Goal: Task Accomplishment & Management: Use online tool/utility

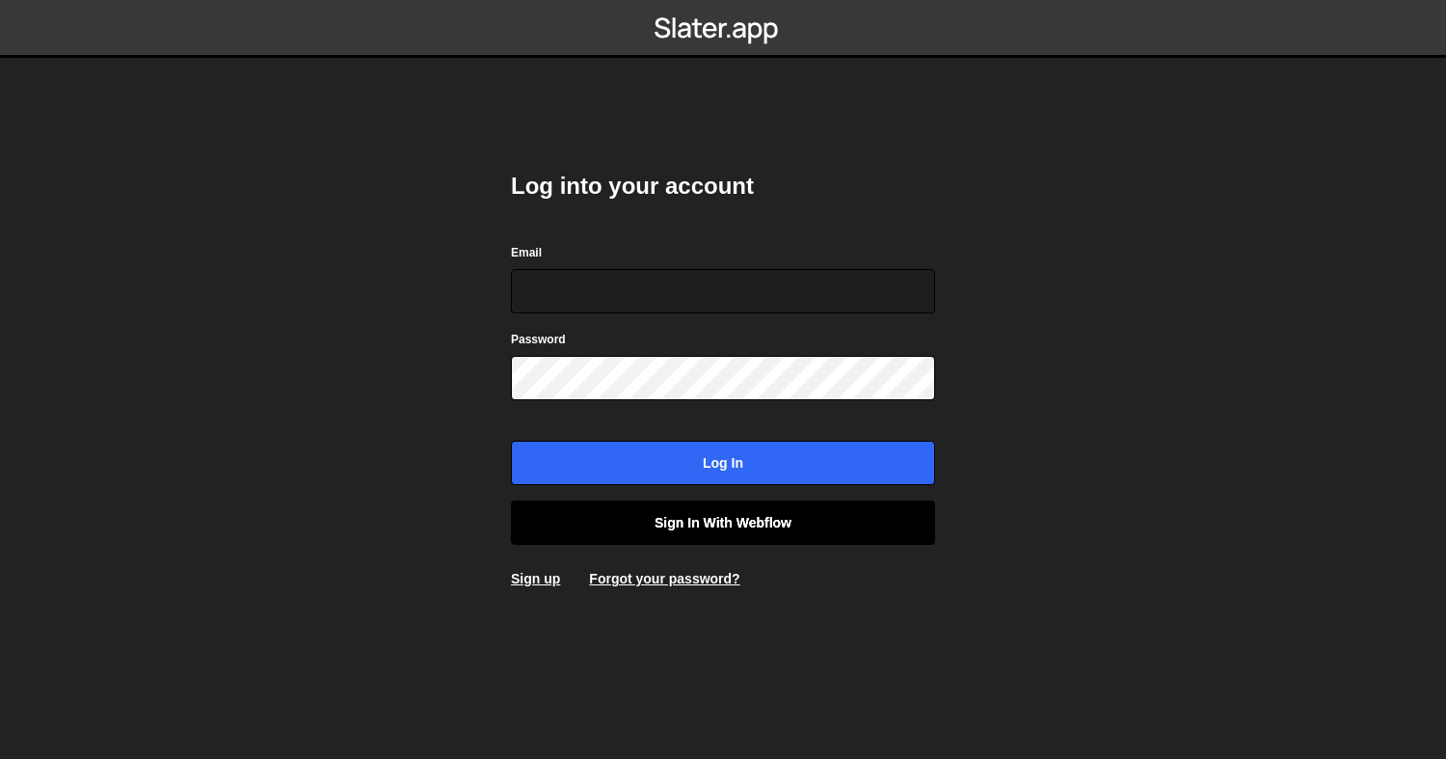
click at [710, 532] on link "Sign in with Webflow" at bounding box center [723, 522] width 424 height 44
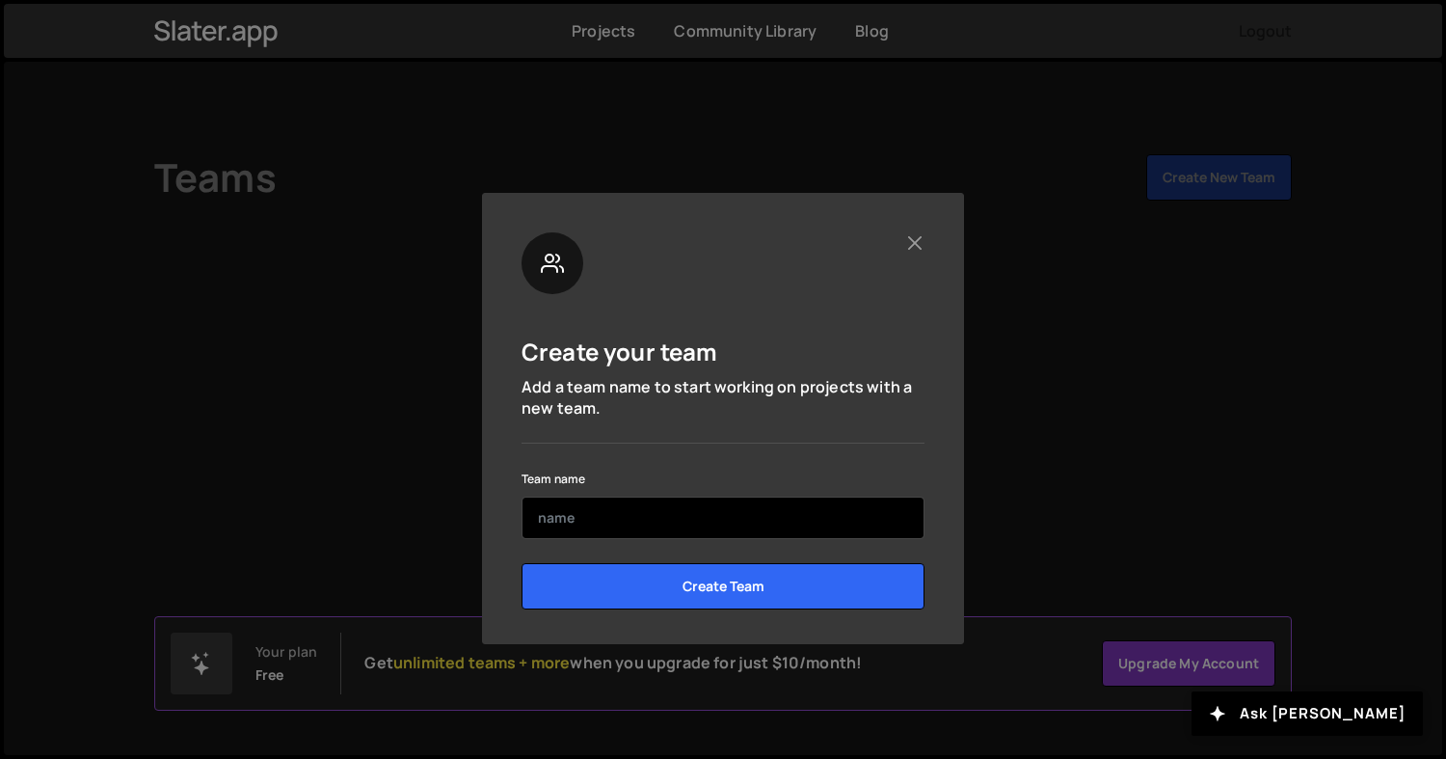
click at [621, 513] on input "text" at bounding box center [722, 517] width 403 height 42
click at [621, 513] on input "Addmore" at bounding box center [722, 517] width 403 height 42
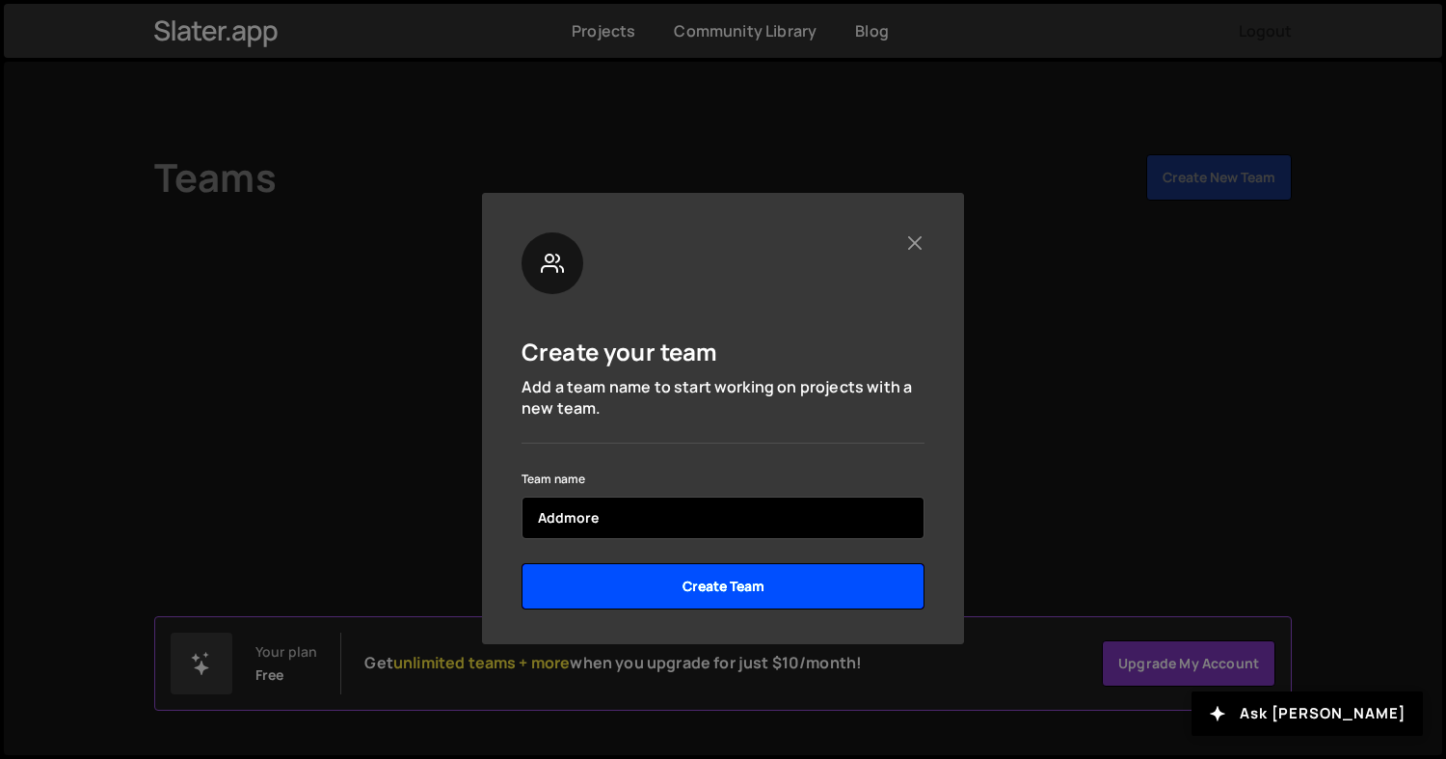
type input "Addmore"
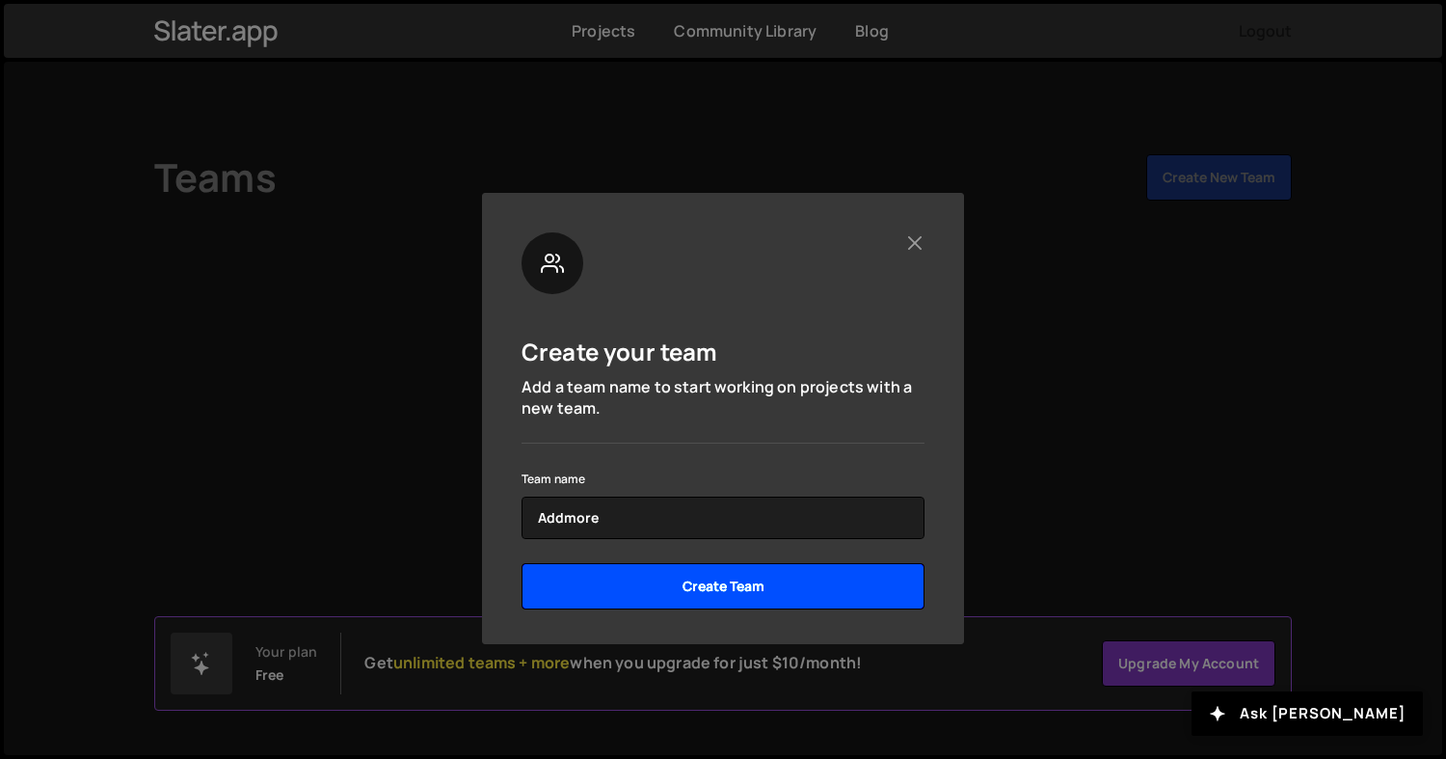
click at [717, 583] on input "Create Team" at bounding box center [722, 586] width 403 height 46
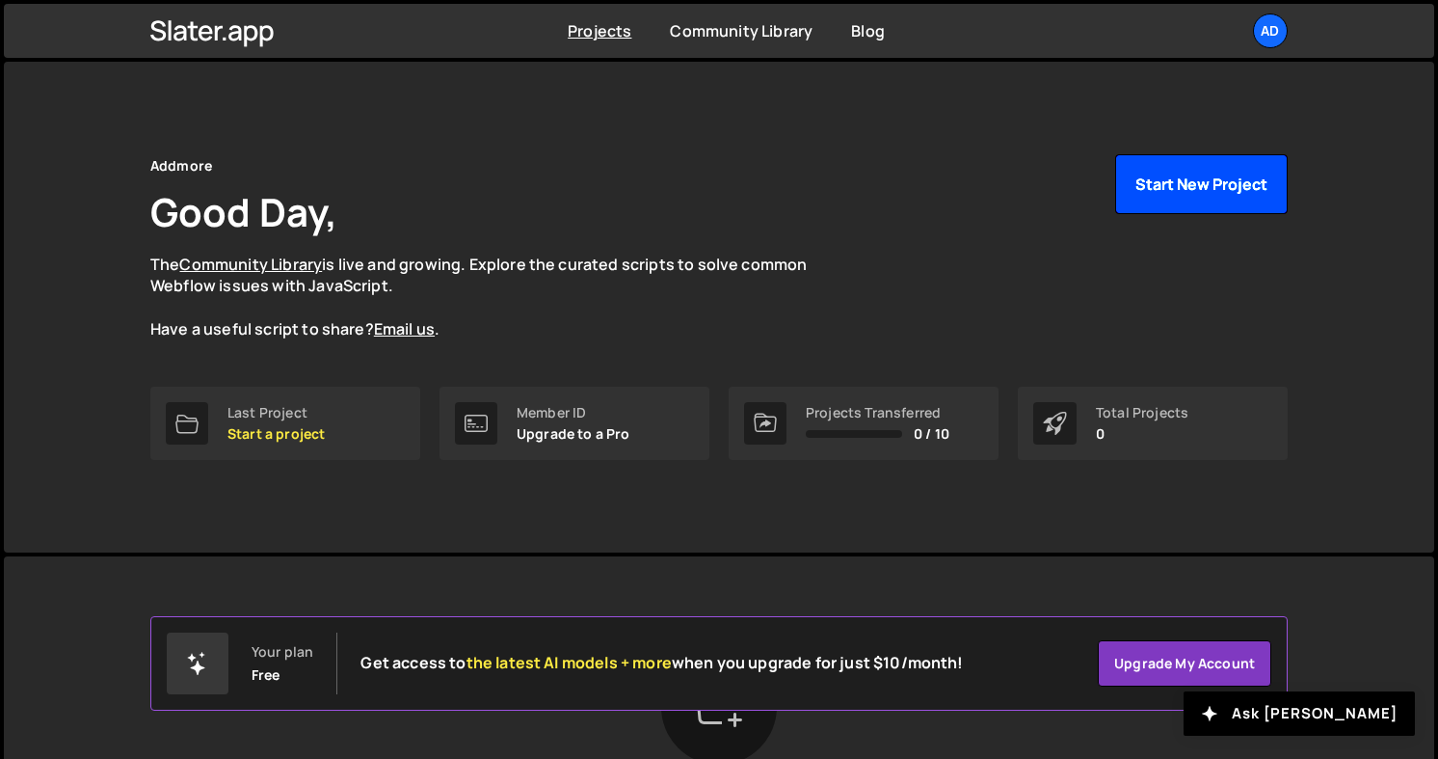
click at [1195, 188] on button "Start New Project" at bounding box center [1201, 184] width 173 height 60
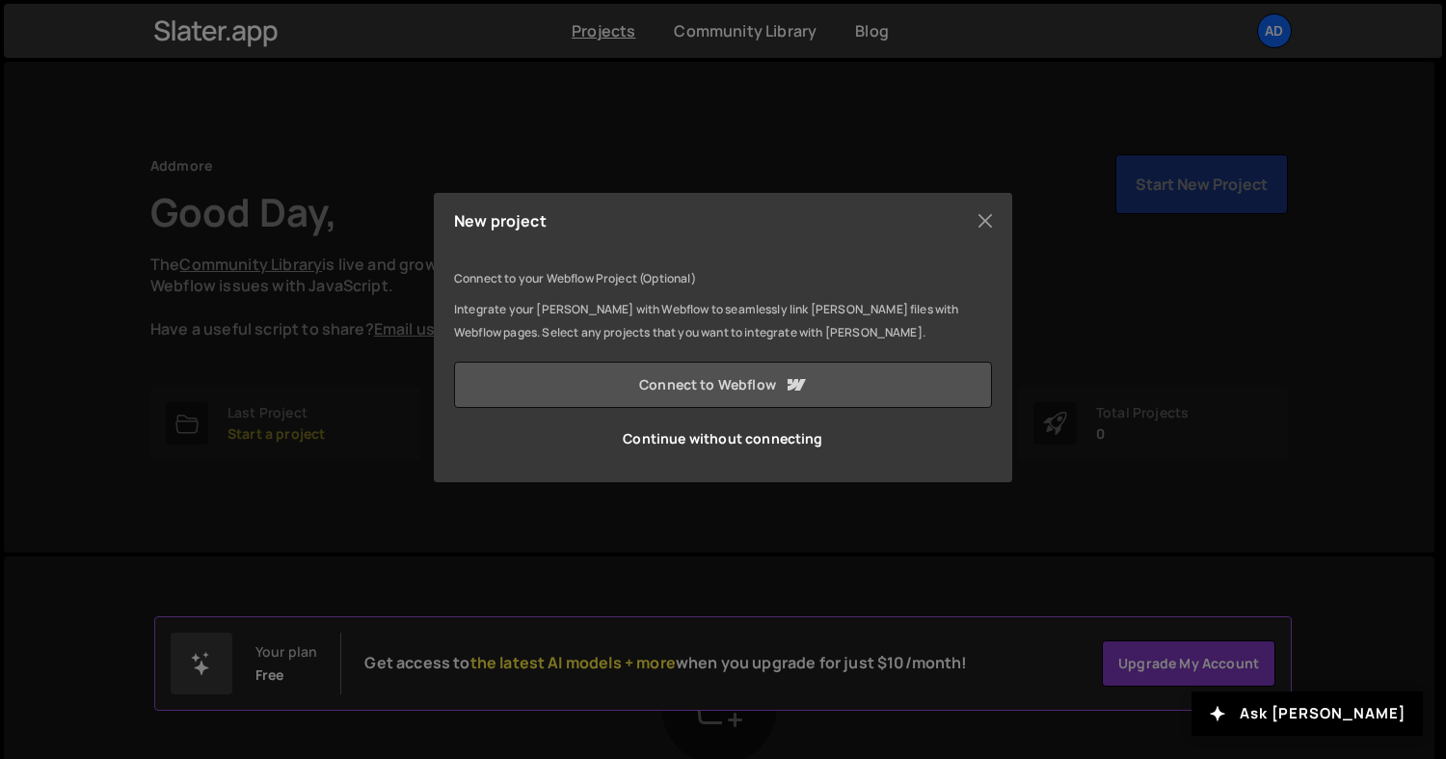
click at [774, 372] on link "Connect to Webflow" at bounding box center [723, 384] width 538 height 46
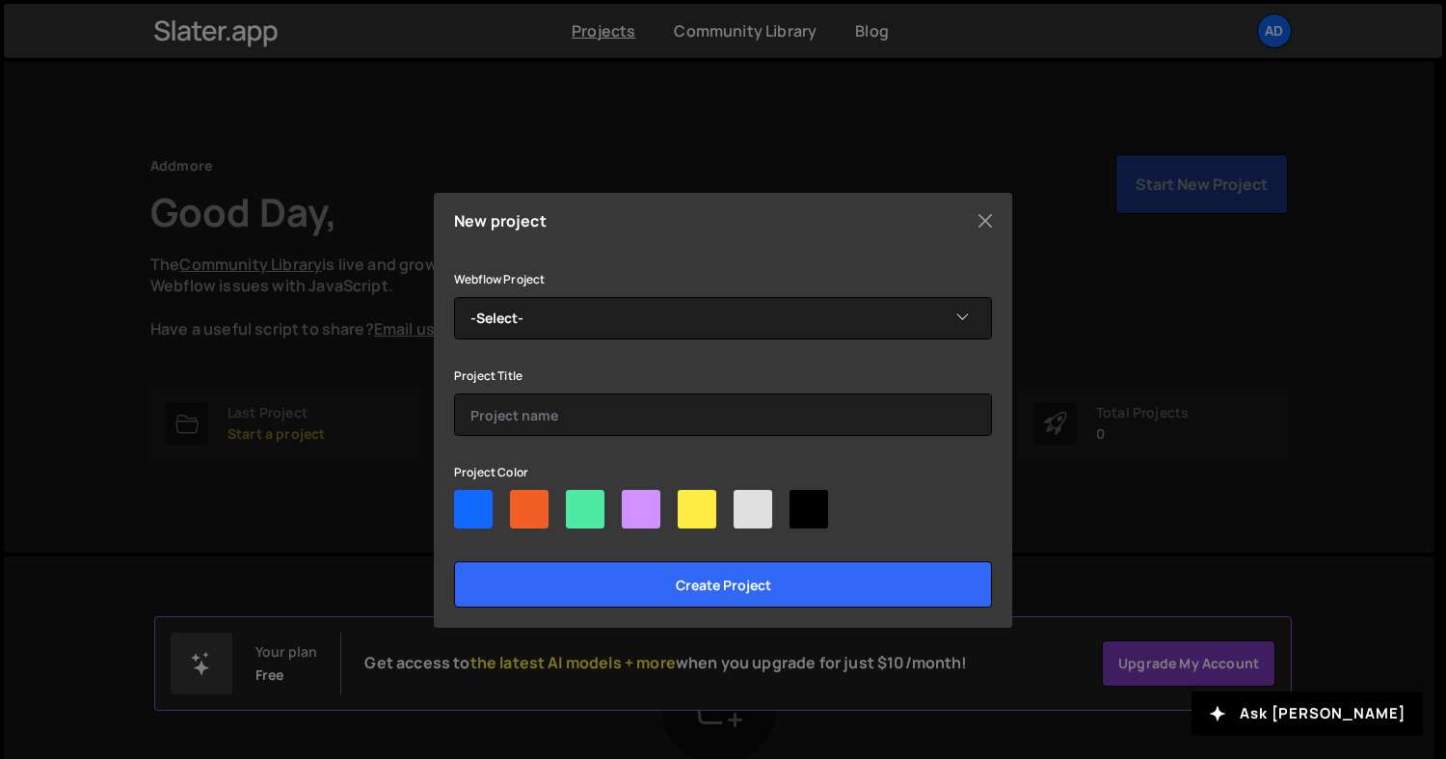
click at [470, 510] on div at bounding box center [473, 509] width 39 height 39
click at [466, 502] on input"] "radio" at bounding box center [460, 496] width 13 height 13
radio input"] "true"
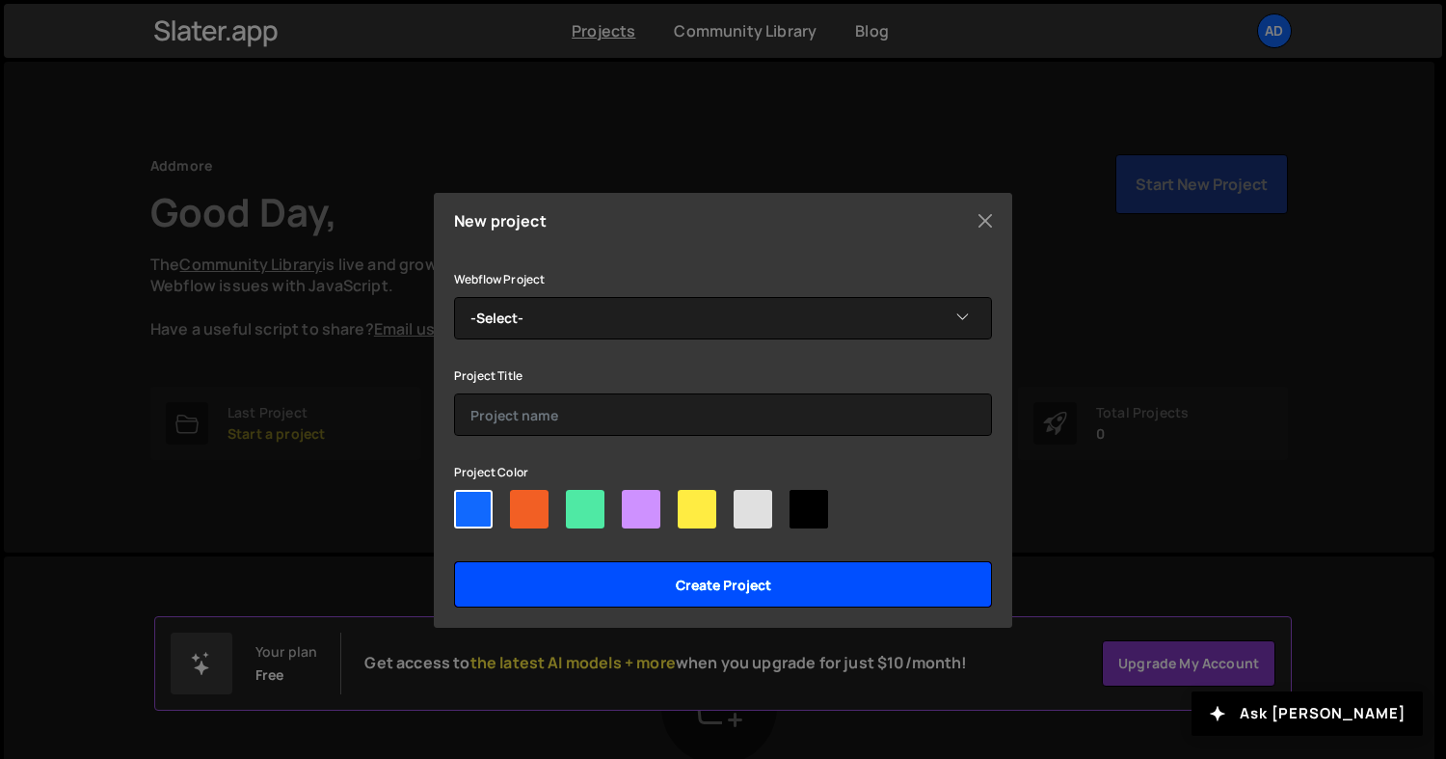
click at [674, 575] on input "Create project" at bounding box center [723, 584] width 538 height 46
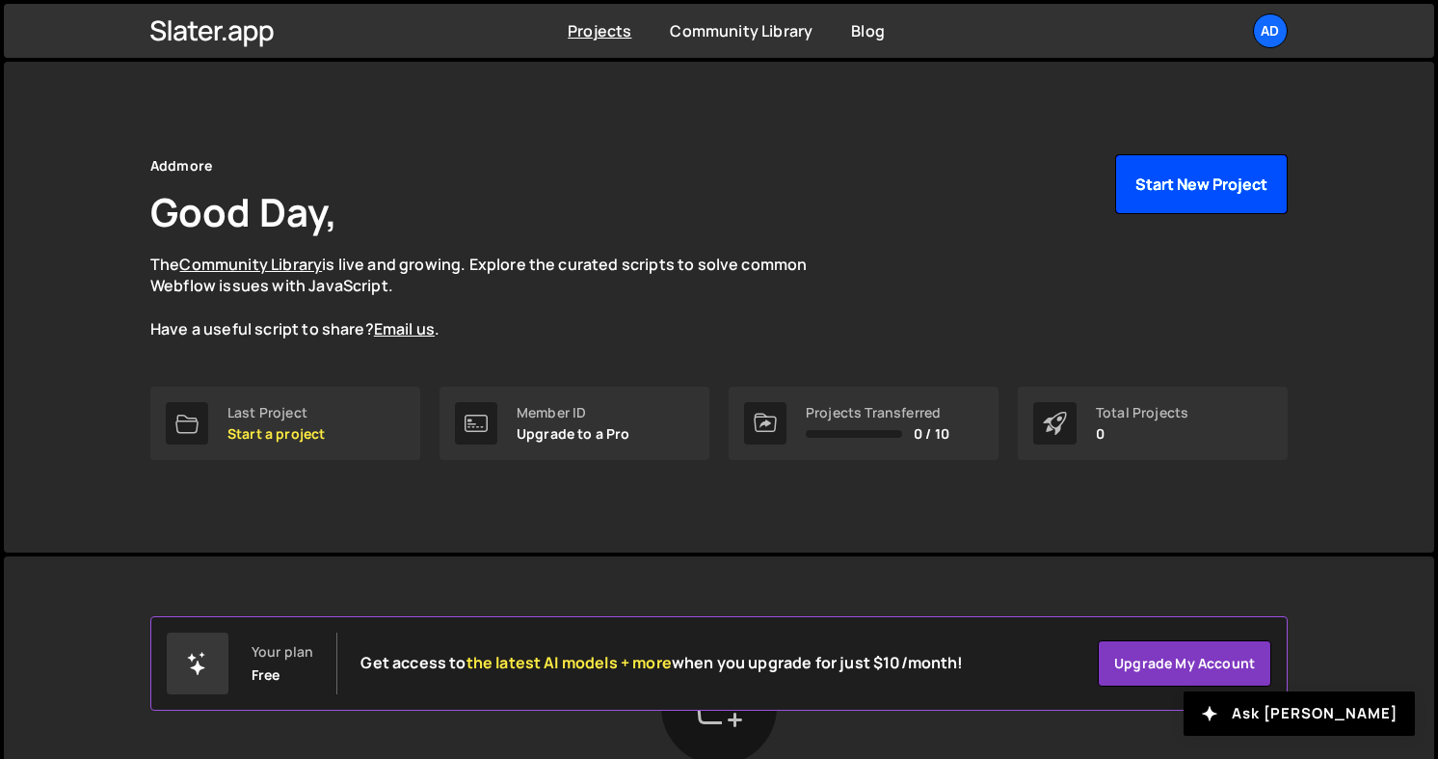
click at [1206, 184] on button "Start New Project" at bounding box center [1201, 184] width 173 height 60
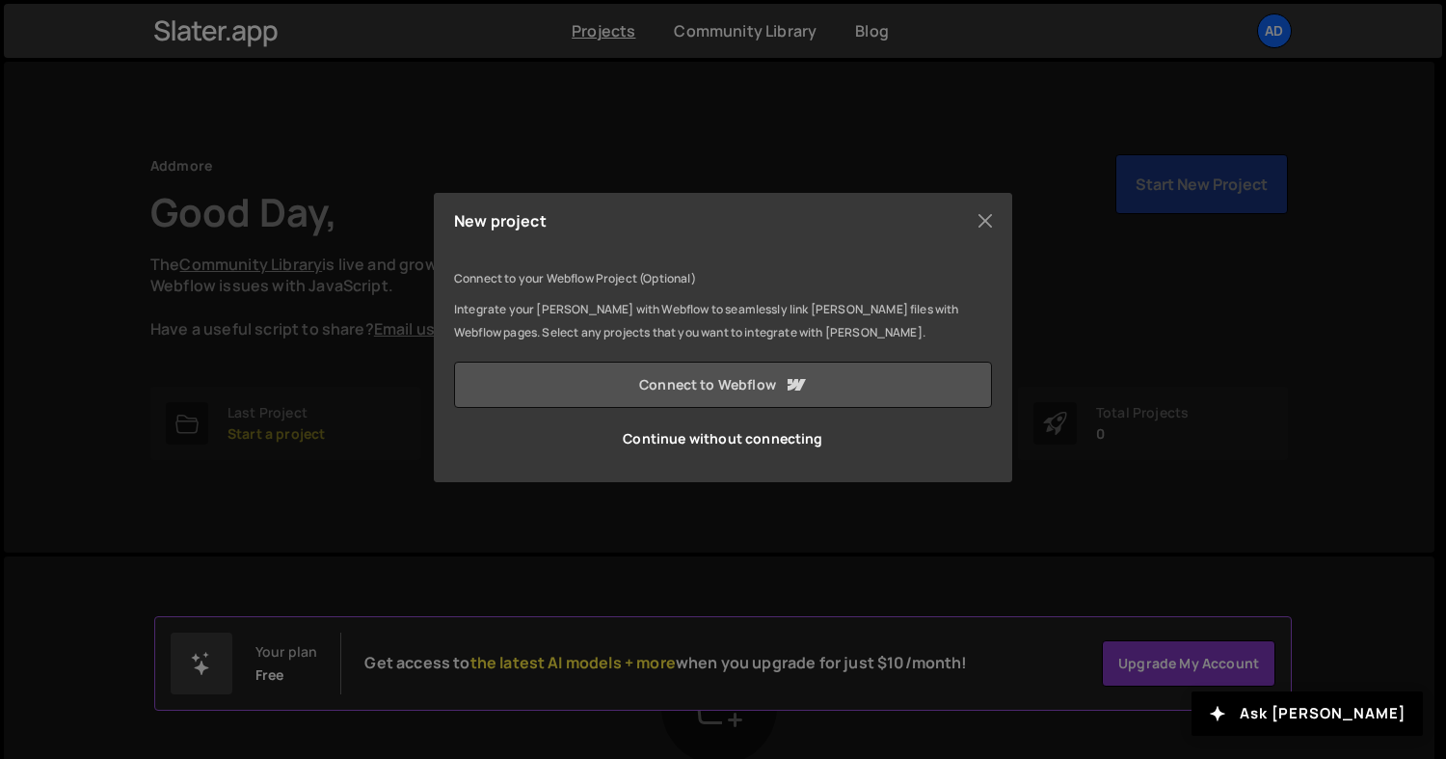
click at [745, 386] on link "Connect to Webflow" at bounding box center [723, 384] width 538 height 46
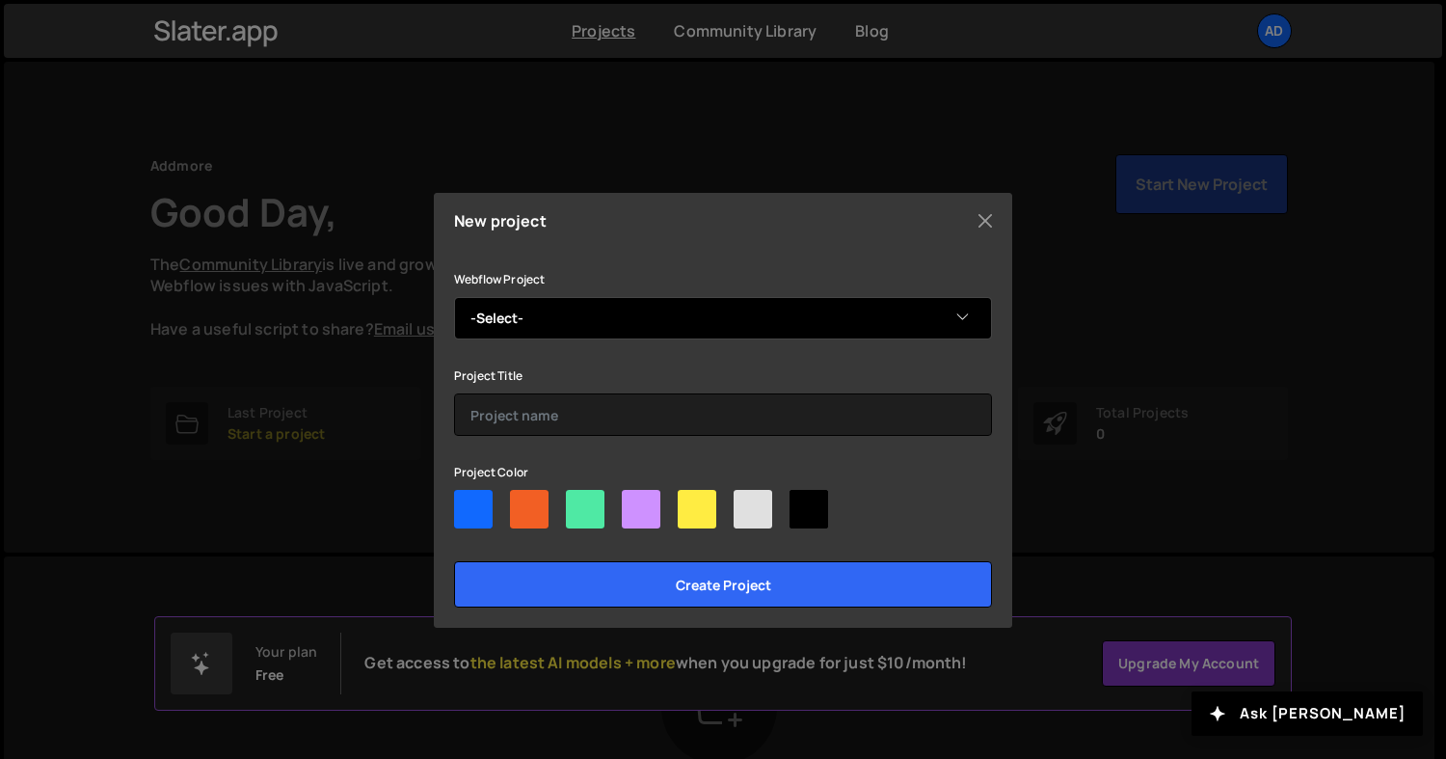
click at [561, 317] on select "-Select- Lowi" at bounding box center [723, 318] width 538 height 42
select select "68e76e098871bdb7509ae2bc"
click at [454, 297] on select "-Select- Lowi" at bounding box center [723, 318] width 538 height 42
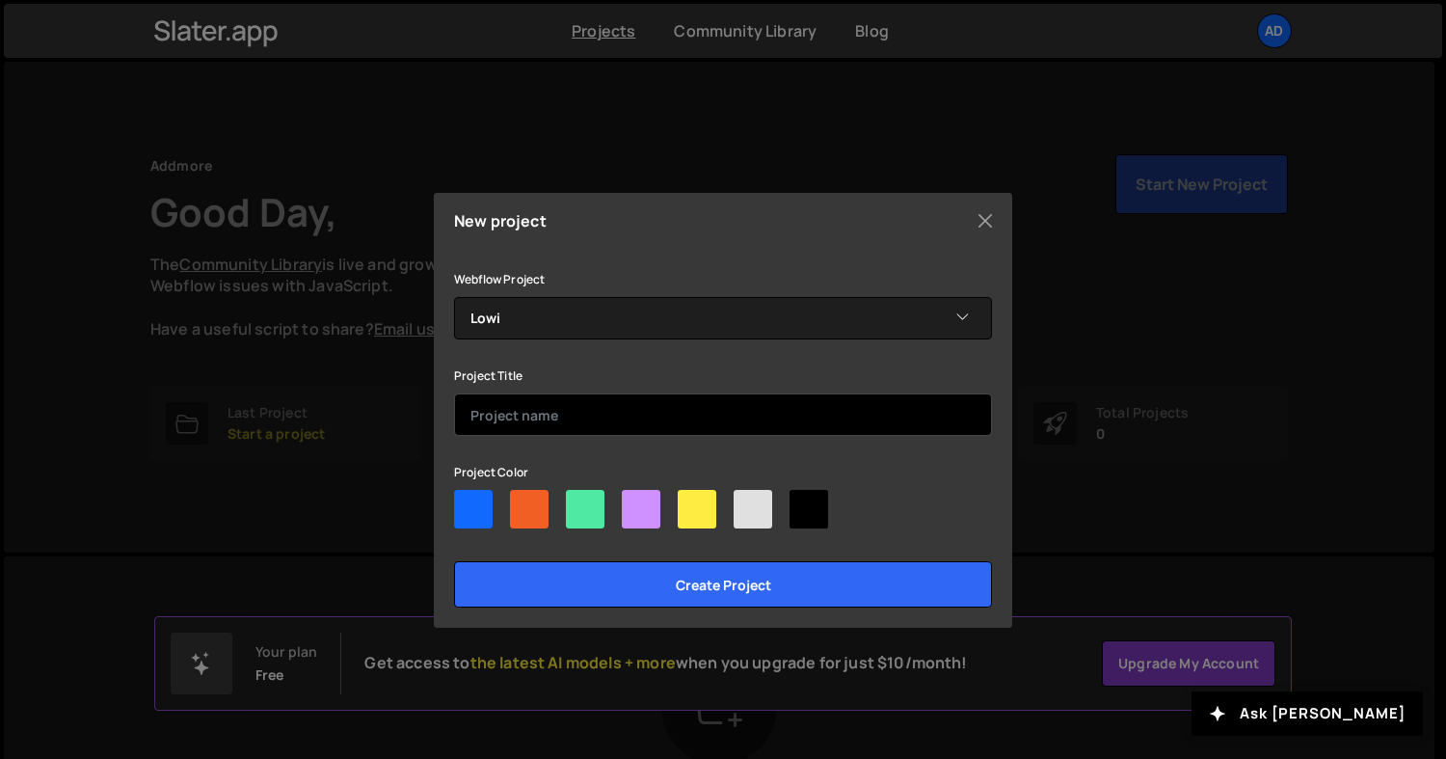
click at [550, 405] on input "text" at bounding box center [723, 414] width 538 height 42
type input "Lowi"
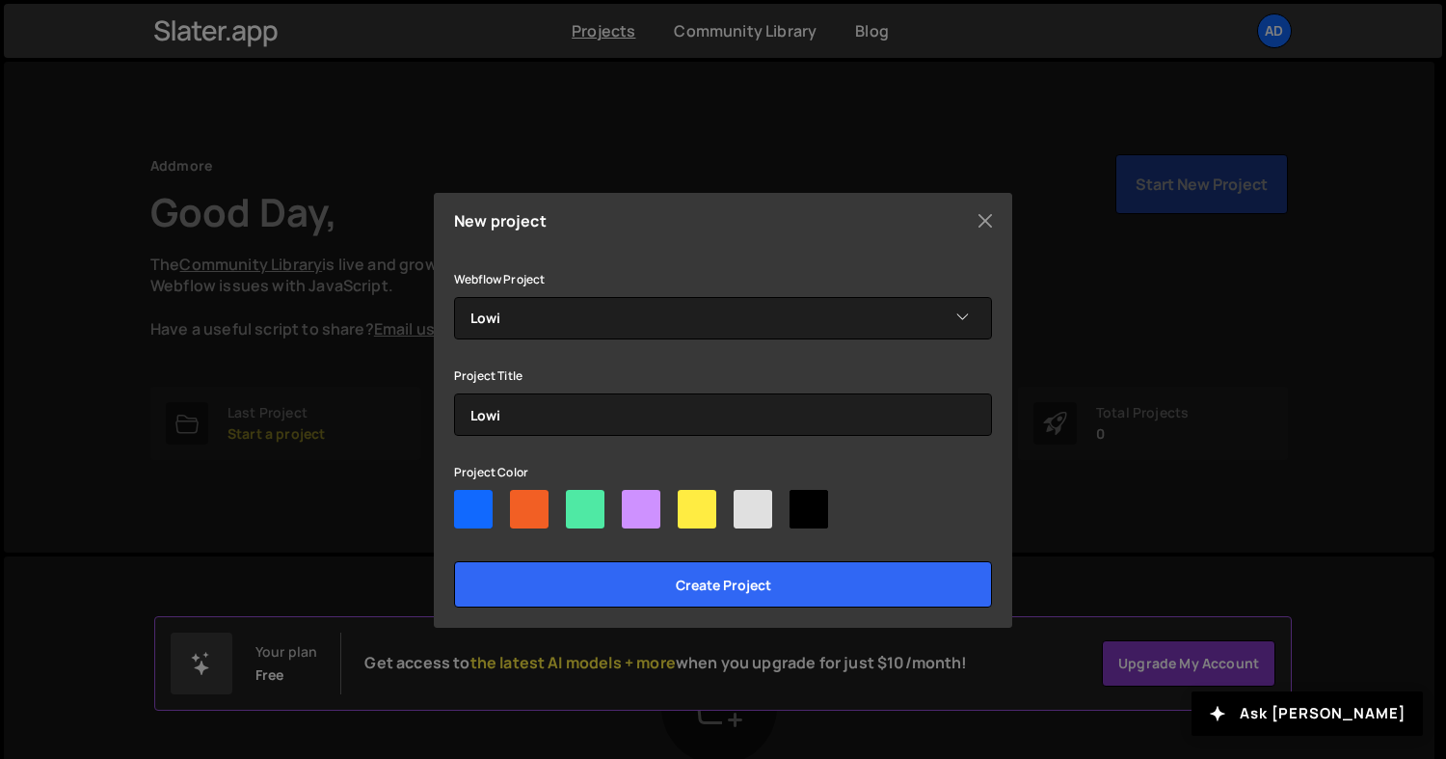
click at [477, 519] on div at bounding box center [473, 509] width 39 height 39
click at [466, 502] on input"] "radio" at bounding box center [460, 496] width 13 height 13
radio input"] "true"
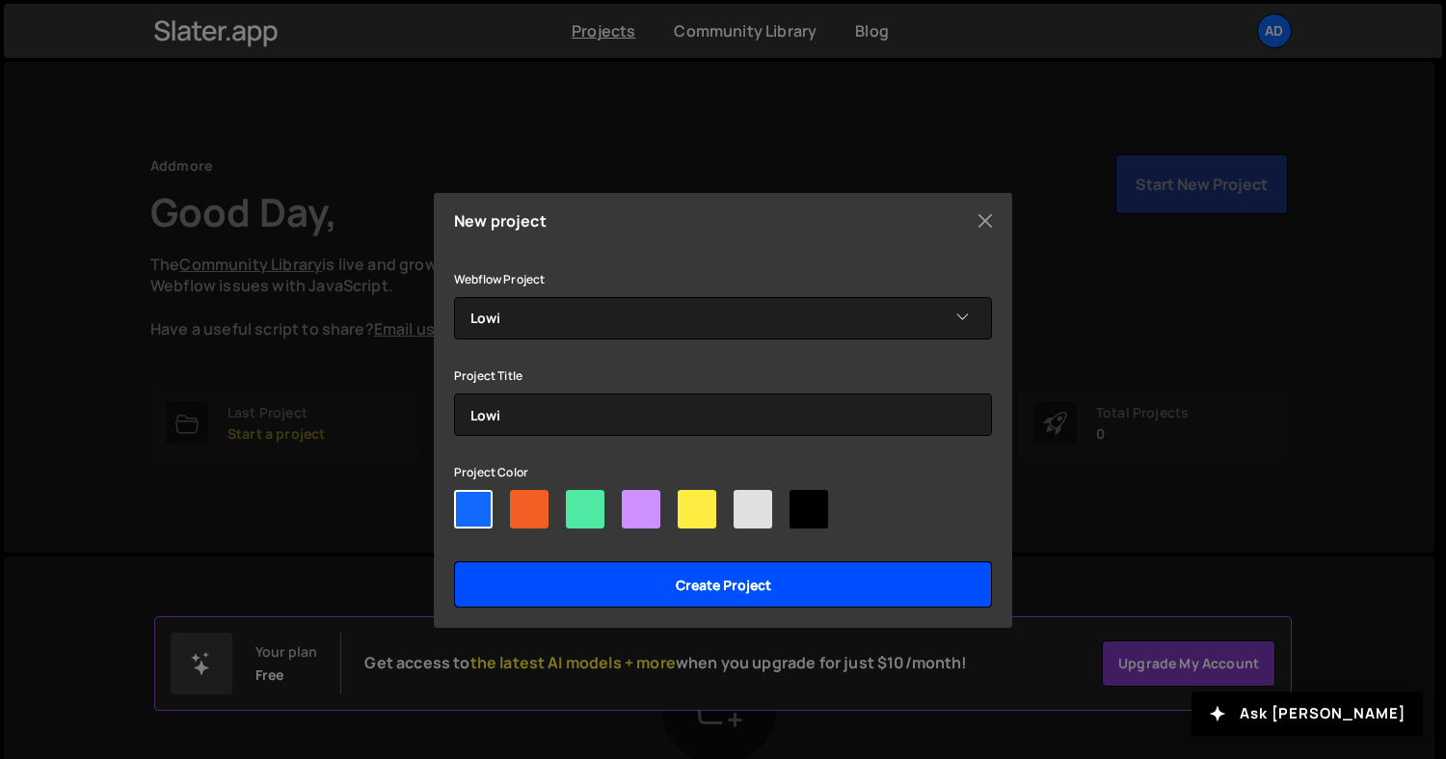
click at [722, 577] on input "Create project" at bounding box center [723, 584] width 538 height 46
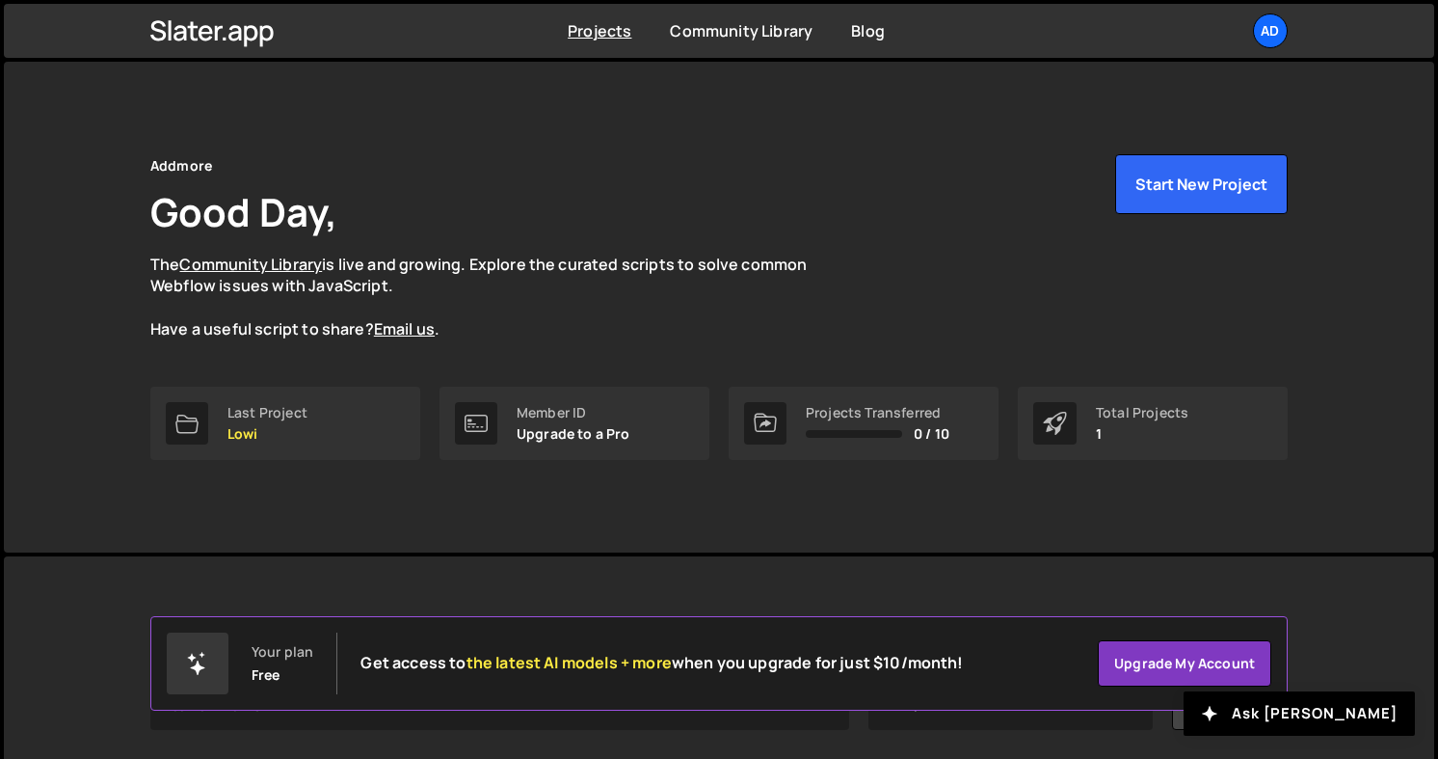
scroll to position [233, 0]
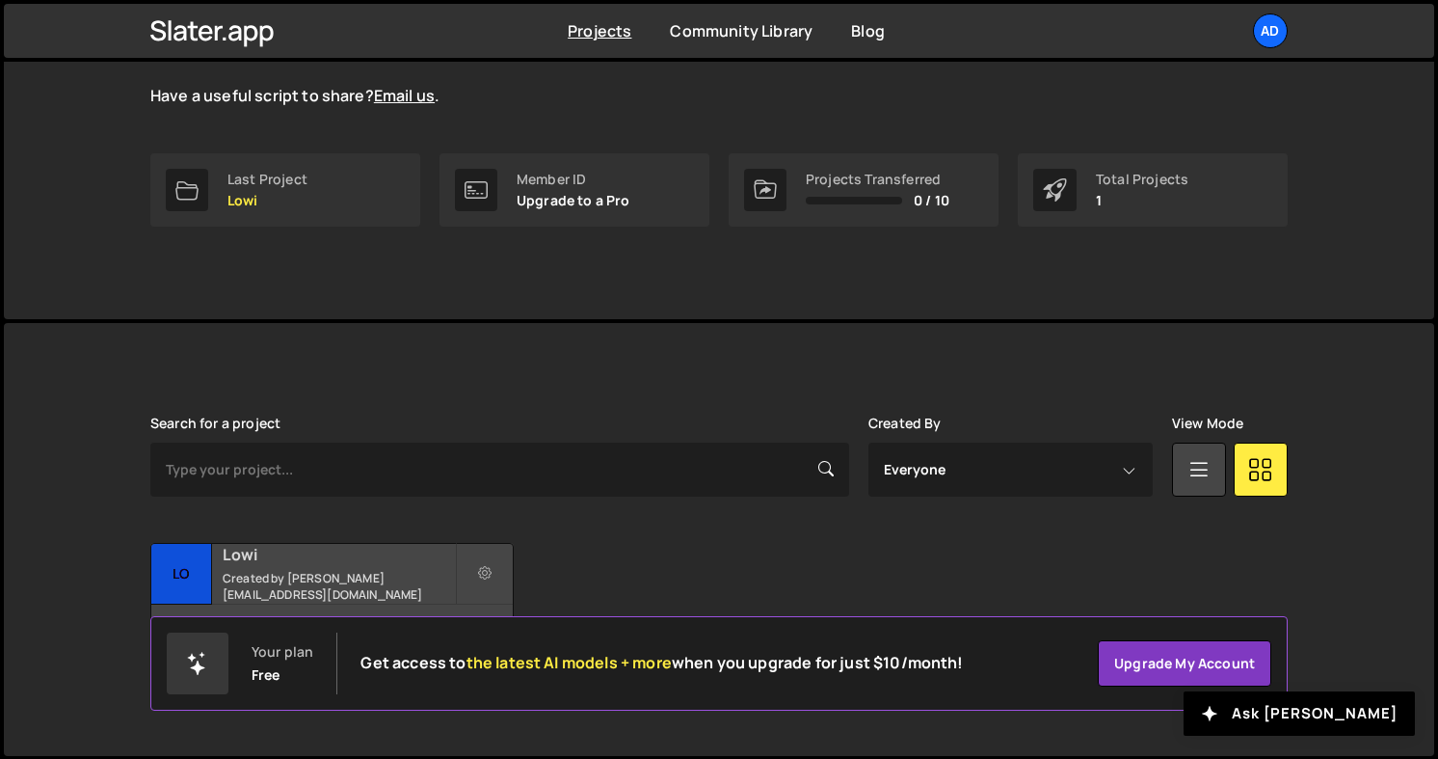
click at [306, 560] on h2 "Lowi" at bounding box center [339, 554] width 232 height 21
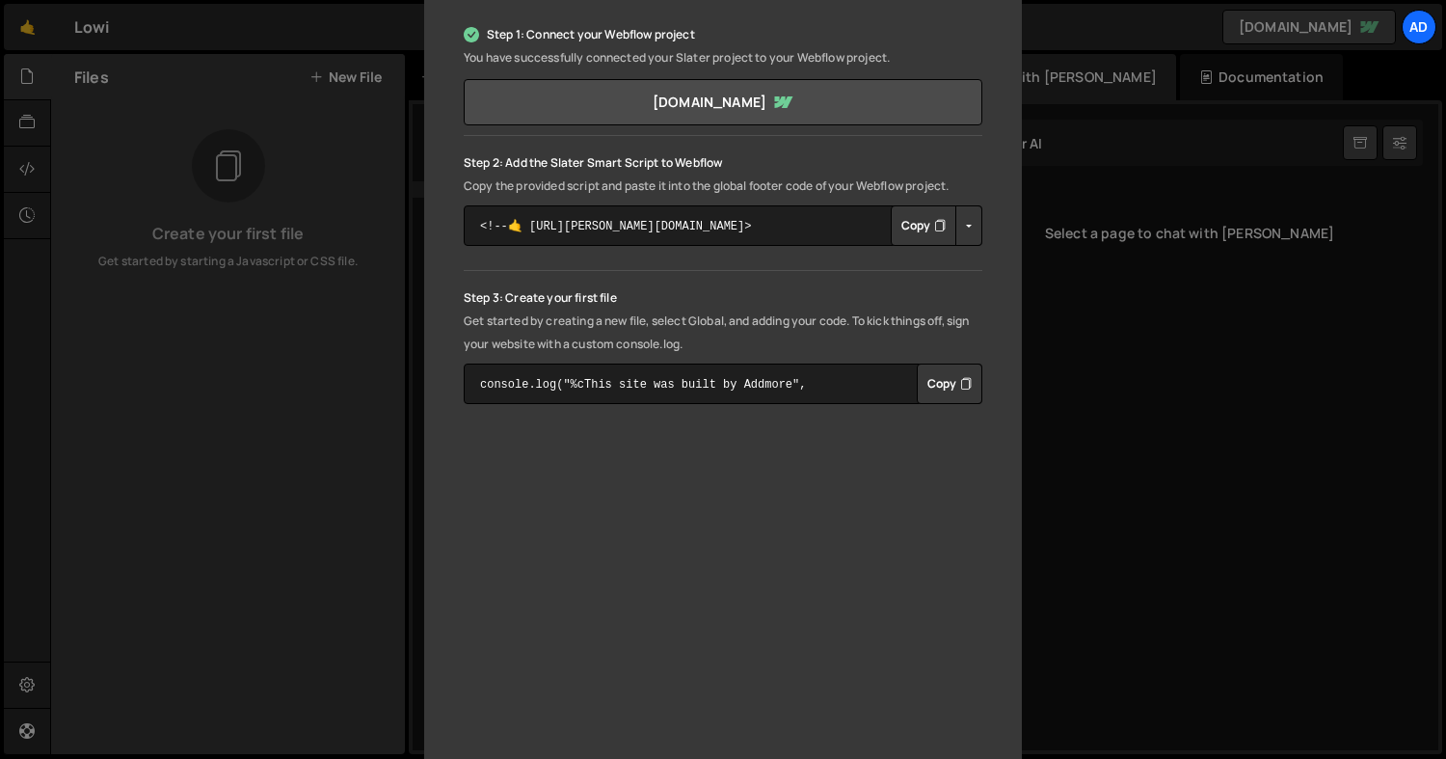
scroll to position [314, 0]
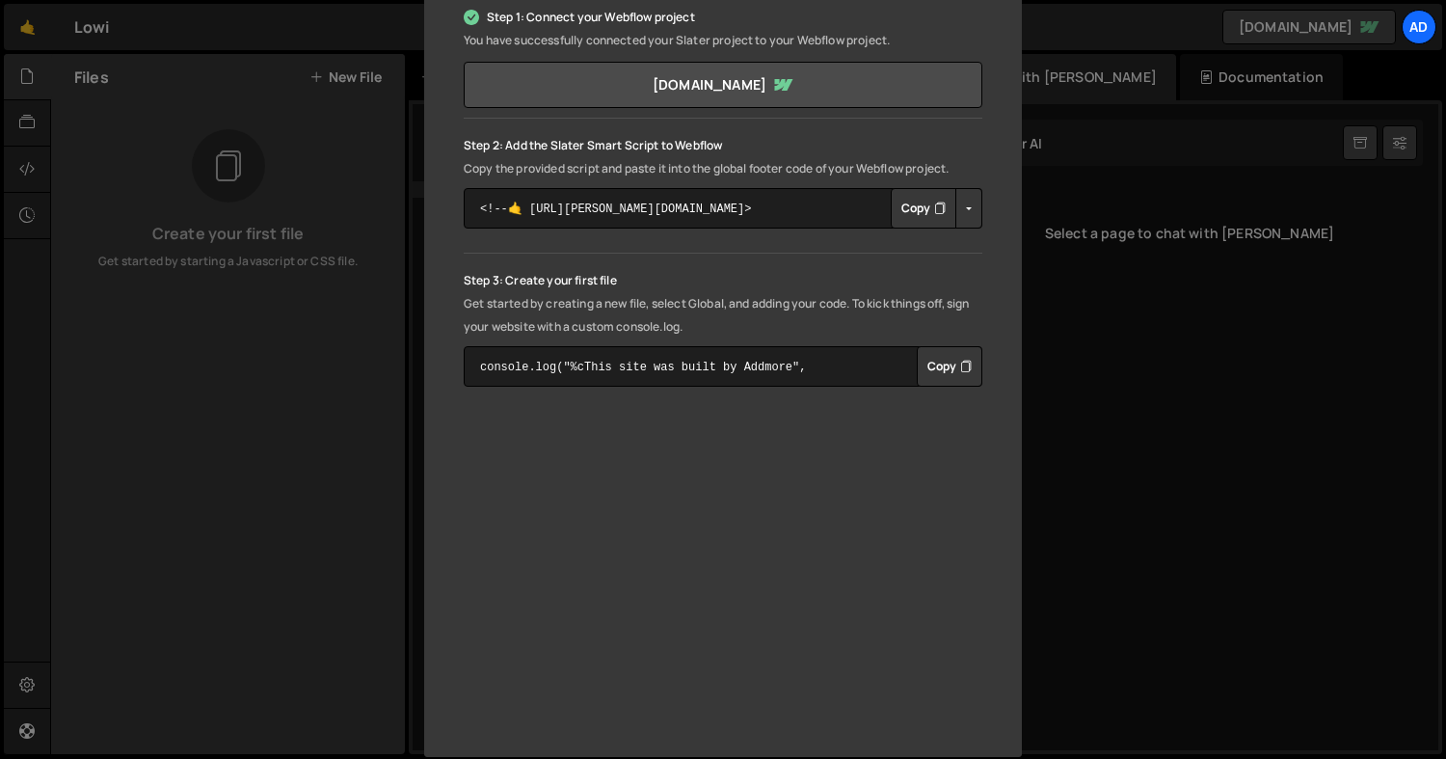
click at [915, 203] on button "Copy" at bounding box center [924, 208] width 66 height 40
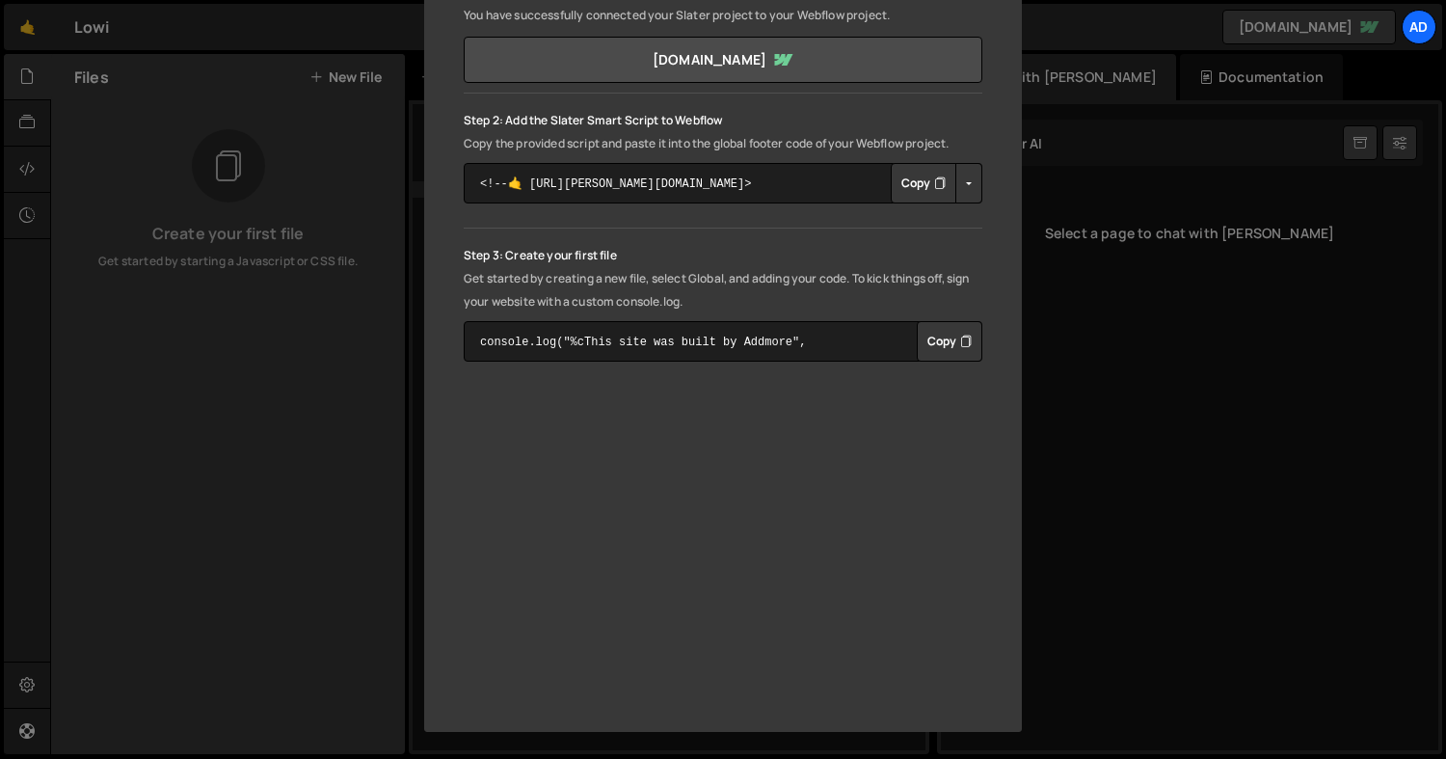
scroll to position [0, 0]
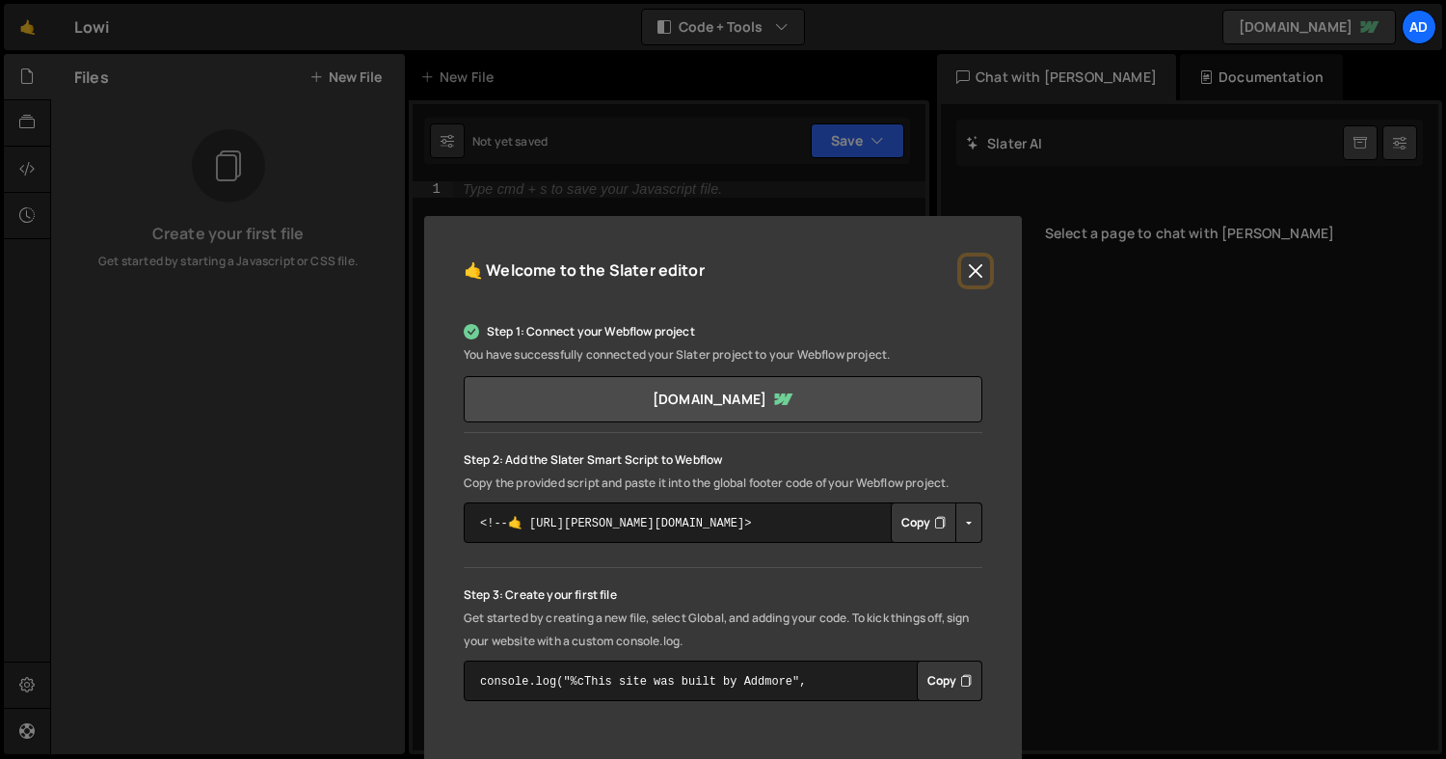
click at [979, 269] on button "Close" at bounding box center [975, 270] width 29 height 29
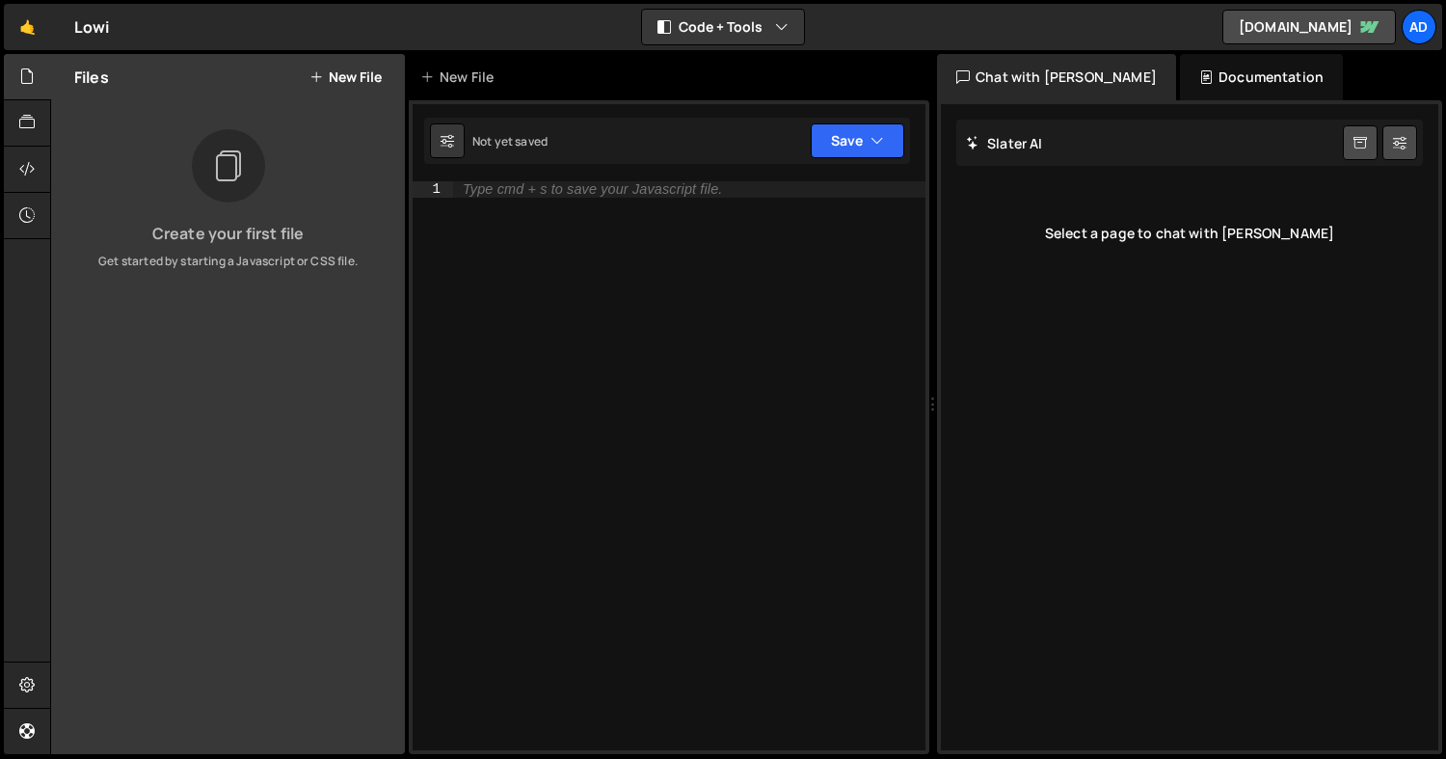
click at [1097, 79] on div "Chat with [PERSON_NAME]" at bounding box center [1056, 77] width 239 height 46
click at [1180, 73] on div "Documentation" at bounding box center [1261, 77] width 163 height 46
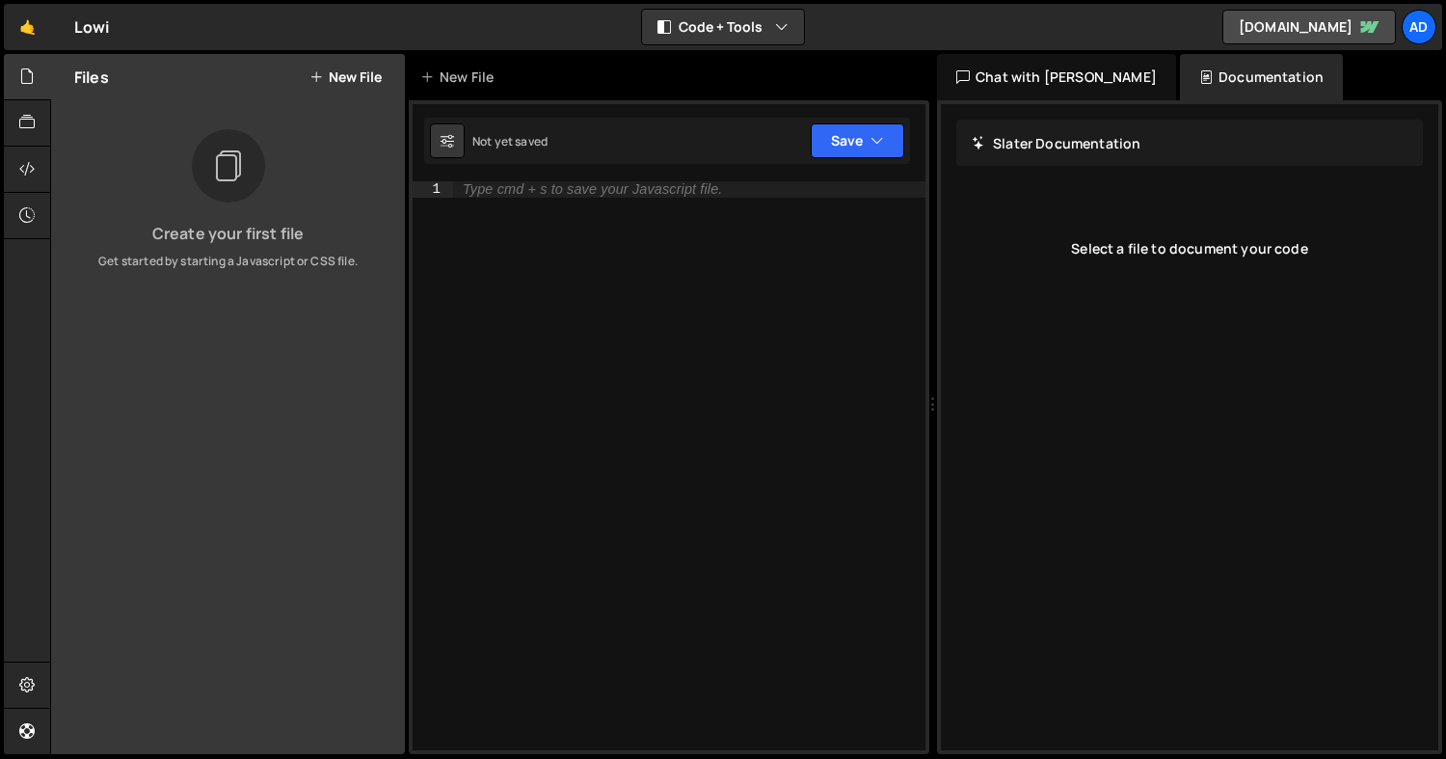
click at [1065, 69] on div "Chat with [PERSON_NAME]" at bounding box center [1056, 77] width 239 height 46
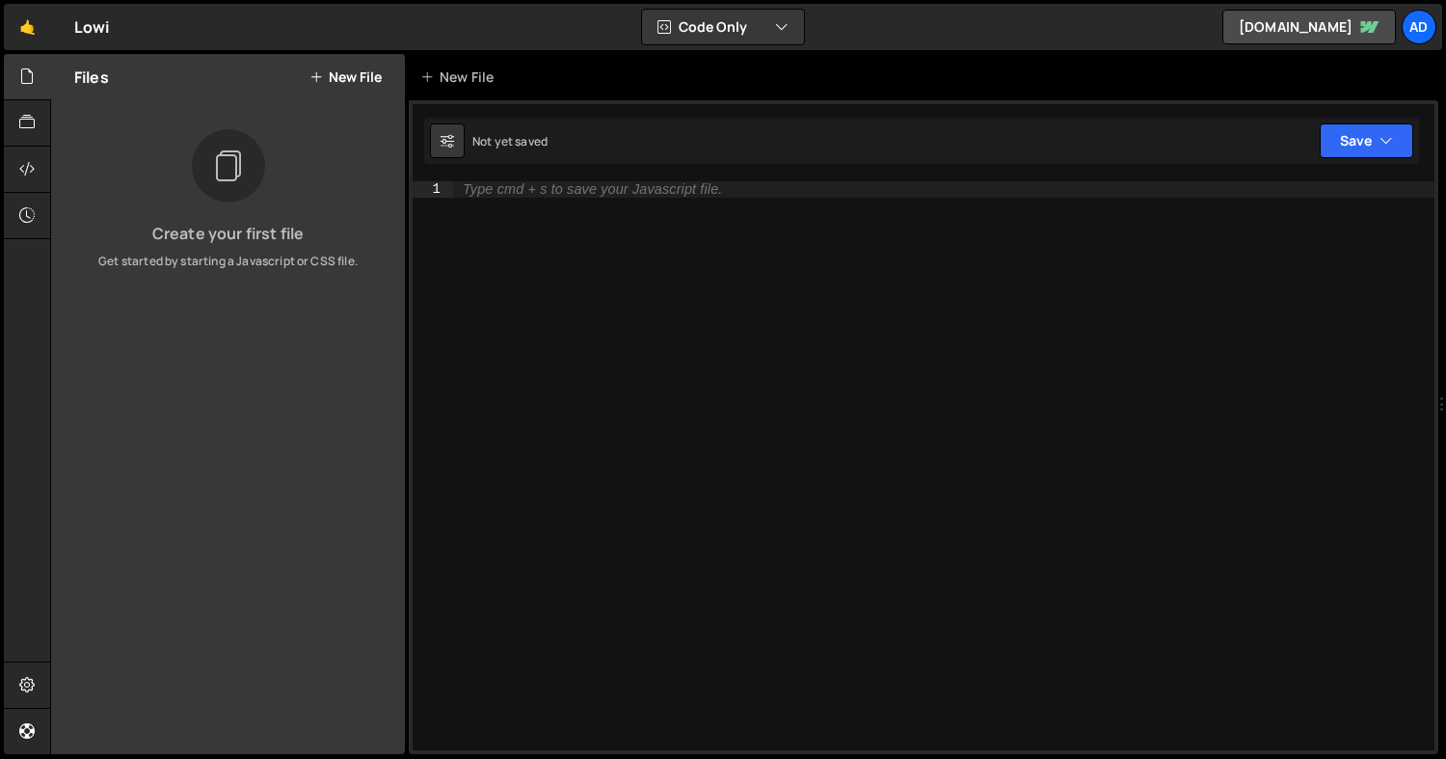
drag, startPoint x: 934, startPoint y: 403, endPoint x: 1451, endPoint y: 402, distance: 516.6
click at [1445, 402] on html "Projects [GEOGRAPHIC_DATA] Blog Ad Projects Your Teams Account Upgrade Logout" at bounding box center [723, 379] width 1446 height 759
click at [683, 274] on div "Type cmd + s to save your Javascript file." at bounding box center [943, 481] width 981 height 600
click at [31, 159] on icon at bounding box center [26, 168] width 15 height 21
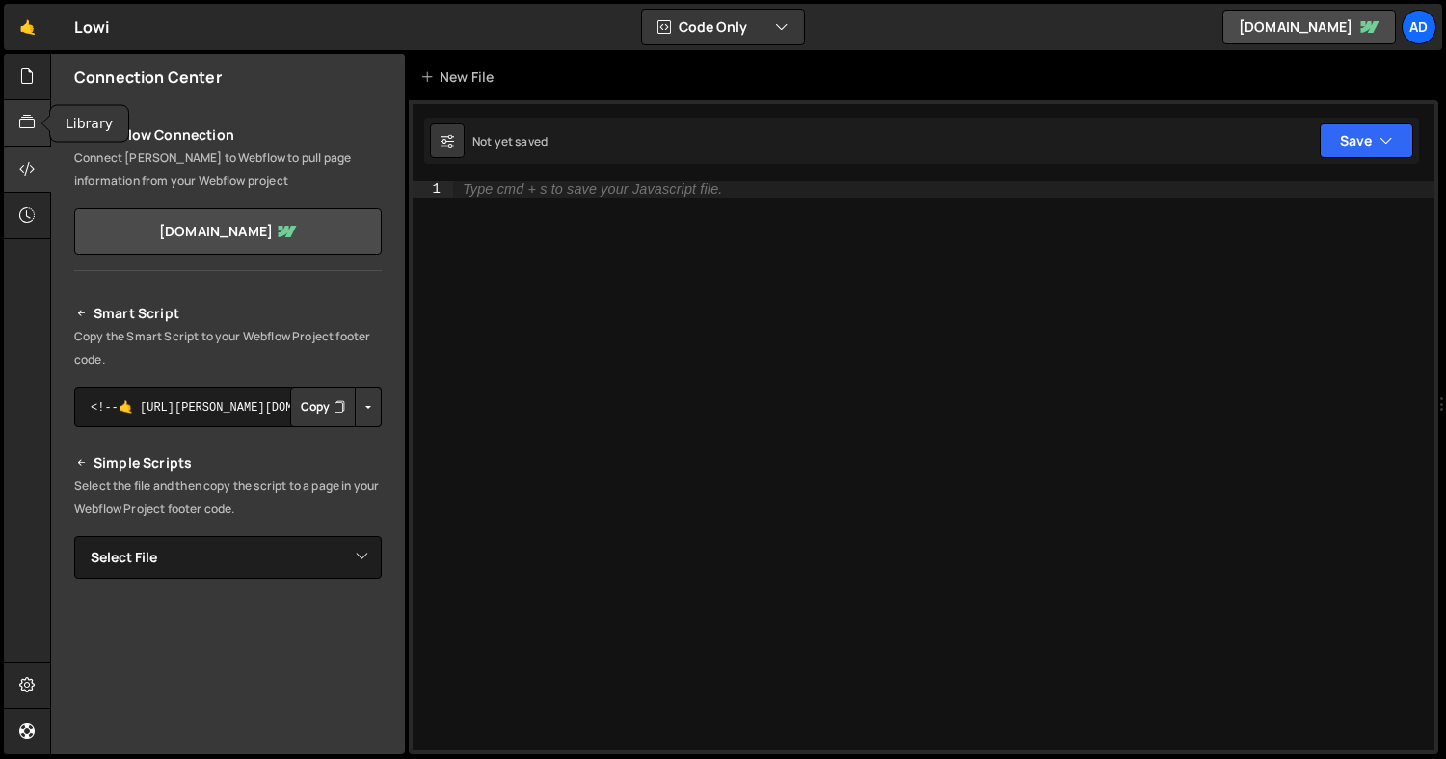
click at [33, 117] on icon at bounding box center [26, 122] width 15 height 21
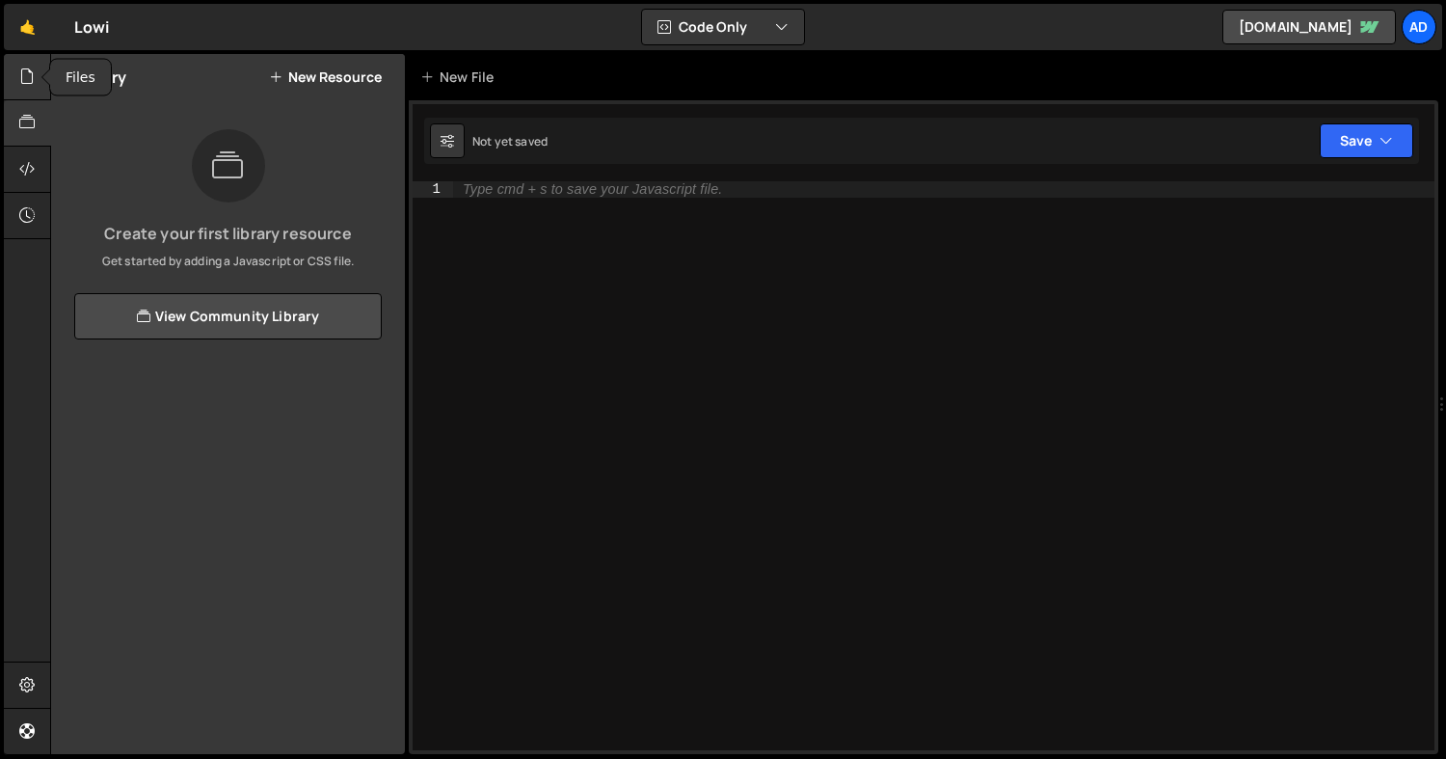
click at [30, 76] on icon at bounding box center [26, 76] width 15 height 21
click at [345, 79] on button "New File" at bounding box center [345, 76] width 72 height 15
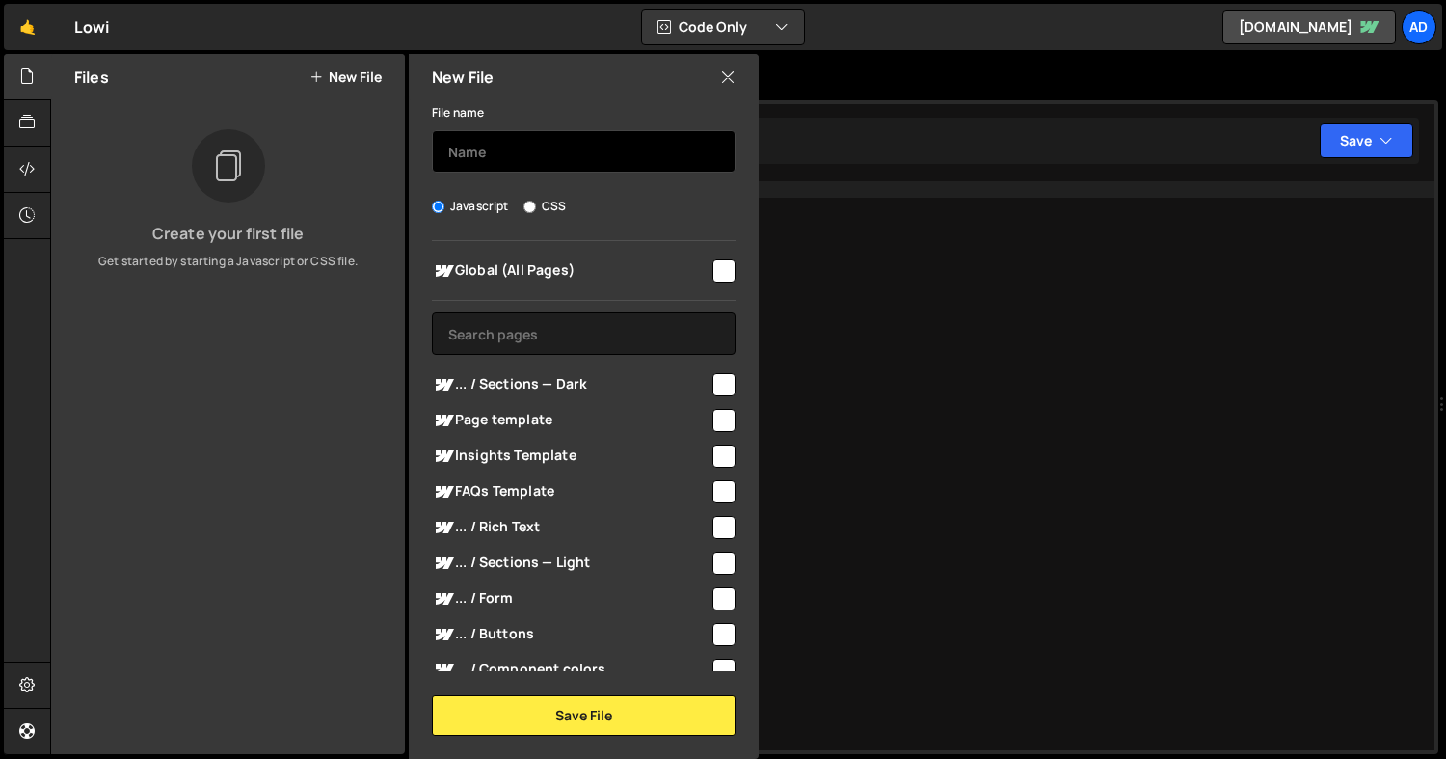
click at [540, 156] on input "text" at bounding box center [584, 151] width 304 height 42
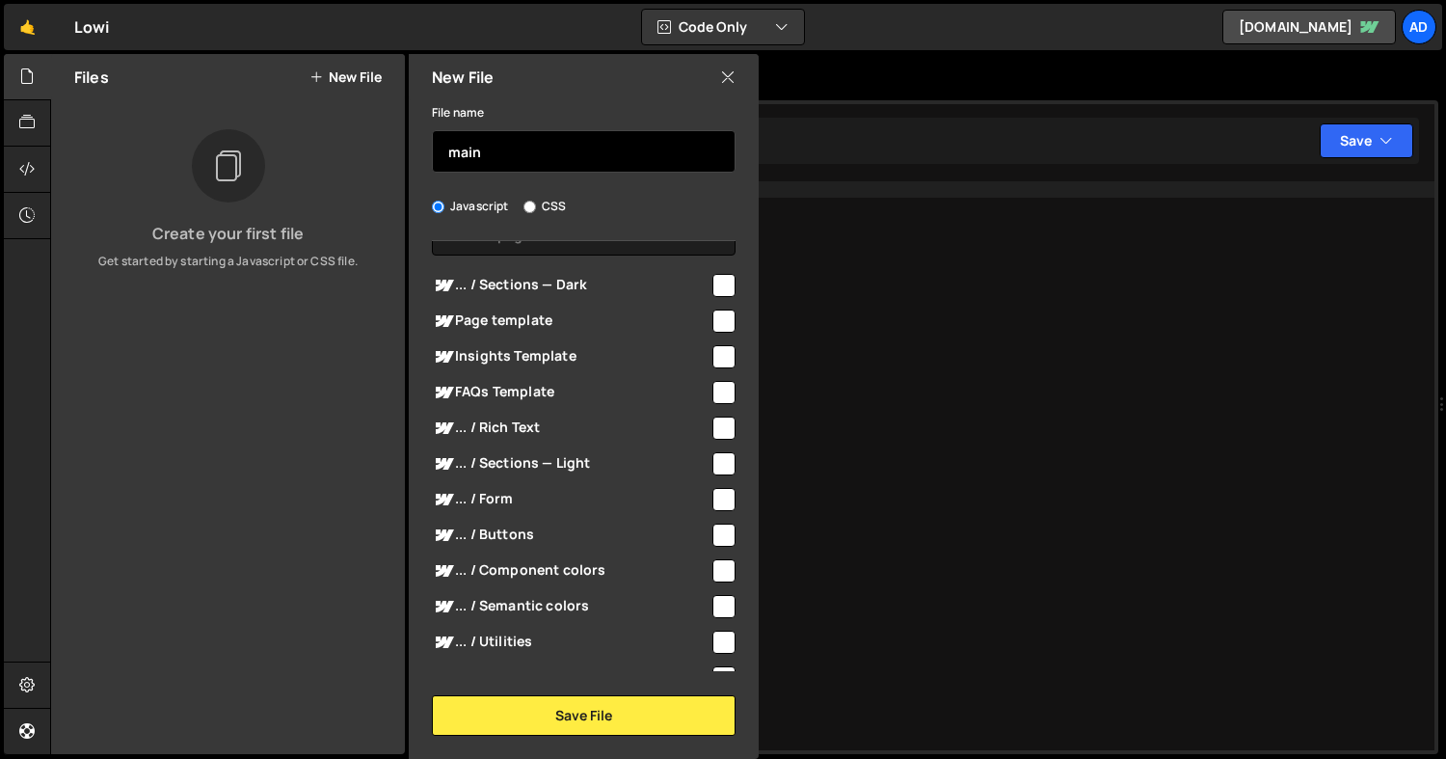
scroll to position [258, 0]
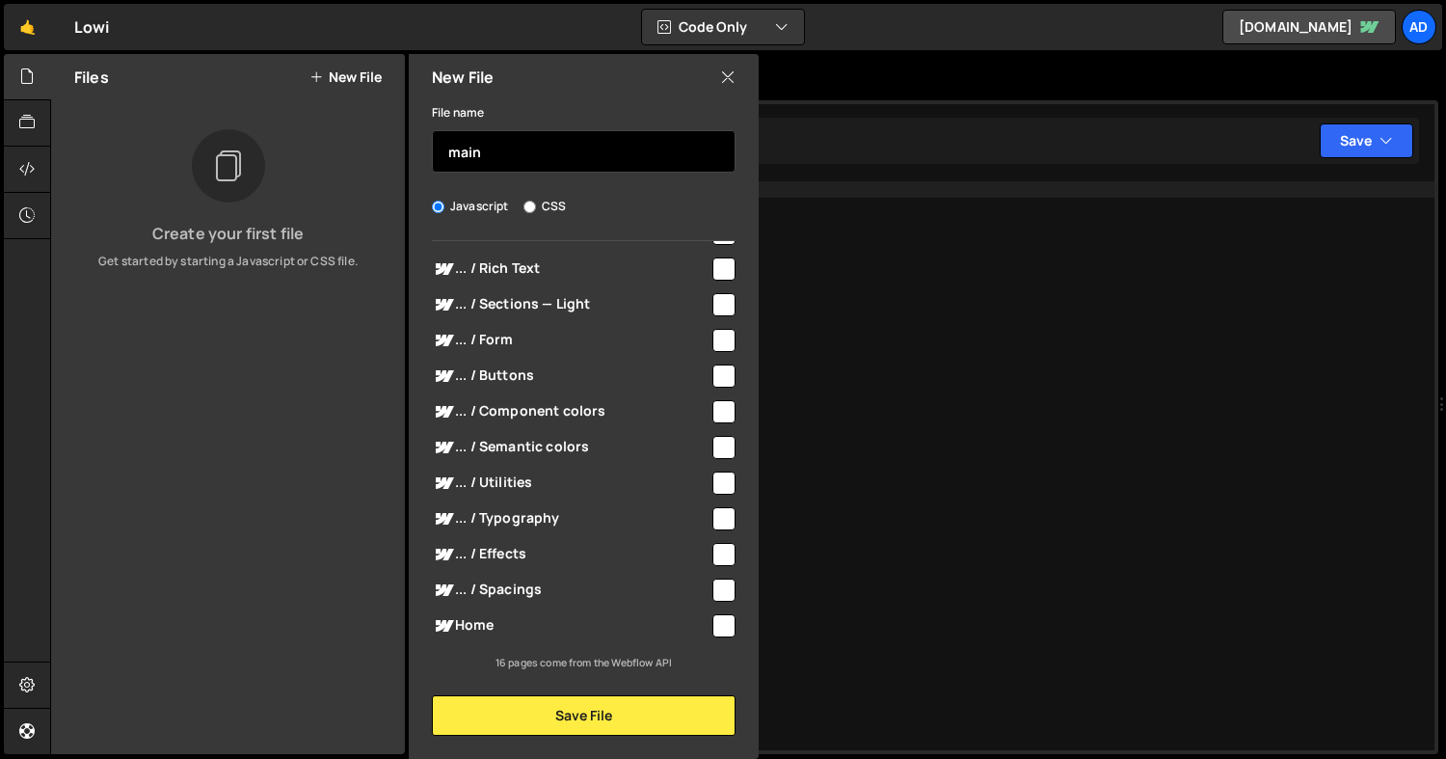
type input "main"
click at [480, 635] on span "Home" at bounding box center [571, 625] width 278 height 23
checkbox input "true"
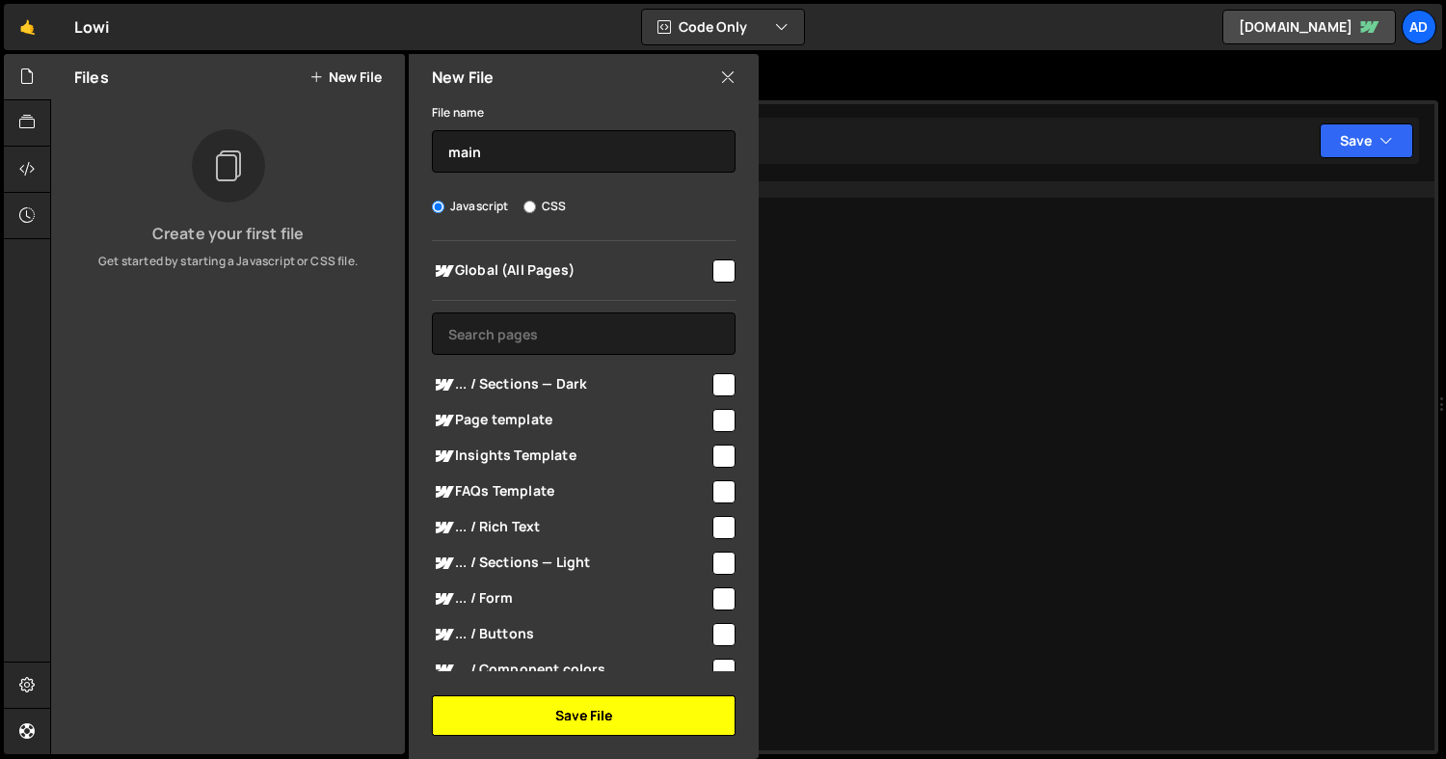
click at [624, 716] on button "Save File" at bounding box center [584, 715] width 304 height 40
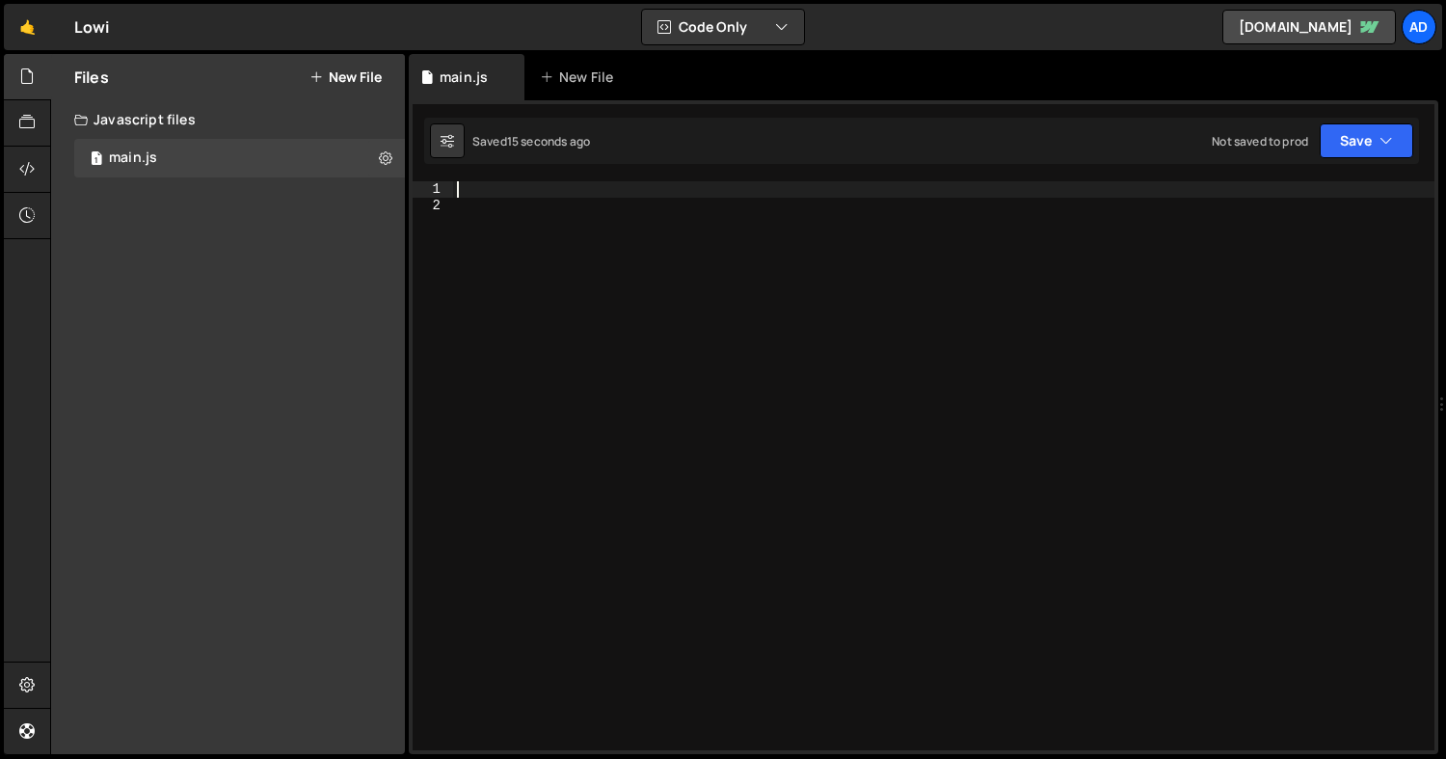
click at [531, 188] on div at bounding box center [943, 481] width 981 height 600
paste textarea "};"
type textarea "};"
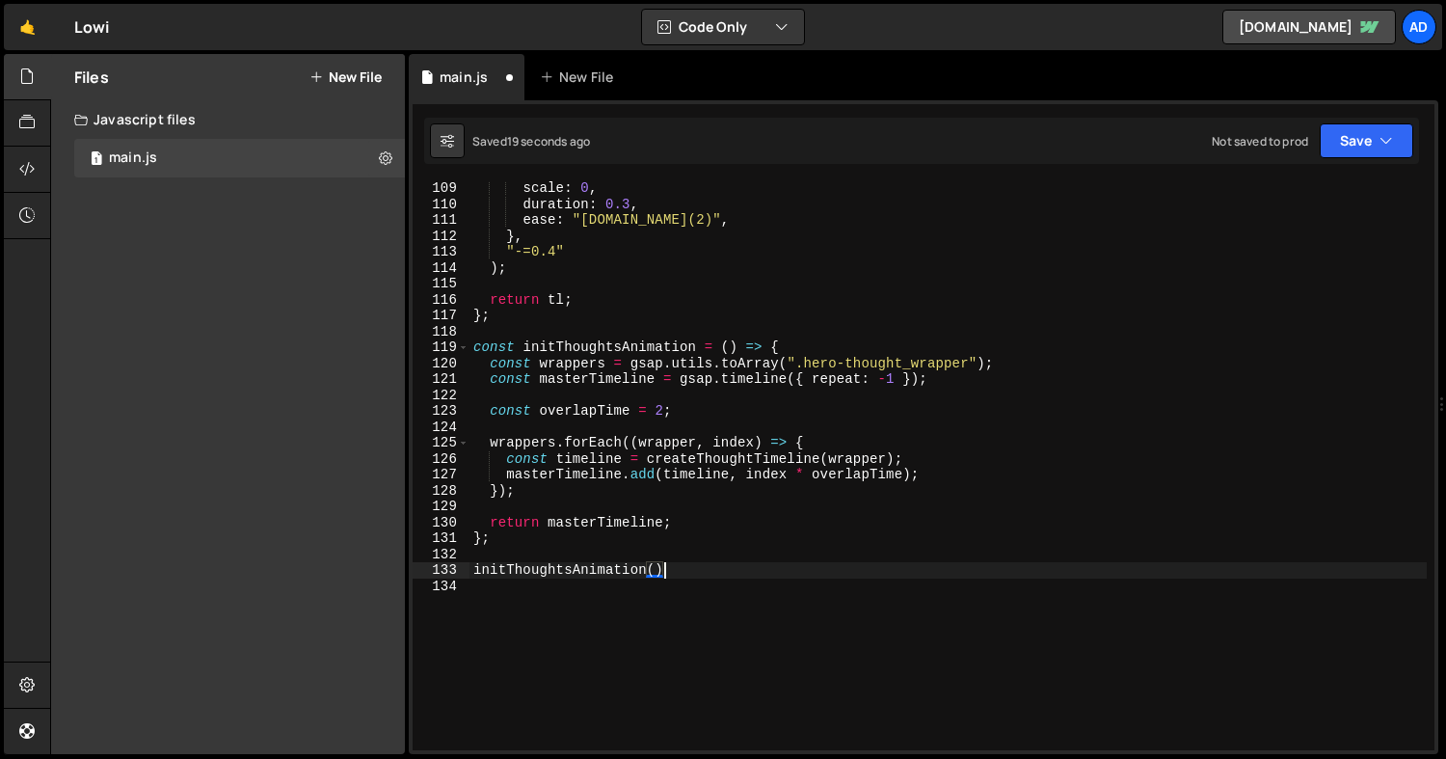
scroll to position [0, 13]
click at [1391, 146] on icon "button" at bounding box center [1385, 140] width 13 height 19
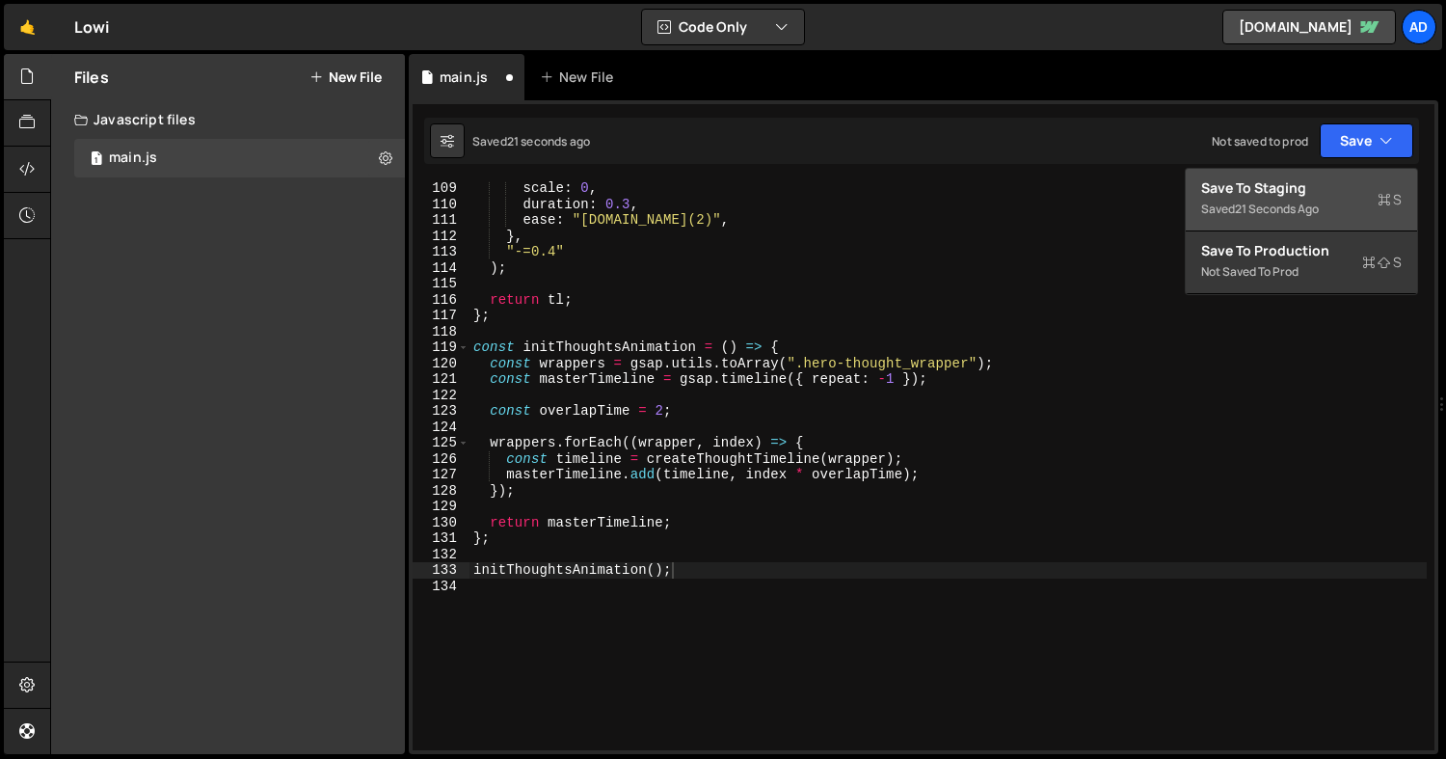
click at [1254, 192] on div "Save to Staging S" at bounding box center [1301, 187] width 200 height 19
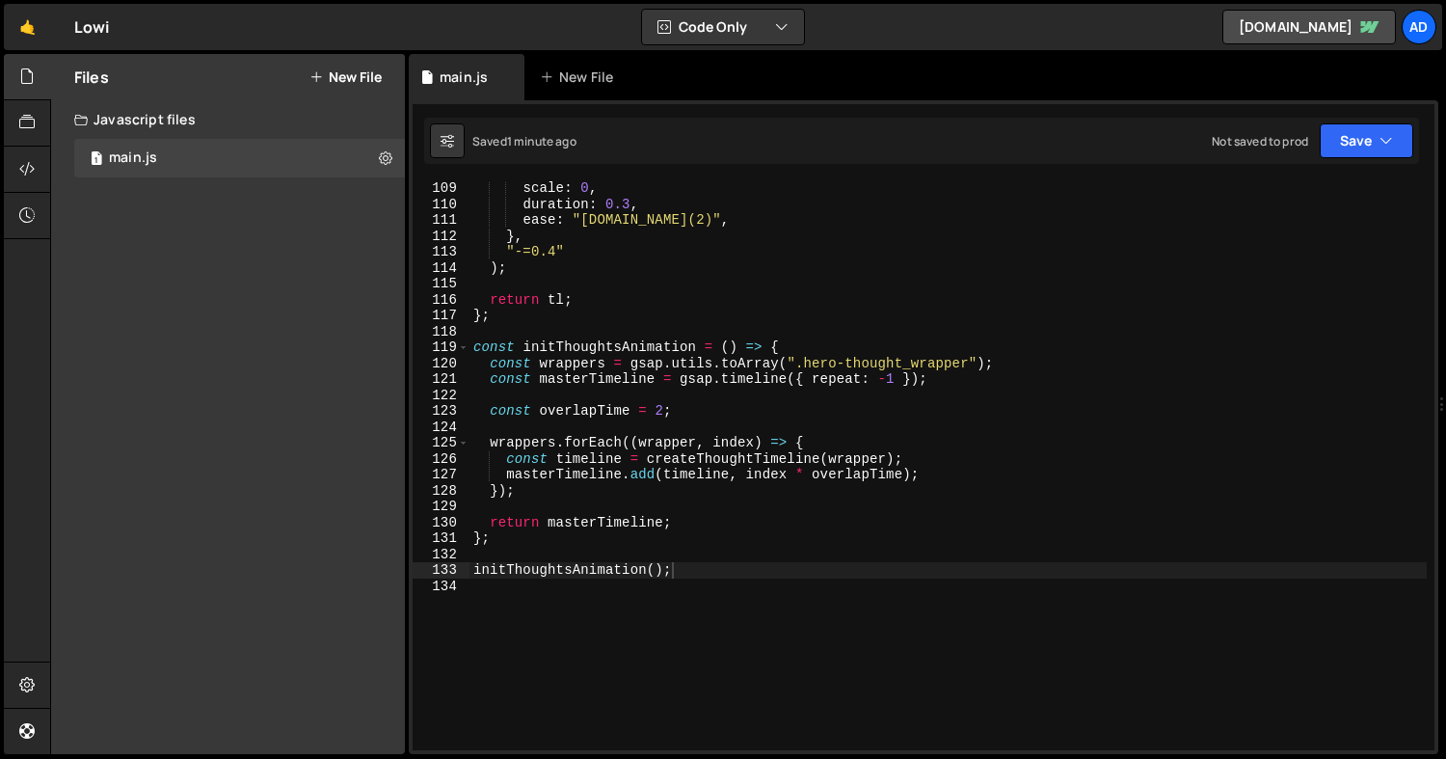
click at [416, 215] on div "111" at bounding box center [441, 220] width 57 height 16
click at [406, 217] on div "Files New File Create your first file Get started by starting a Javascript or C…" at bounding box center [748, 404] width 1396 height 701
drag, startPoint x: 405, startPoint y: 73, endPoint x: 361, endPoint y: 73, distance: 43.4
click at [361, 73] on div "Files New File Create your first file Get started by starting a Javascript or C…" at bounding box center [748, 404] width 1396 height 701
click at [1039, 254] on div "scale : 0 , duration : 0.3 , ease : "[DOMAIN_NAME](2)" , } , "-=0.4" ) ; return…" at bounding box center [947, 480] width 957 height 600
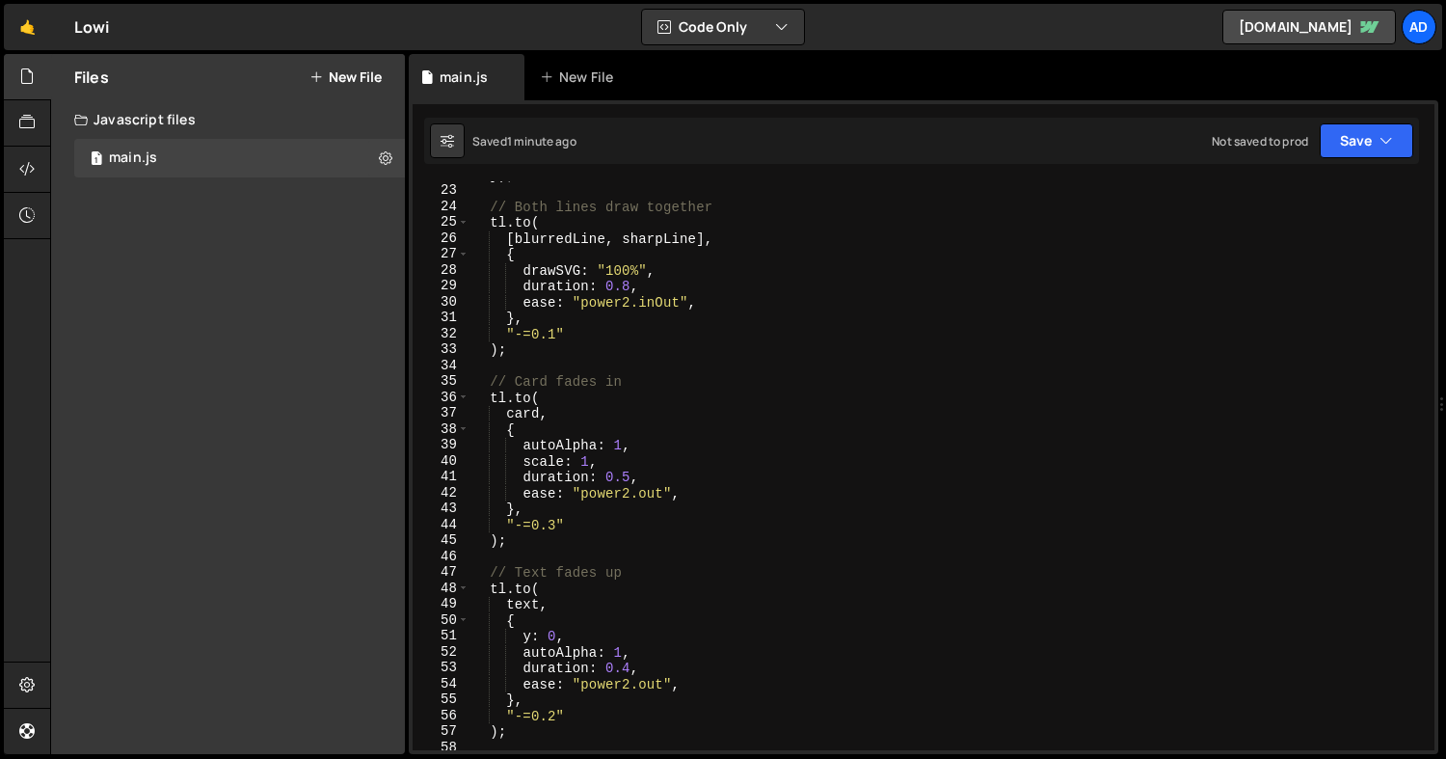
scroll to position [0, 0]
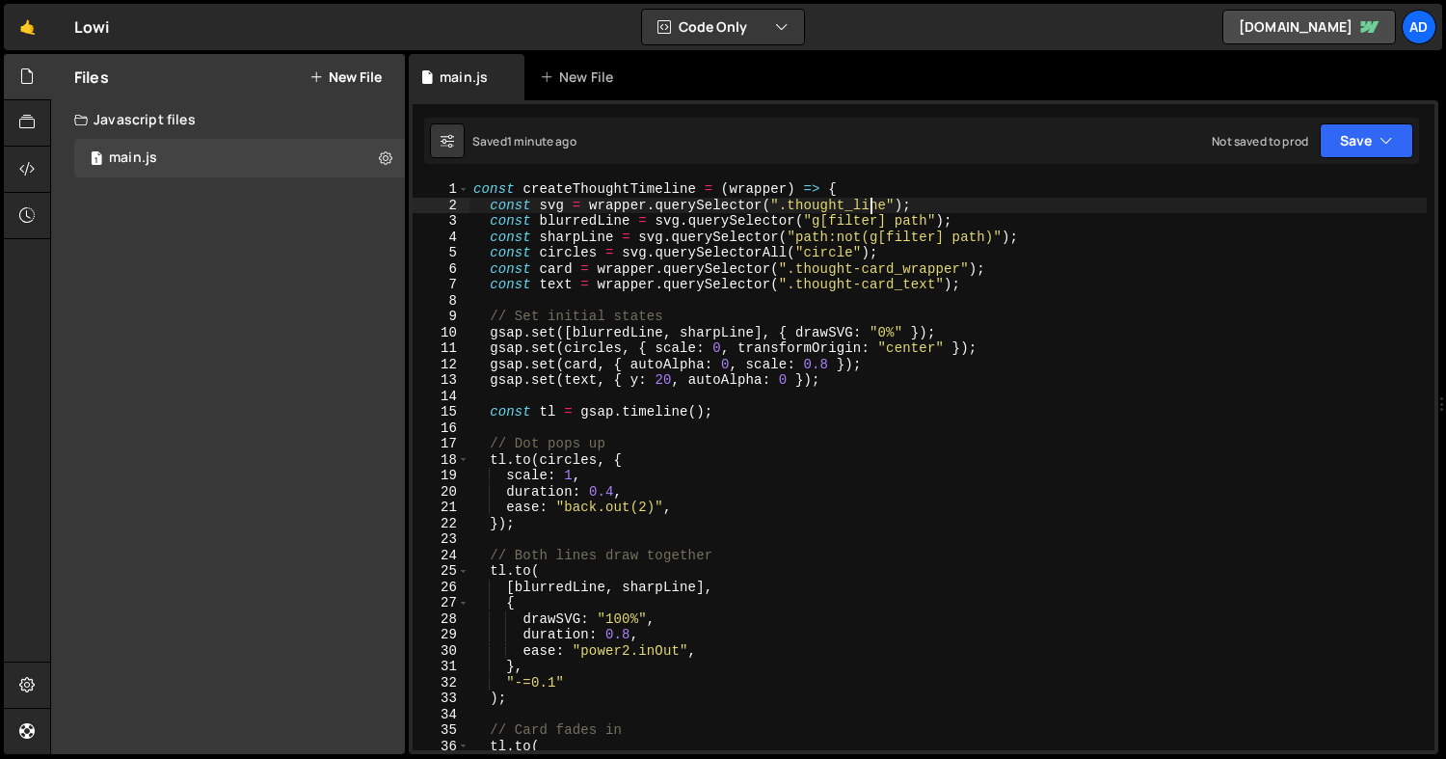
click at [873, 208] on div "const createThoughtTimeline = ( wrapper ) => { const svg = wrapper . querySelec…" at bounding box center [947, 481] width 957 height 600
click at [1344, 144] on button "Save" at bounding box center [1365, 140] width 93 height 35
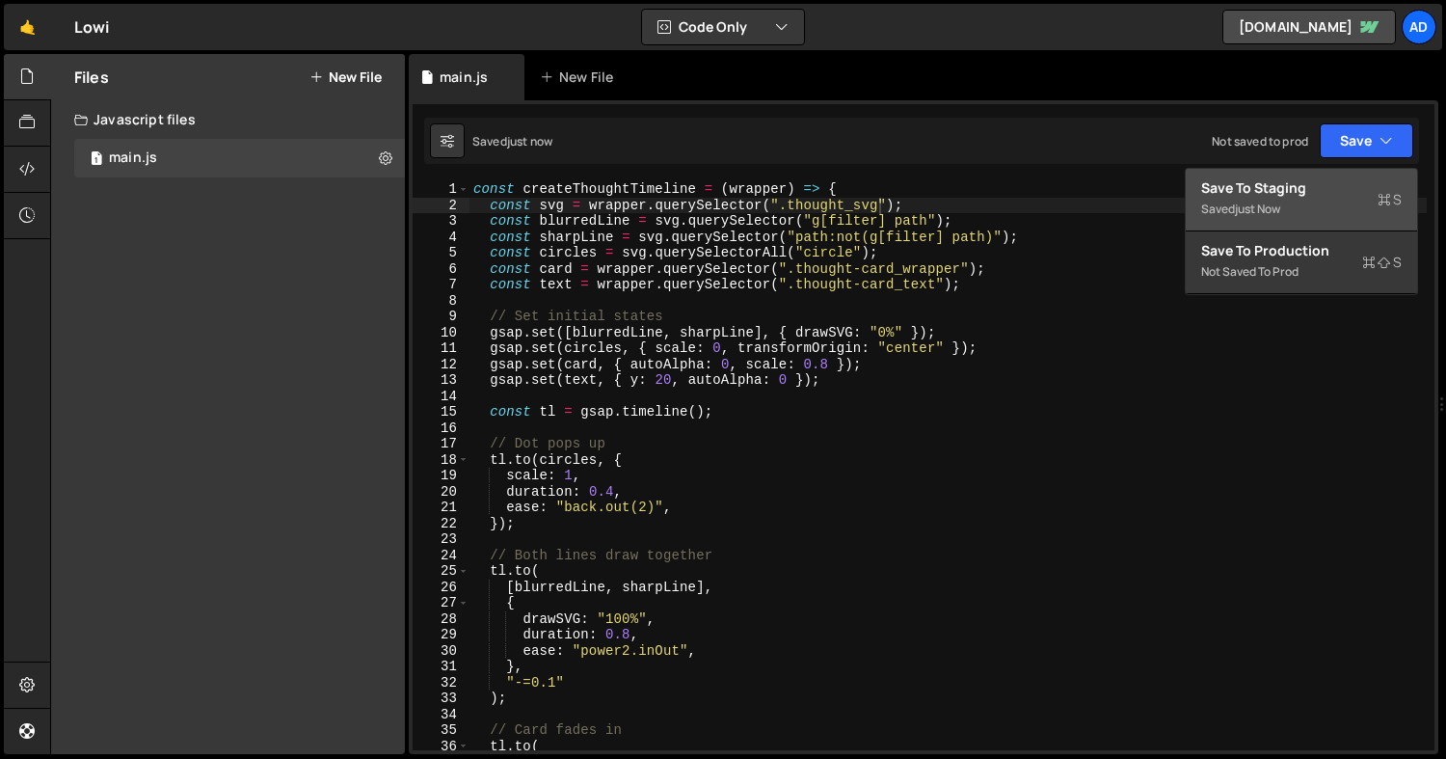
click at [1290, 188] on div "Save to Staging S" at bounding box center [1301, 187] width 200 height 19
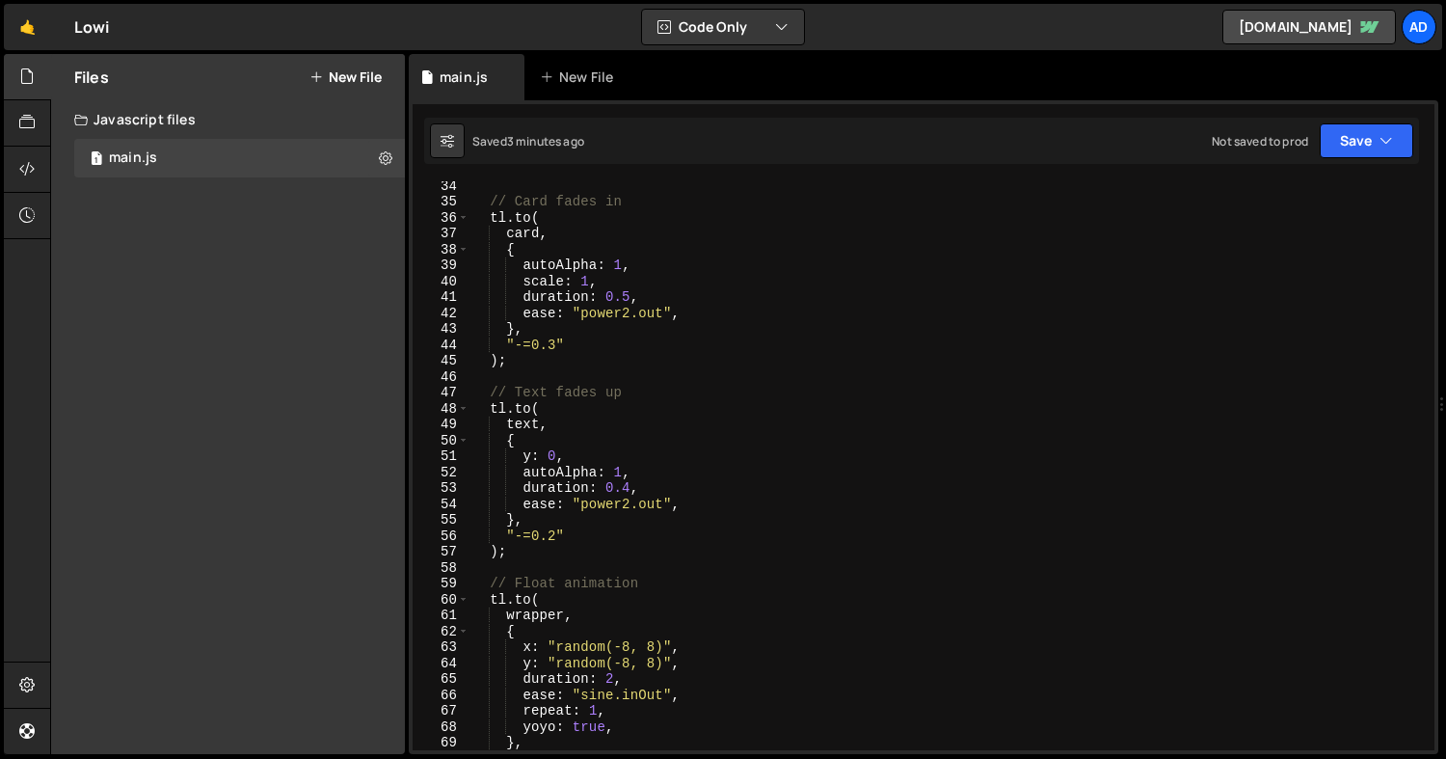
scroll to position [0, 0]
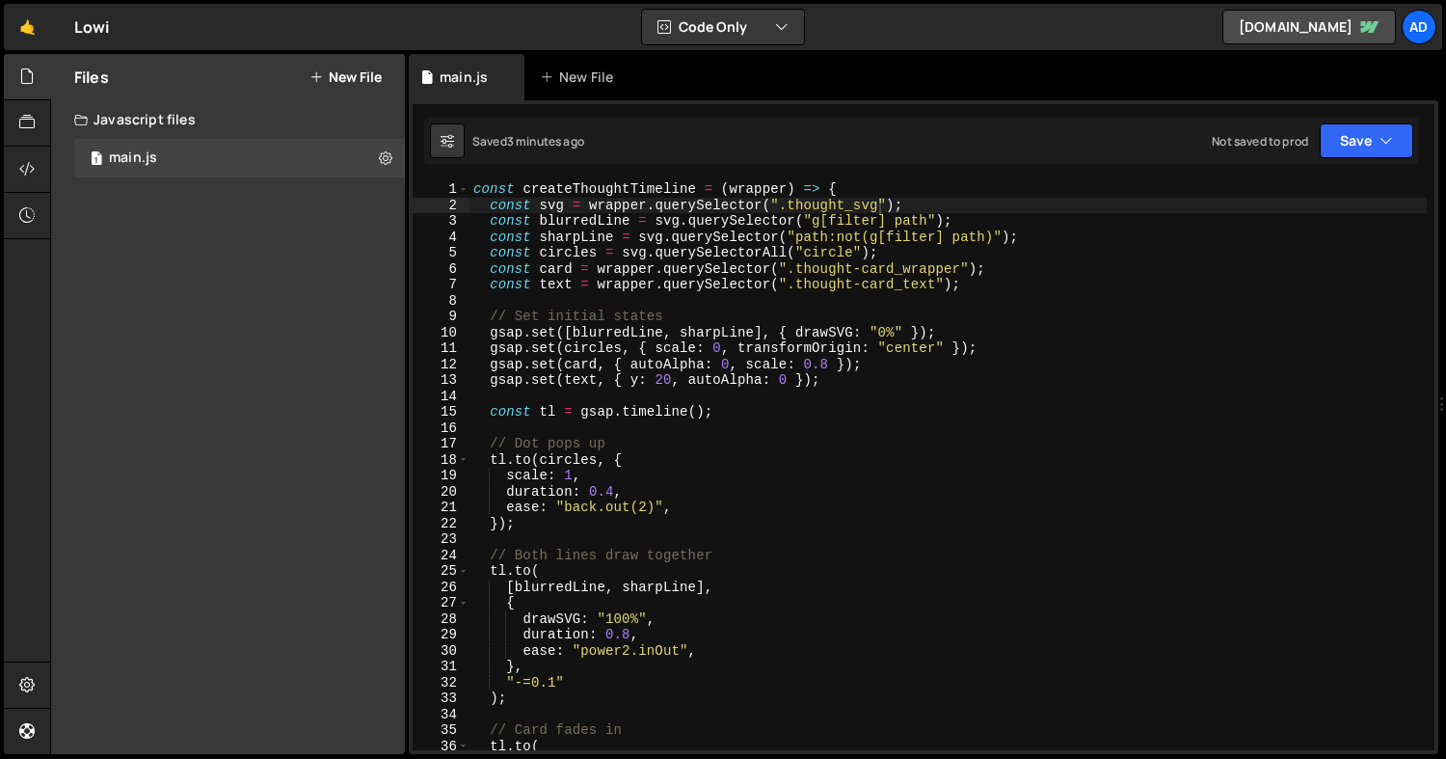
click at [887, 455] on div "const createThoughtTimeline = ( wrapper ) => { const svg = wrapper . querySelec…" at bounding box center [947, 481] width 957 height 600
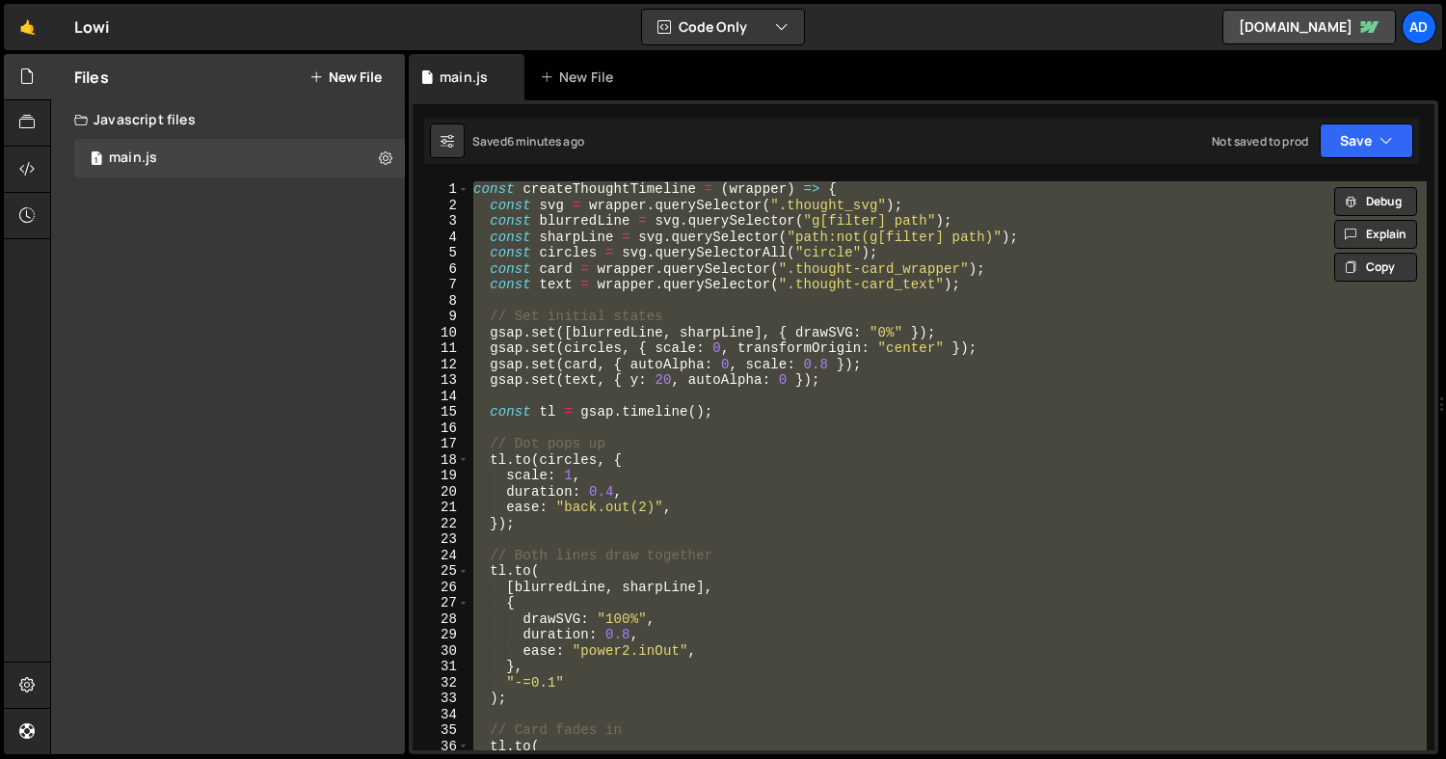
click at [857, 452] on div "const createThoughtTimeline = ( wrapper ) => { const svg = wrapper . querySelec…" at bounding box center [947, 465] width 957 height 569
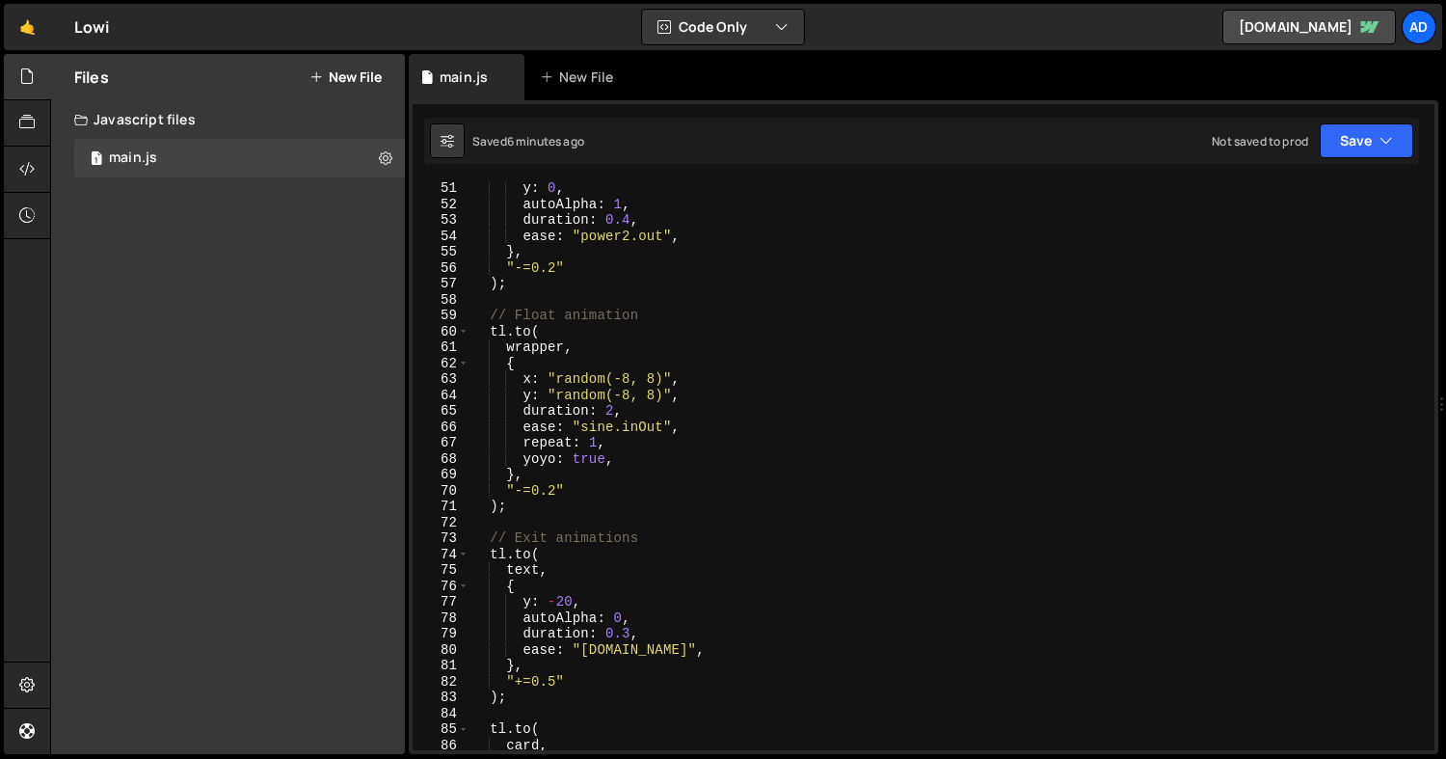
scroll to position [797, 0]
click at [790, 447] on div "y : 0 , autoAlpha : 1 , duration : 0.4 , ease : "power2.out" , } , "-=0.2" ) ; …" at bounding box center [947, 479] width 957 height 600
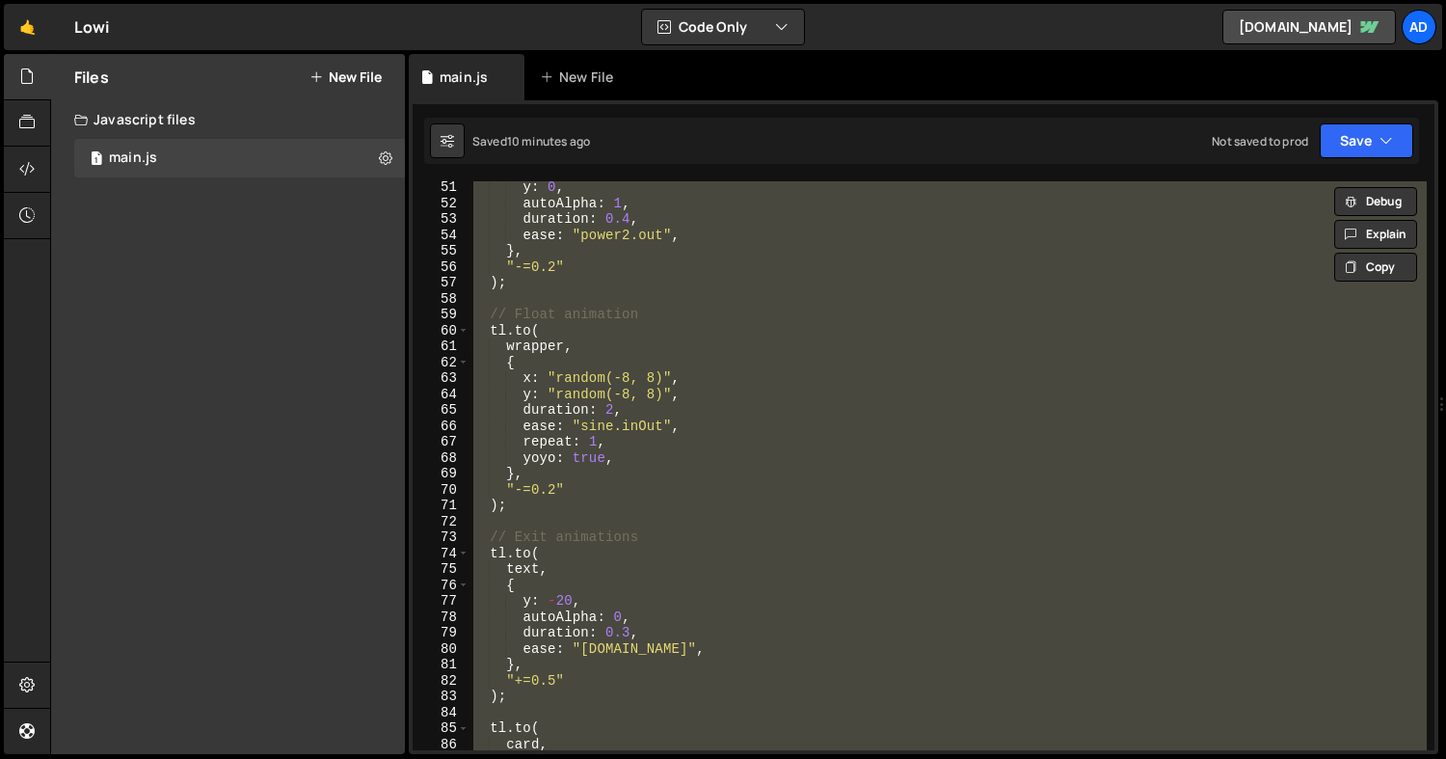
paste textarea "}"
type textarea "}"
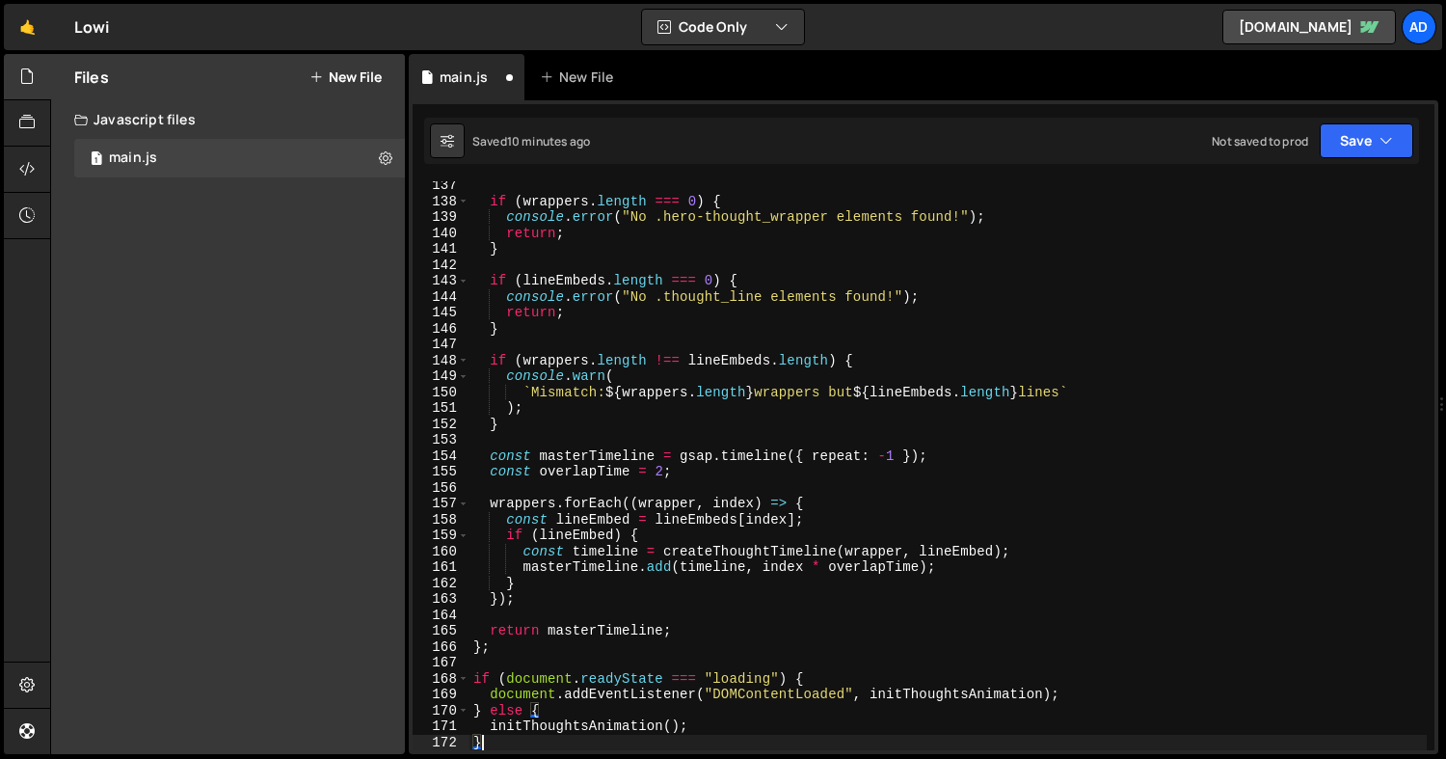
scroll to position [2443, 0]
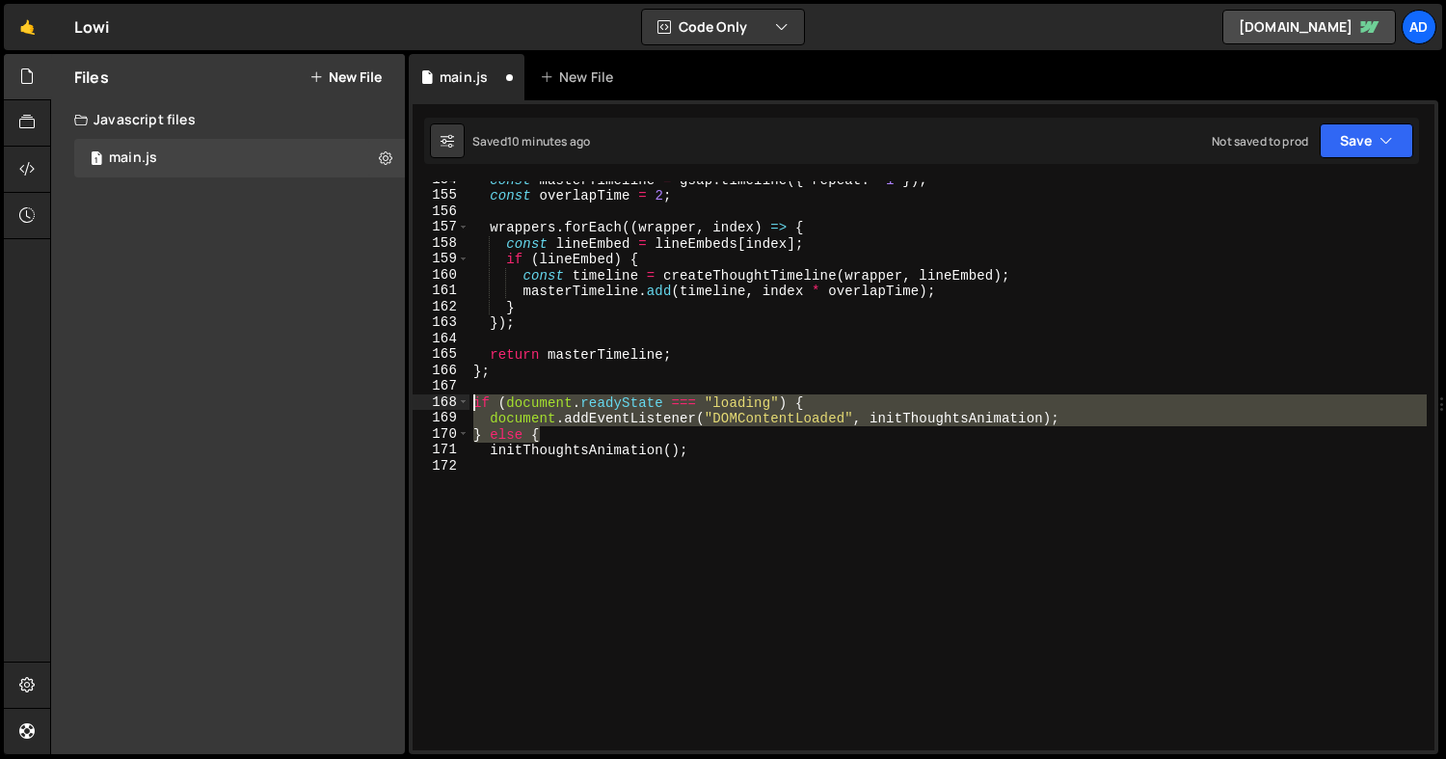
drag, startPoint x: 564, startPoint y: 433, endPoint x: 452, endPoint y: 398, distance: 117.1
click at [452, 398] on div "154 155 156 157 158 159 160 161 162 163 164 165 166 167 168 169 170 171 172 con…" at bounding box center [924, 465] width 1022 height 569
type textarea "if (document.readyState === "loading") { document.addEventListener("DOMContentL…"
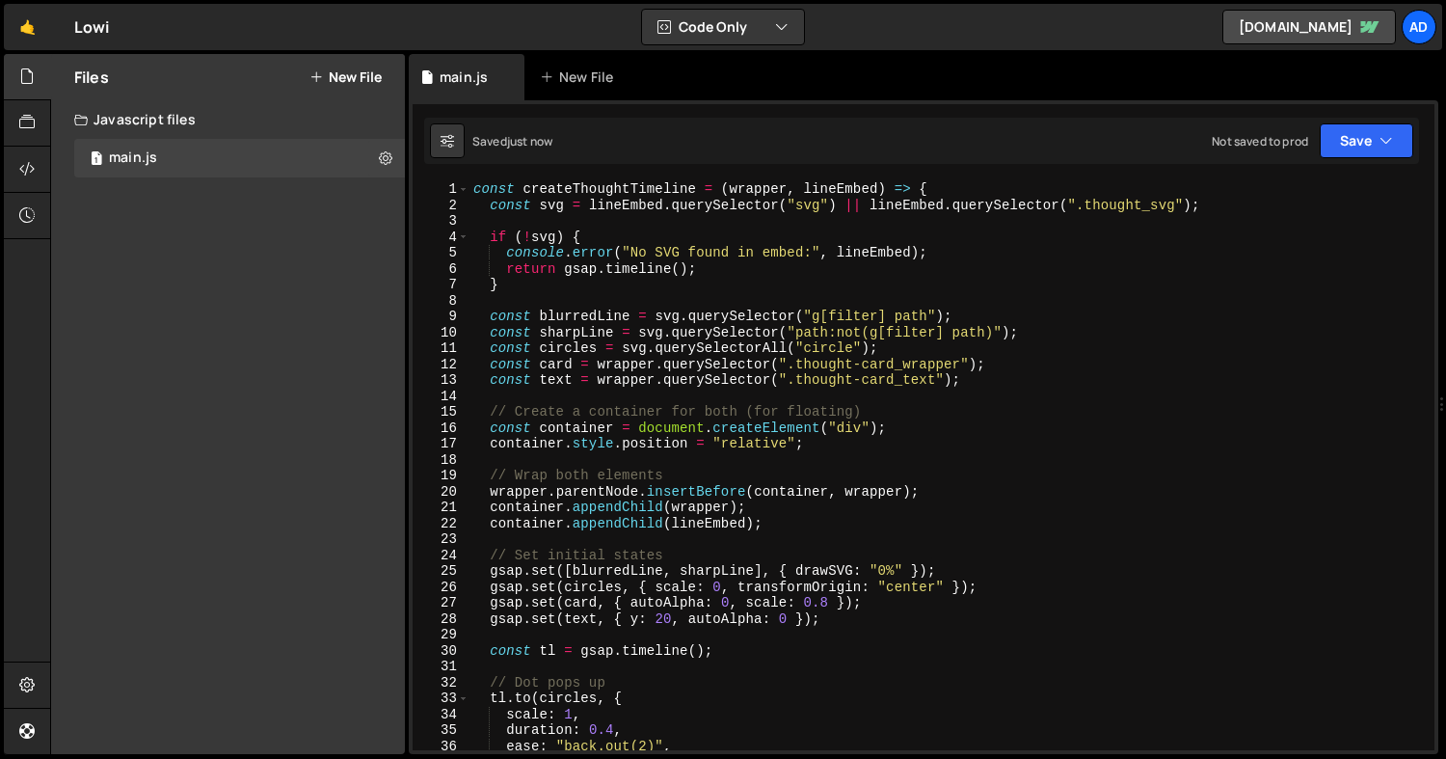
scroll to position [0, 0]
click at [1390, 136] on icon "button" at bounding box center [1385, 140] width 13 height 19
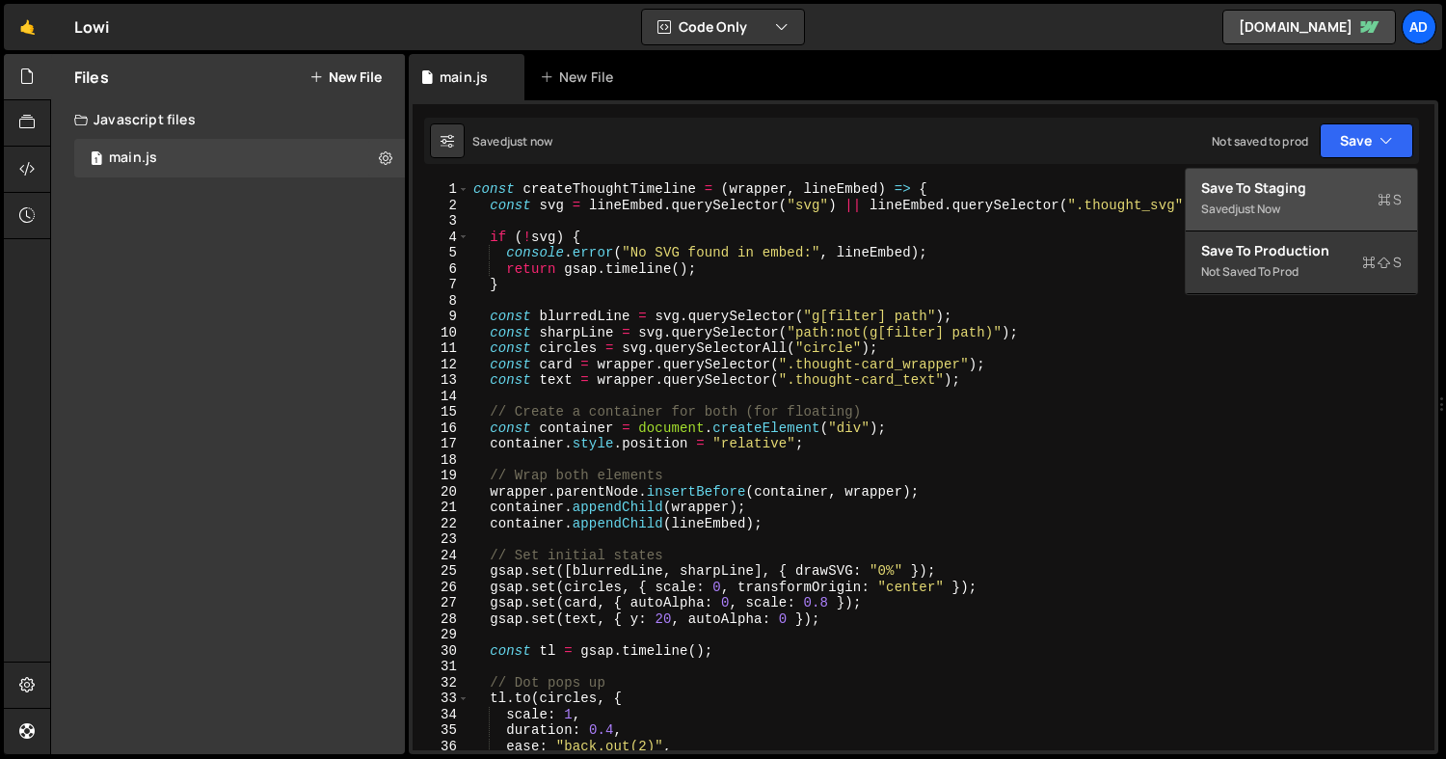
click at [1266, 193] on div "Save to Staging S" at bounding box center [1301, 187] width 200 height 19
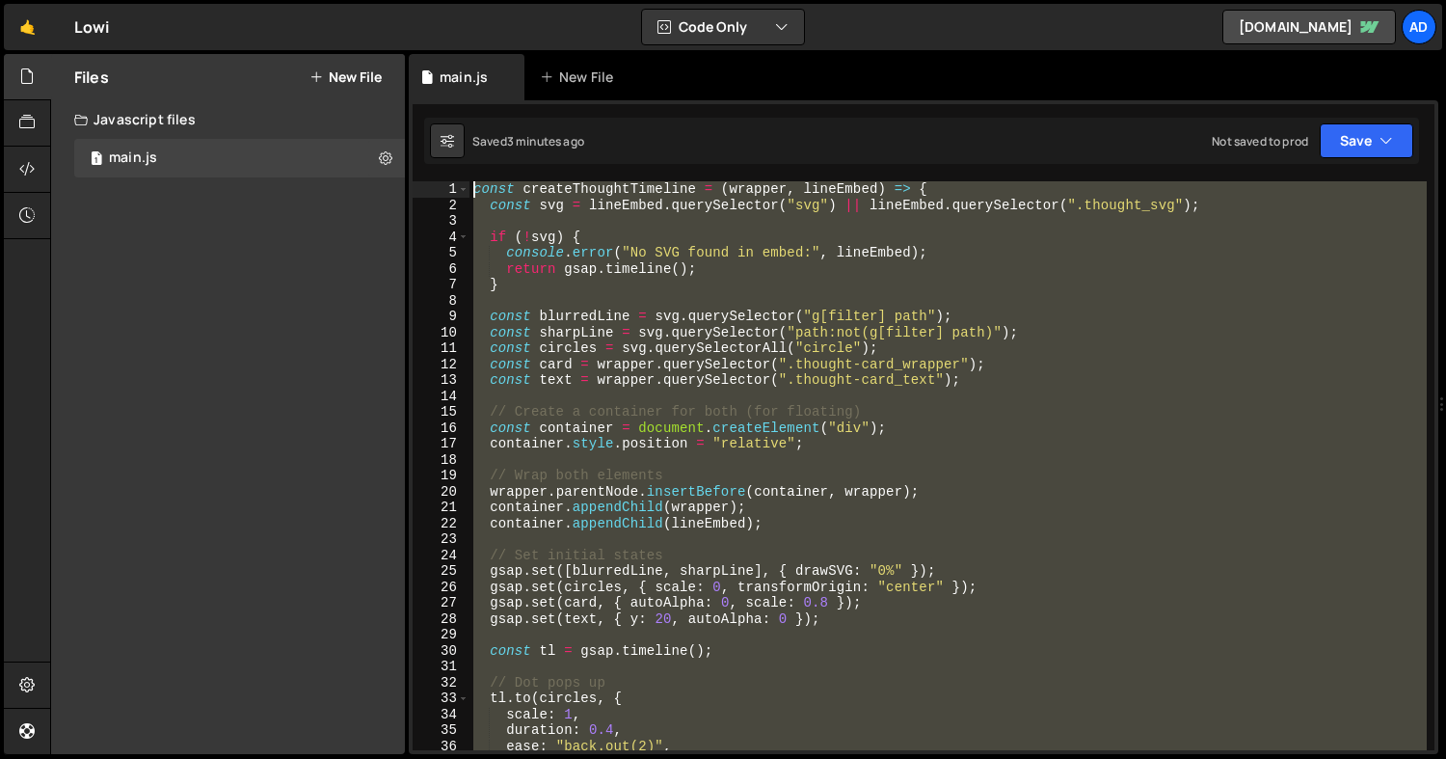
drag, startPoint x: 505, startPoint y: 419, endPoint x: 468, endPoint y: 196, distance: 226.6
click at [468, 196] on div "}; 1 2 3 4 5 6 7 8 9 10 11 12 13 14 15 16 17 18 19 20 21 22 23 24 25 26 27 28 2…" at bounding box center [924, 465] width 1022 height 569
paste textarea "}"
type textarea "};"
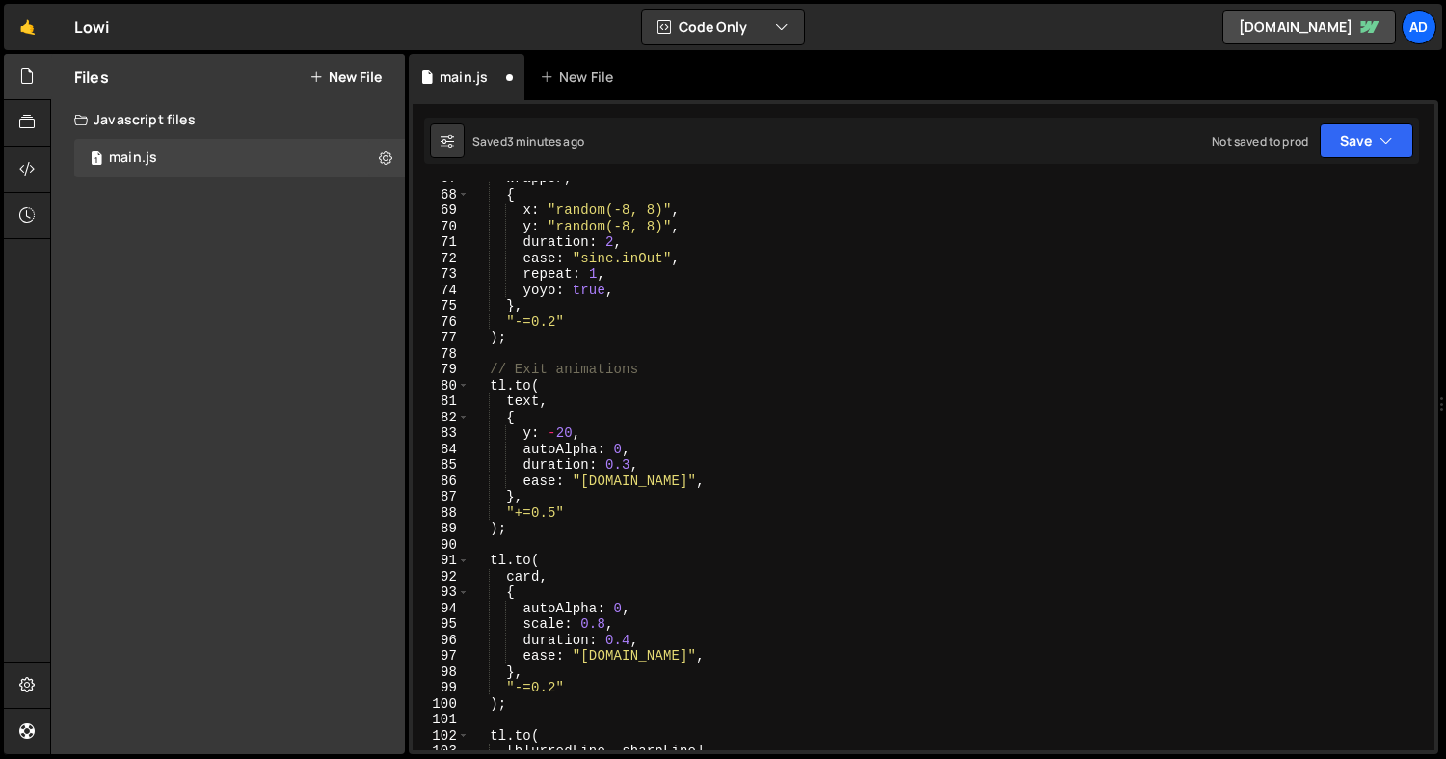
scroll to position [657, 0]
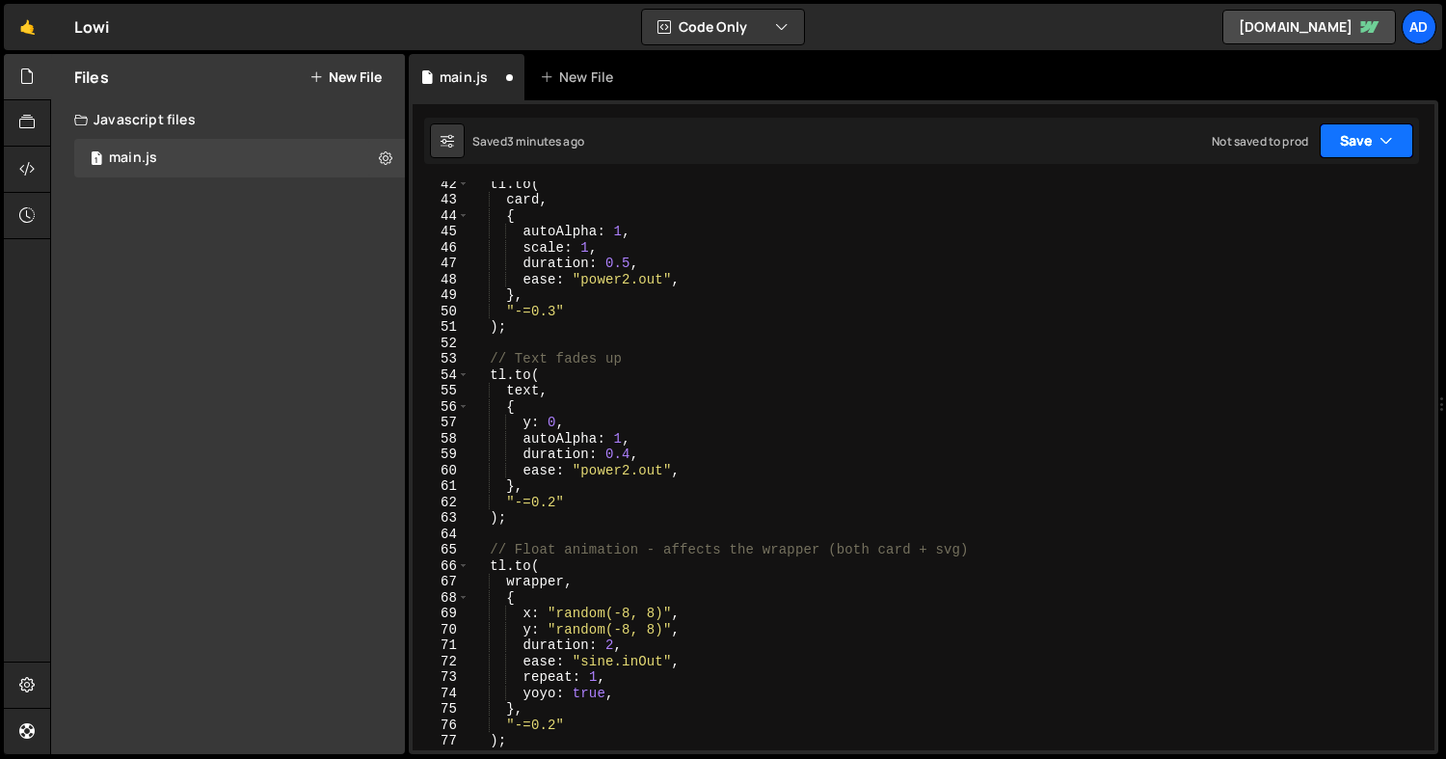
click at [1375, 130] on button "Save" at bounding box center [1365, 140] width 93 height 35
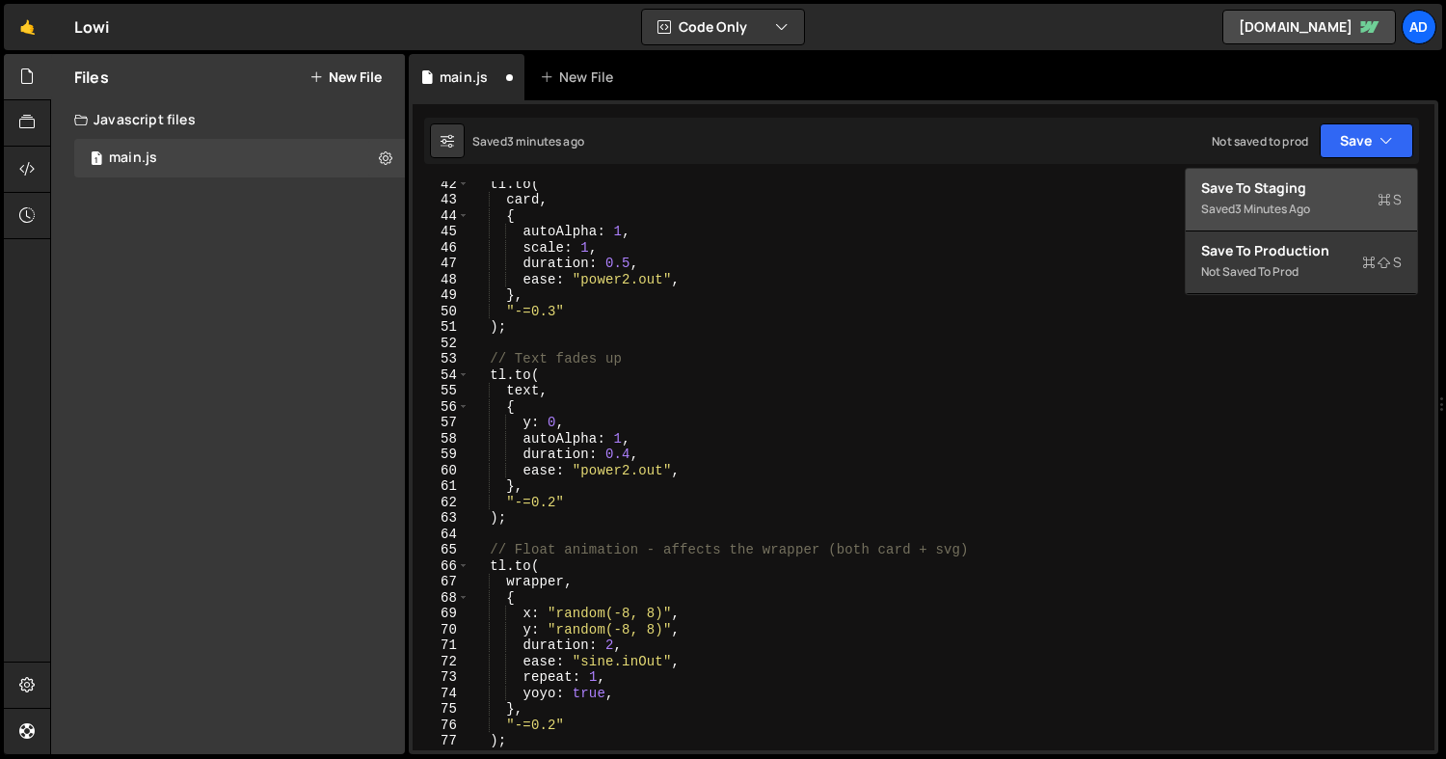
click at [1252, 193] on div "Save to Staging S" at bounding box center [1301, 187] width 200 height 19
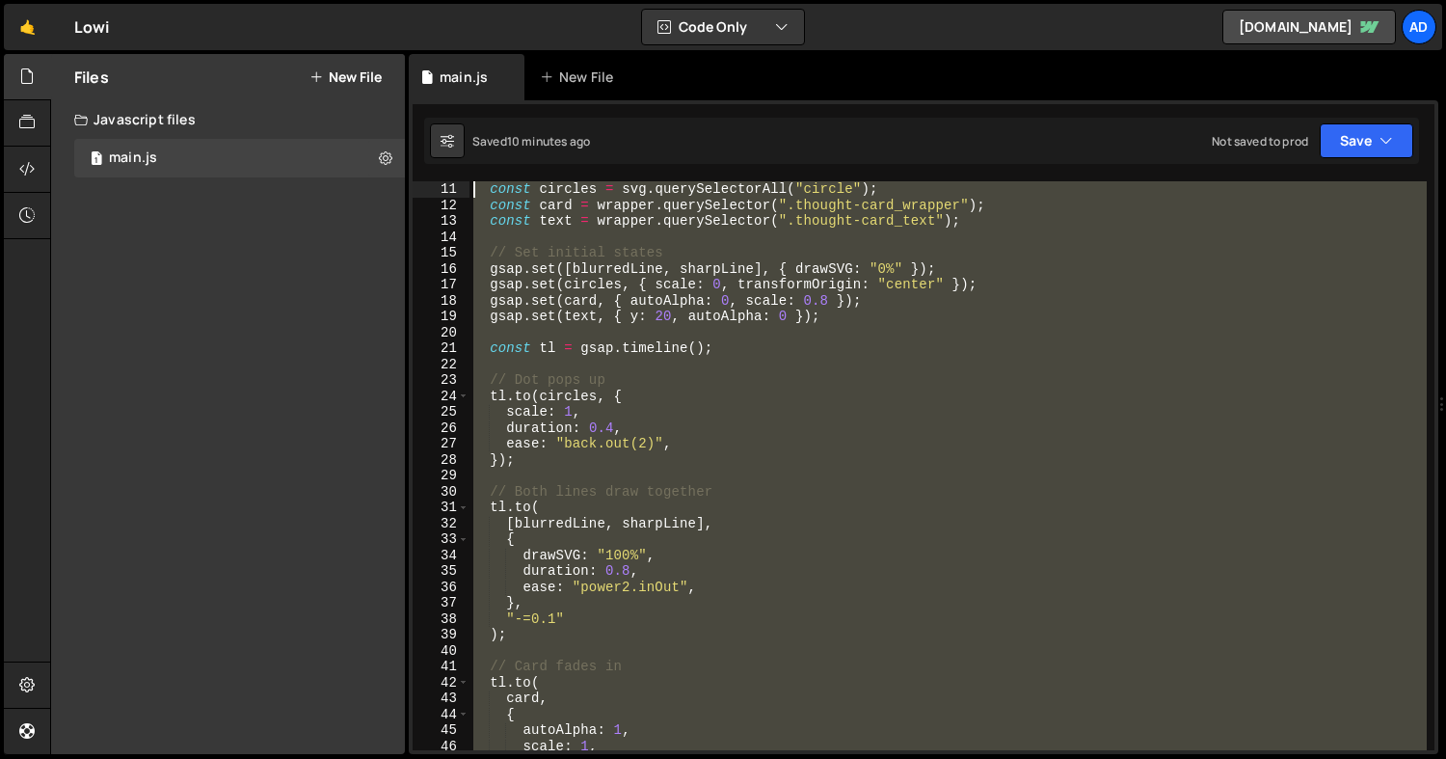
scroll to position [0, 0]
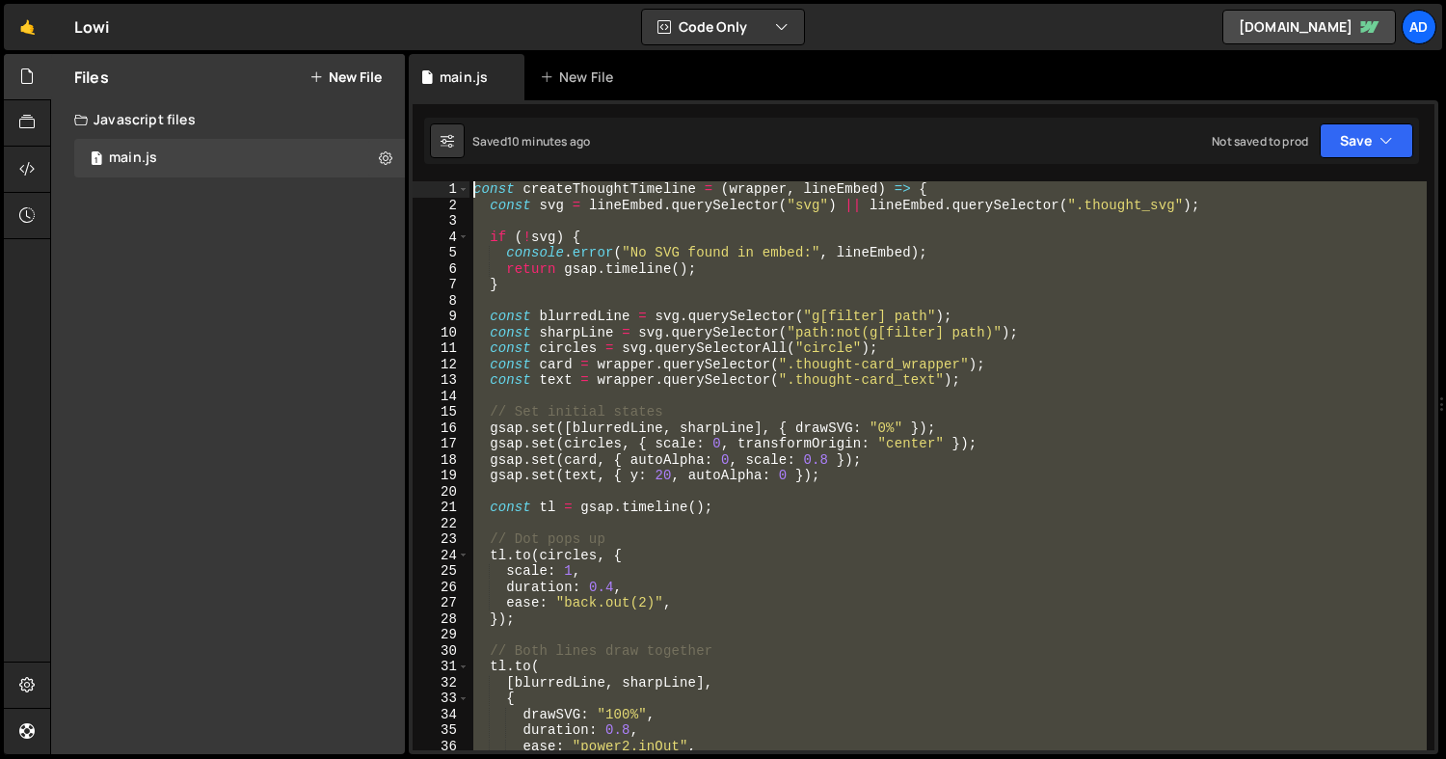
drag, startPoint x: 520, startPoint y: 553, endPoint x: 468, endPoint y: 100, distance: 456.0
click at [468, 100] on div "1 Type cmd + s to save your Javascript file. הההההההההההההההההההההההההההההההההה…" at bounding box center [923, 426] width 1029 height 653
click at [759, 471] on div "const createThoughtTimeline = ( wrapper , lineEmbed ) => { const svg = lineEmbe…" at bounding box center [947, 465] width 957 height 569
paste textarea
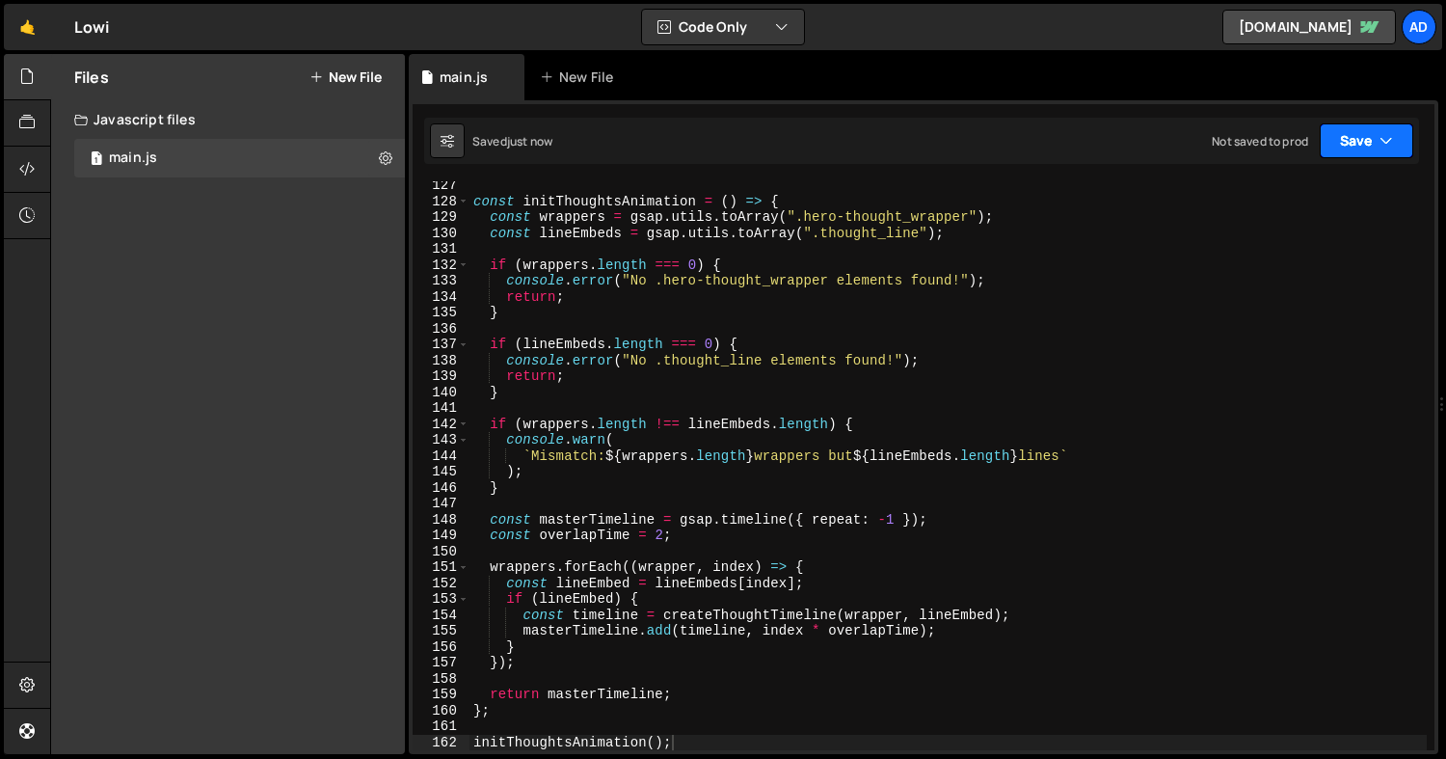
click at [1351, 138] on button "Save" at bounding box center [1365, 140] width 93 height 35
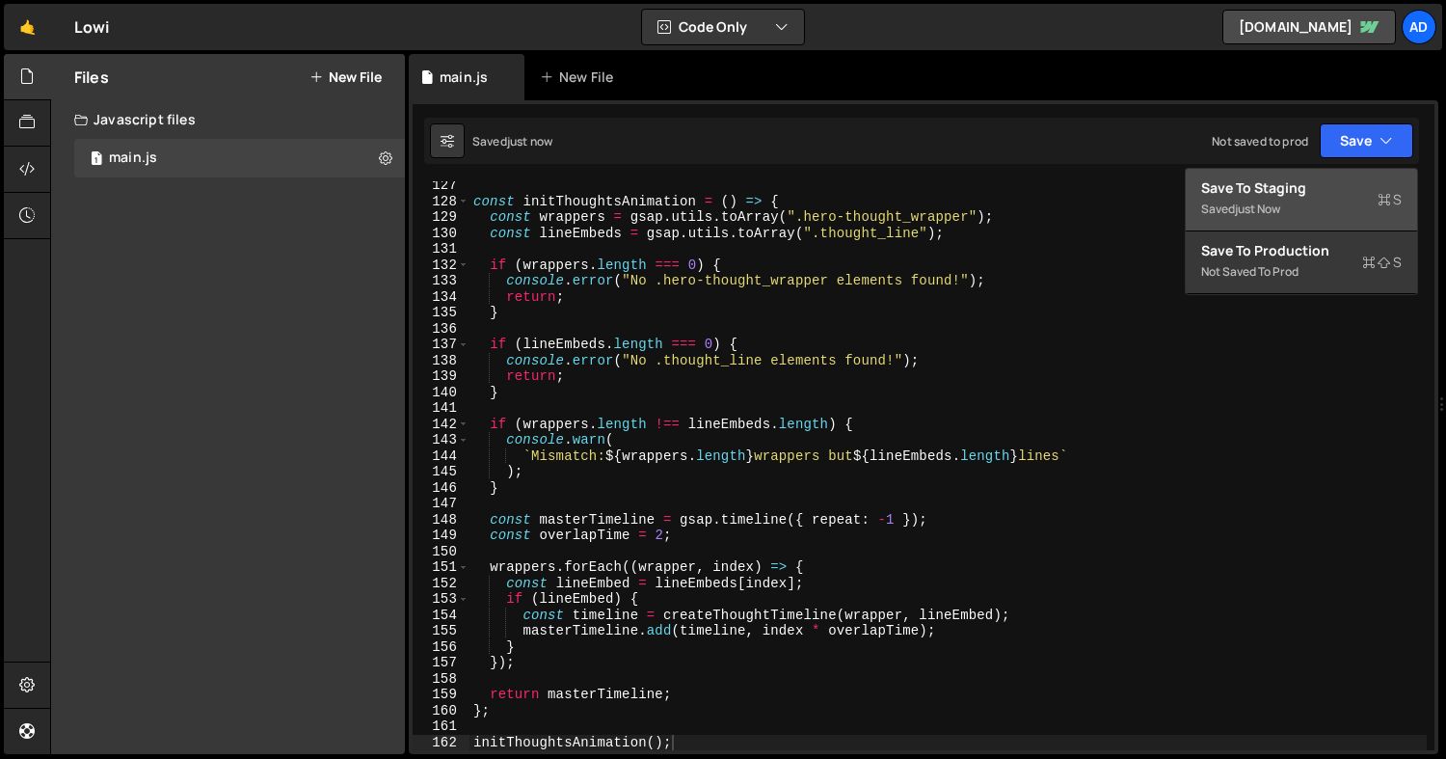
click at [1252, 198] on div "Saved just now" at bounding box center [1301, 209] width 200 height 23
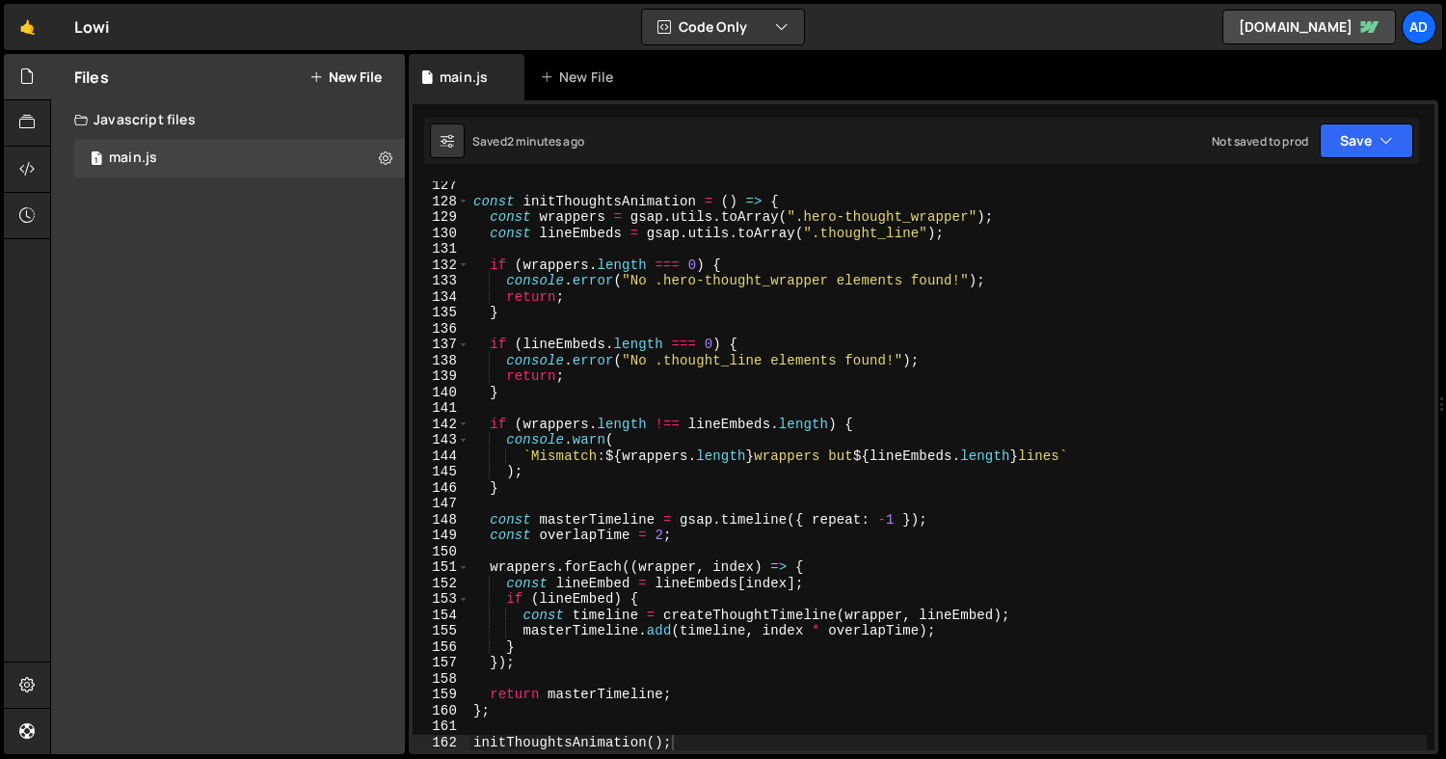
click at [861, 272] on div "const initThoughtsAnimation = ( ) => { const wrappers = gsap . utils . toArray …" at bounding box center [947, 477] width 957 height 600
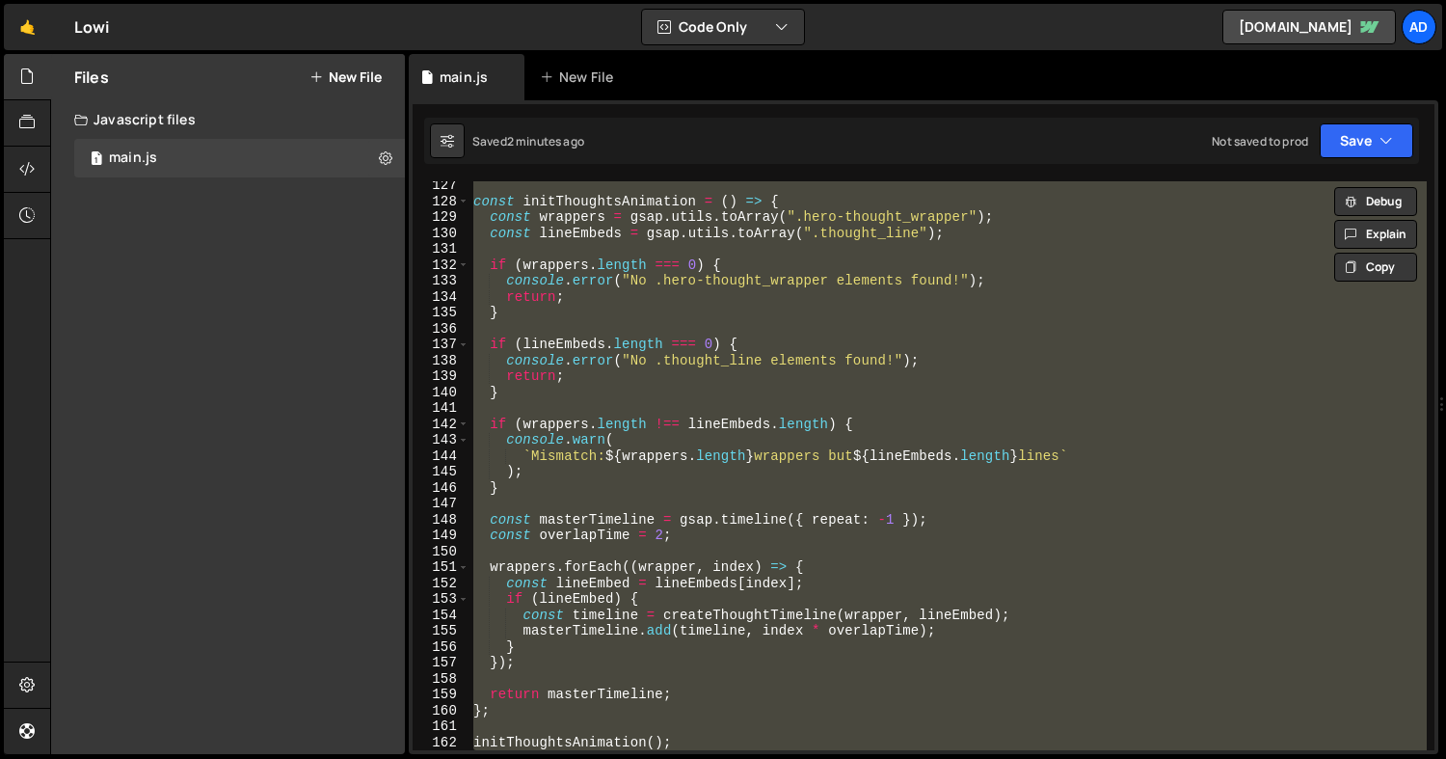
paste textarea
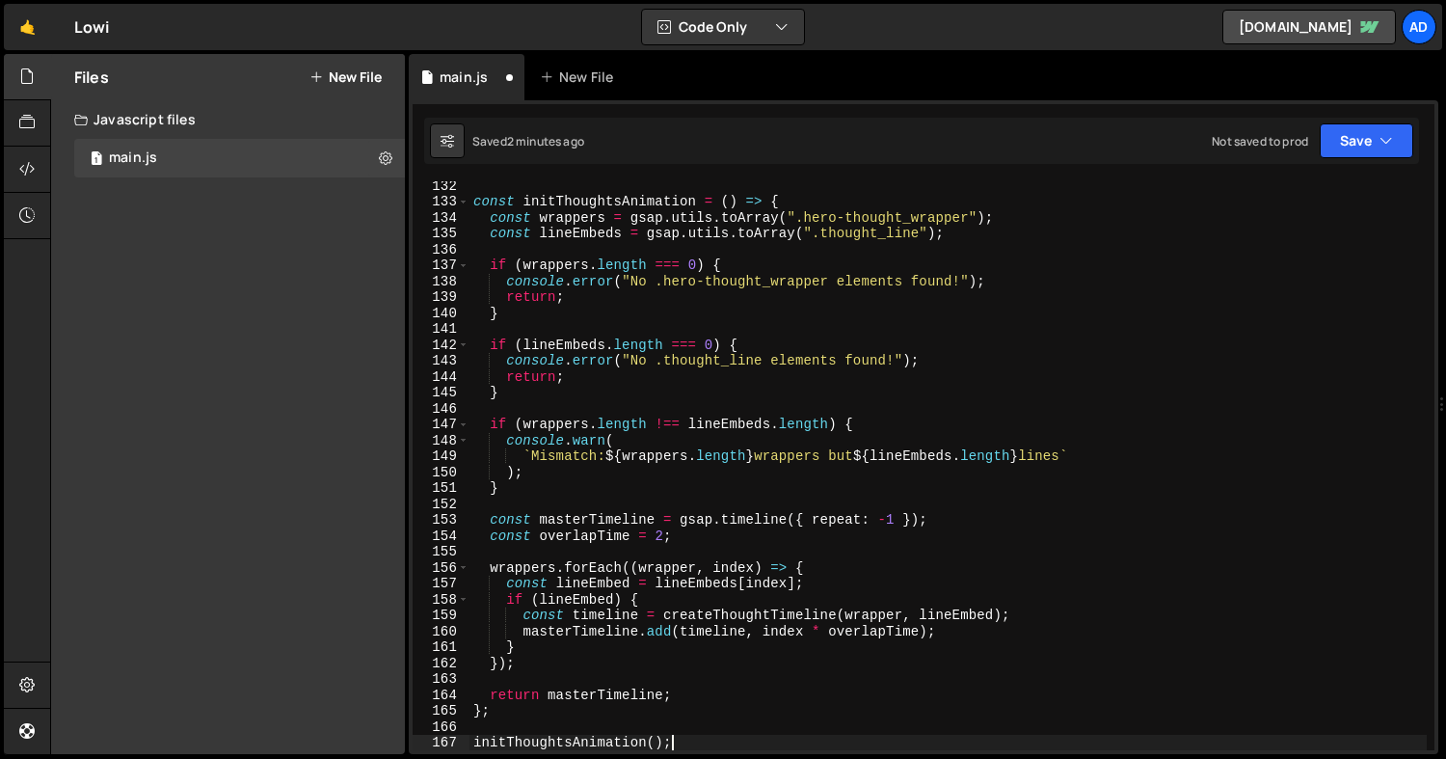
scroll to position [2087, 0]
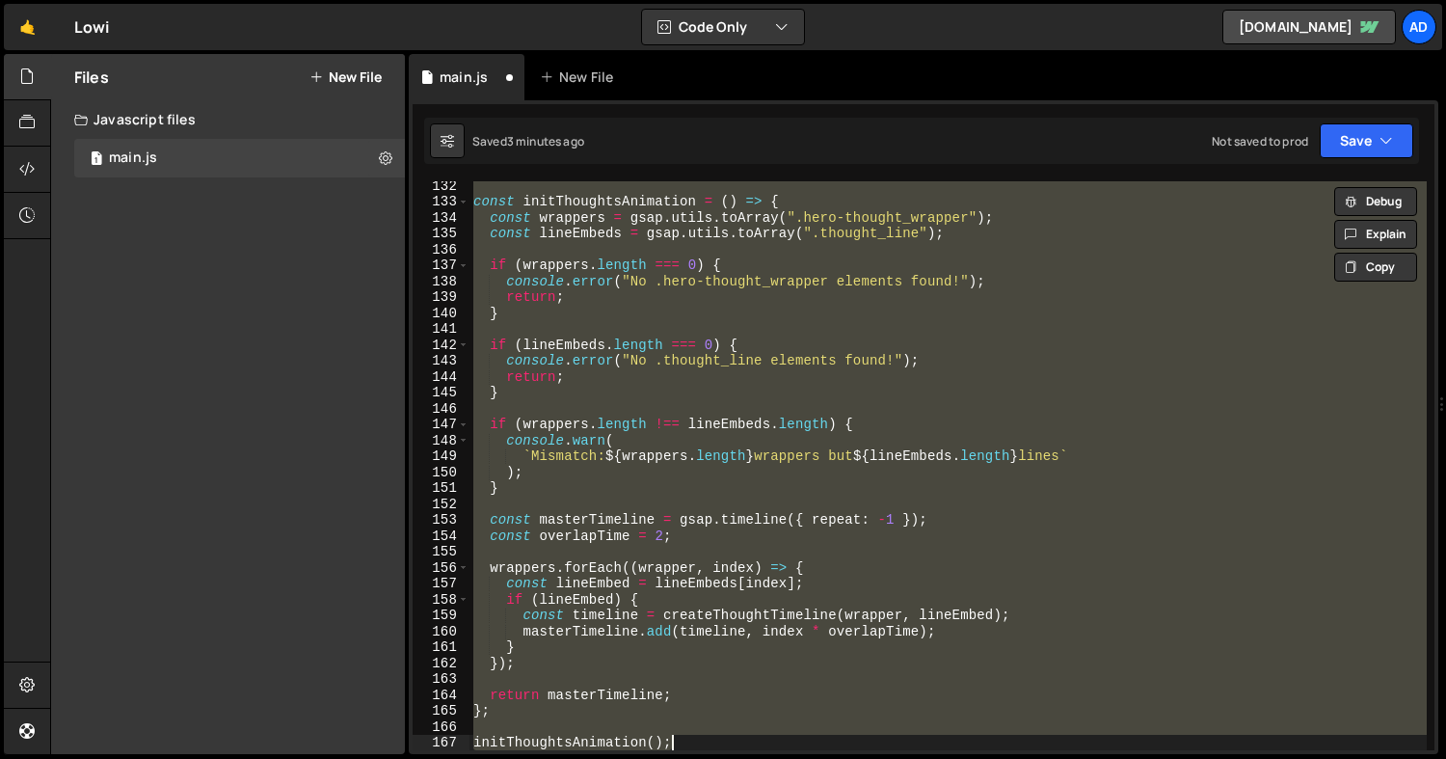
paste textarea
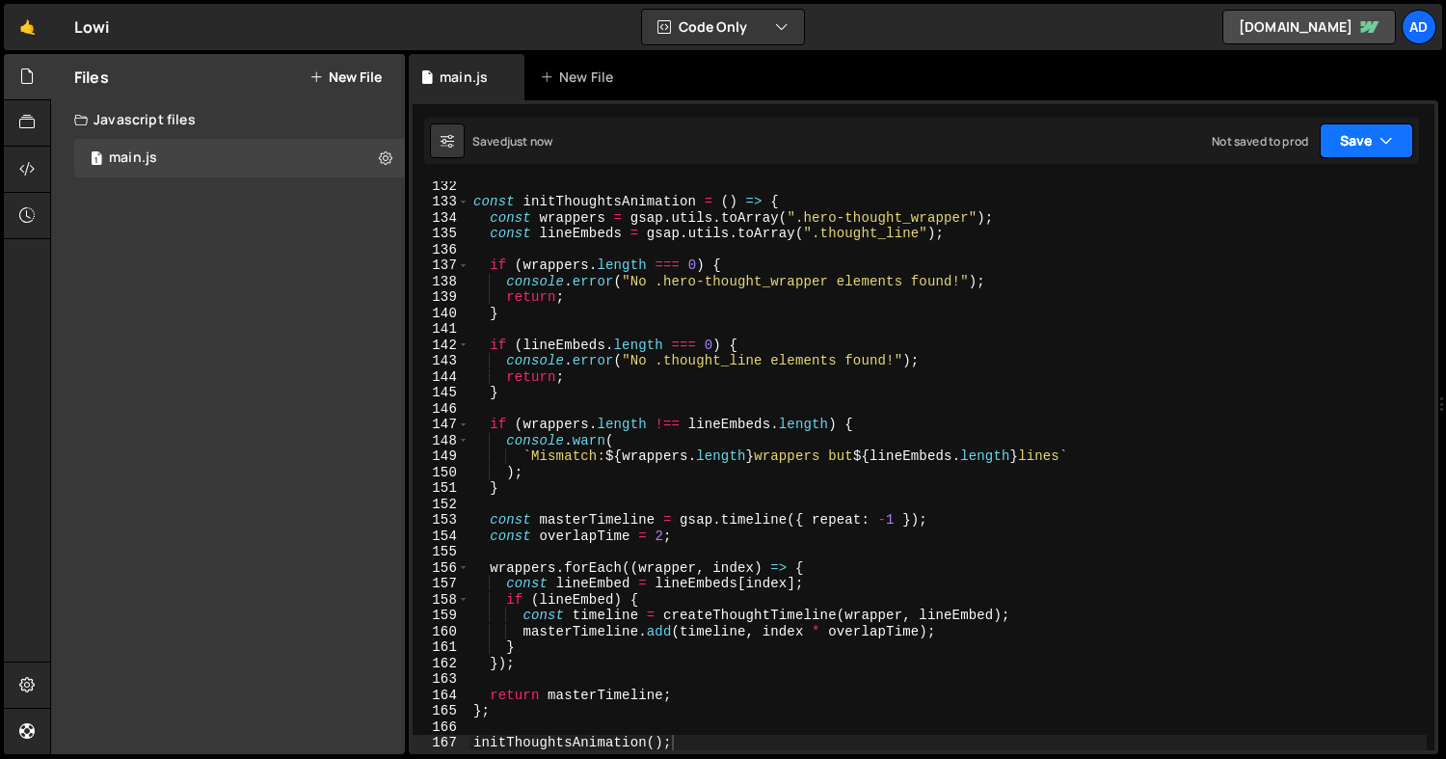
click at [1376, 149] on button "Save" at bounding box center [1365, 140] width 93 height 35
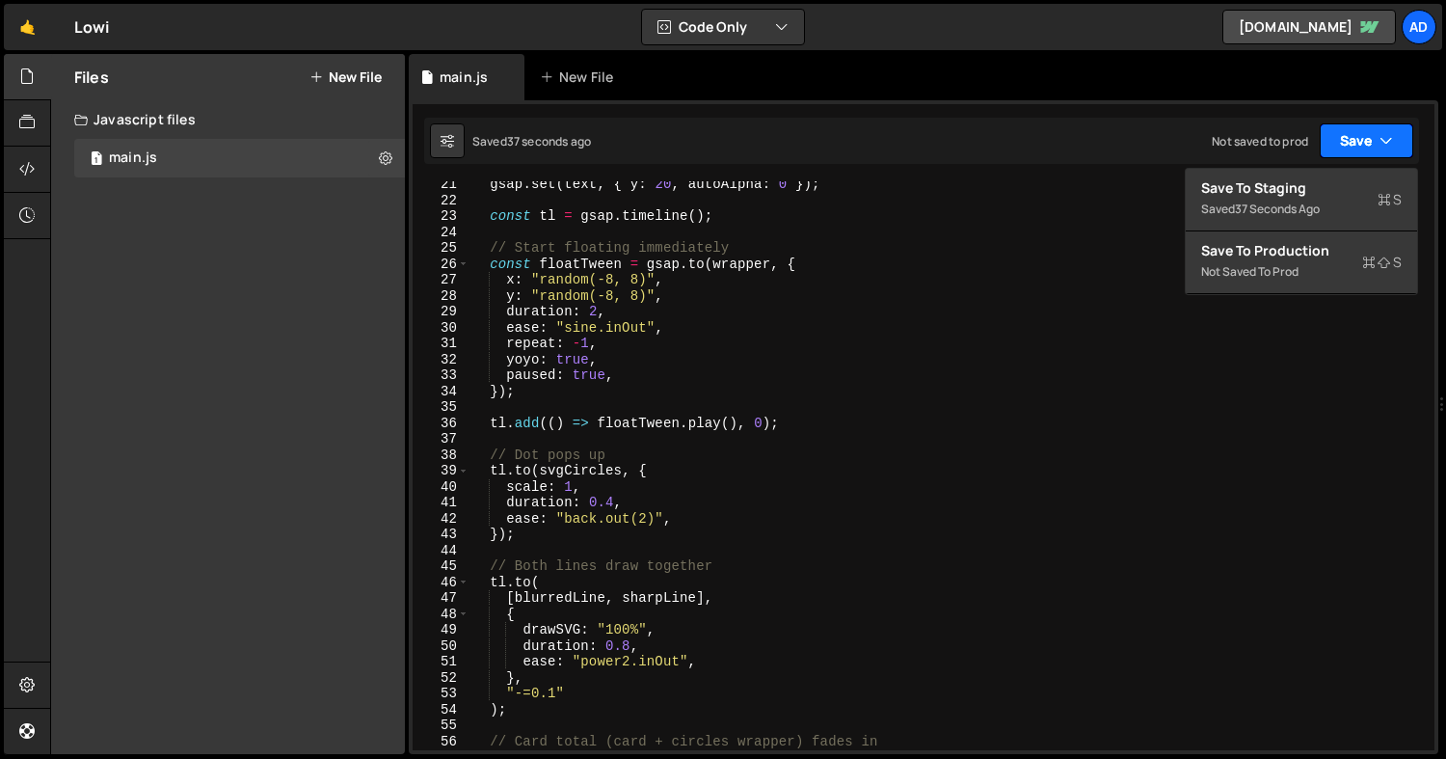
scroll to position [0, 0]
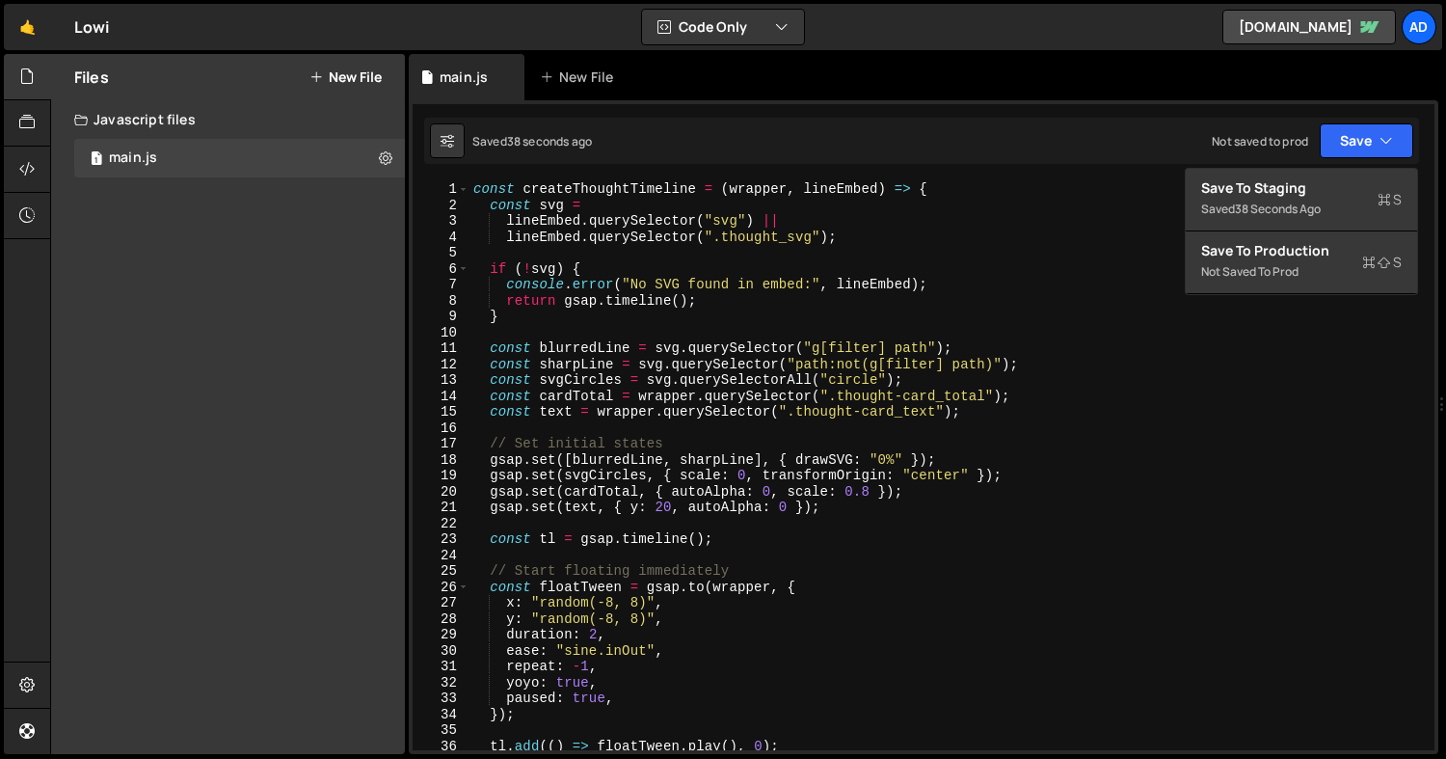
click at [1242, 355] on div "const createThoughtTimeline = ( wrapper , lineEmbed ) => { const svg = lineEmbe…" at bounding box center [947, 481] width 957 height 600
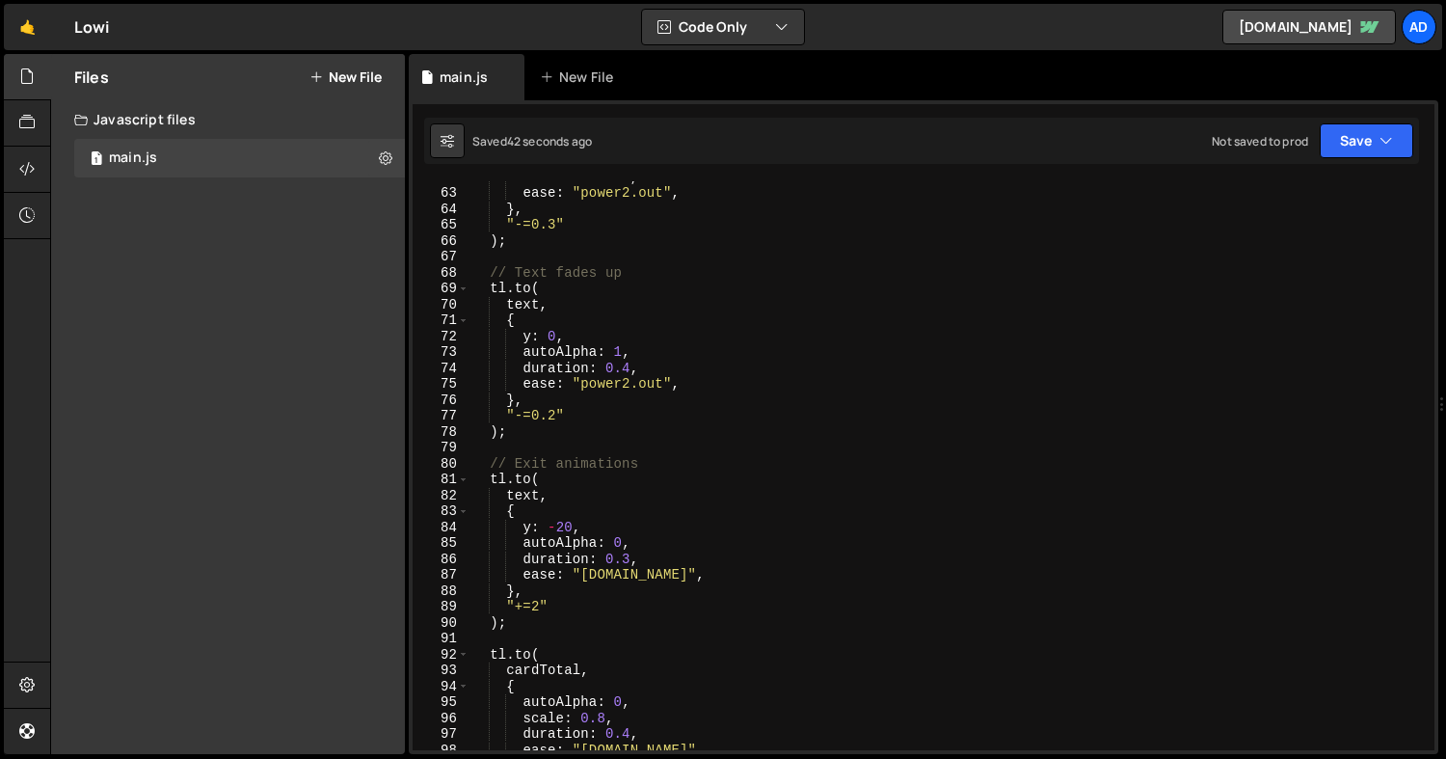
scroll to position [983, 0]
click at [541, 605] on div "duration : 0.5 , ease : "power2.out" , } , "-=0.3" ) ; // Text fades up tl . to…" at bounding box center [947, 468] width 957 height 600
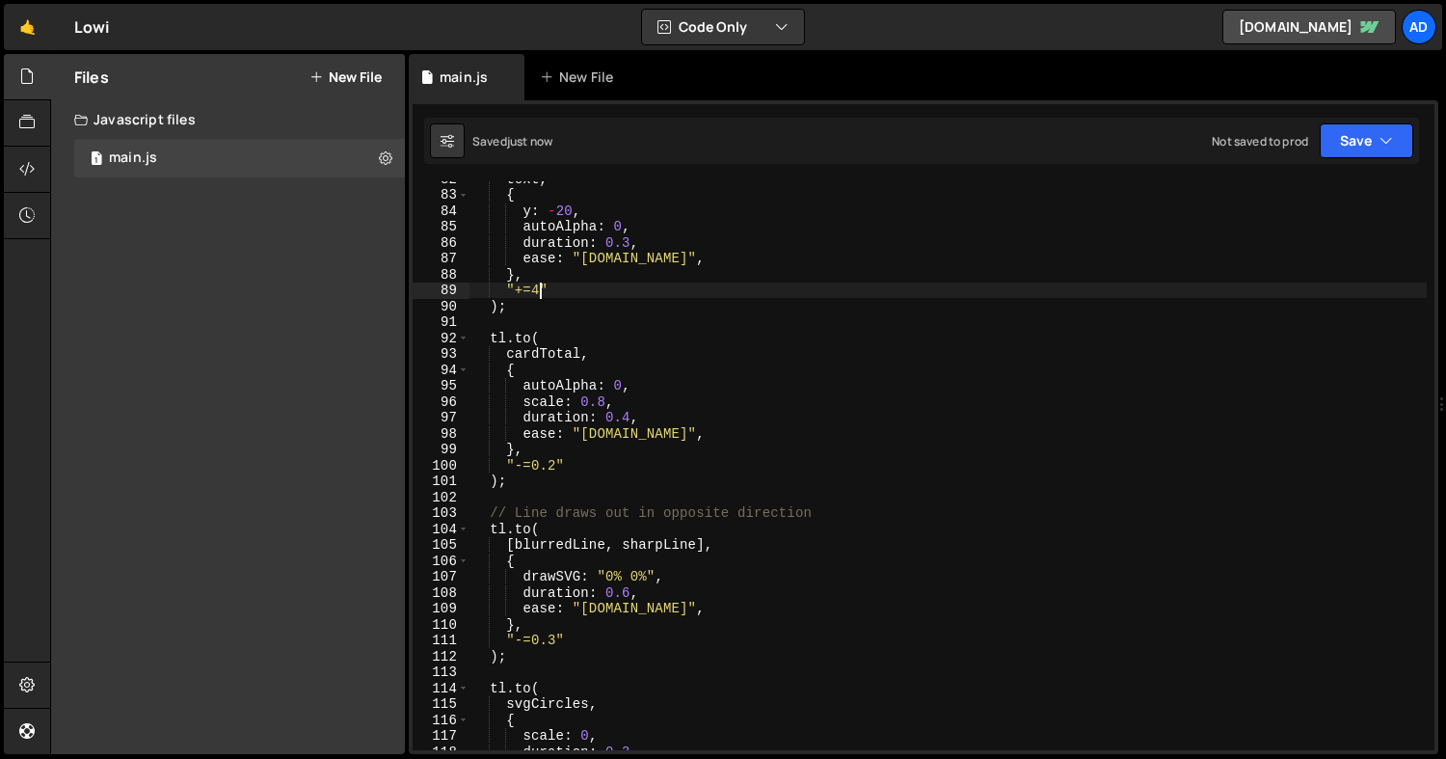
scroll to position [1298, 0]
type textarea ""+=4""
